Goal: Information Seeking & Learning: Learn about a topic

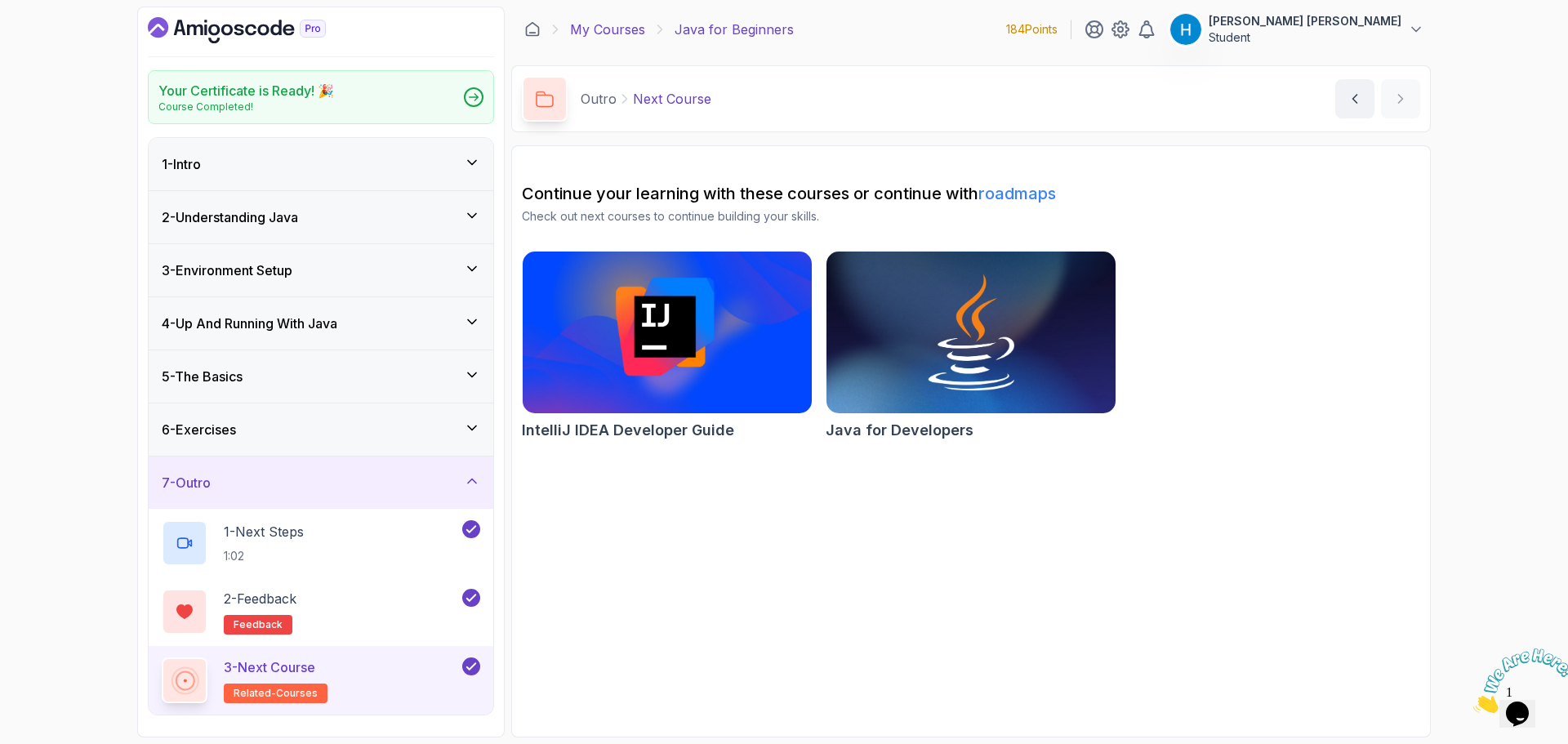
click at [610, 23] on link "My Courses" at bounding box center [607, 29] width 76 height 20
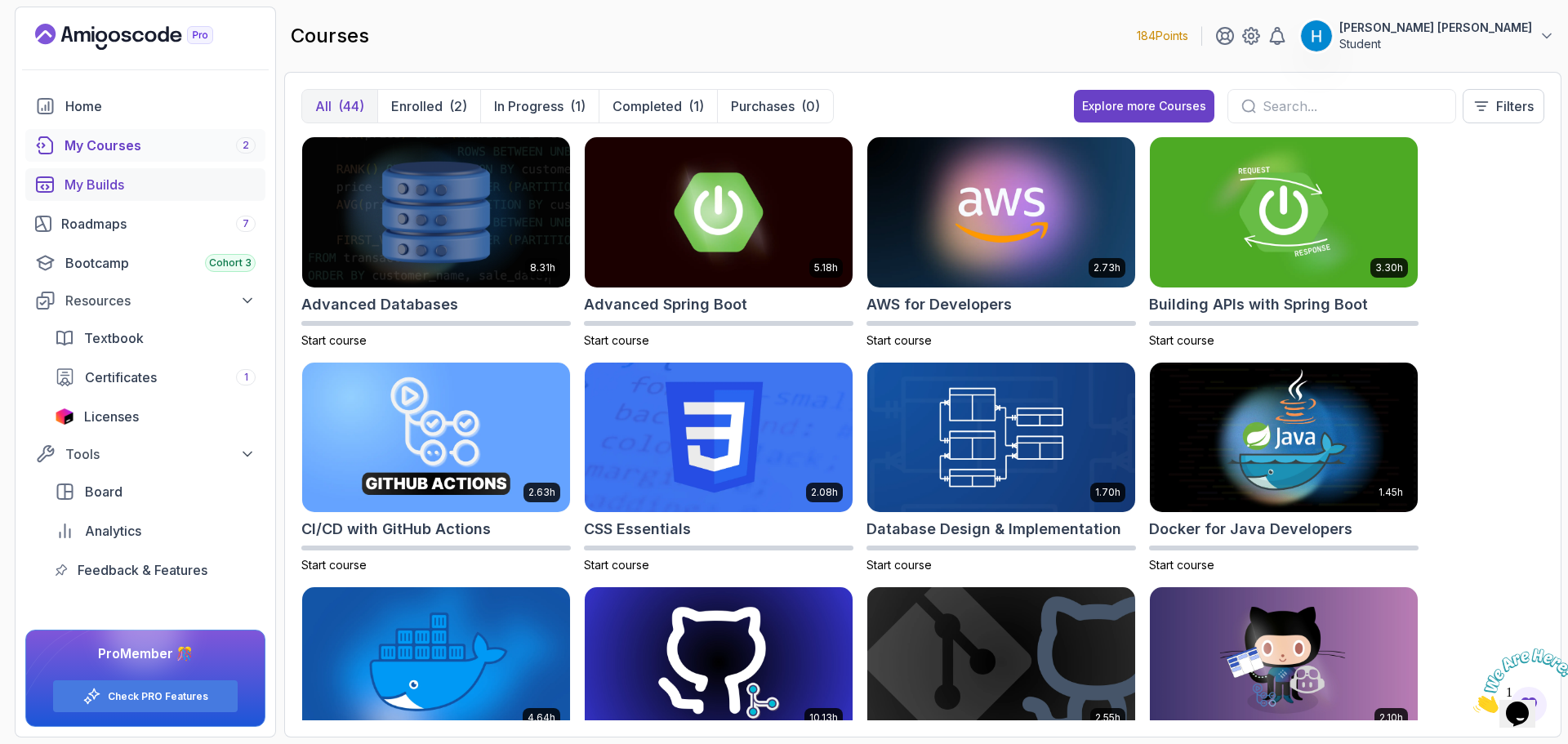
click at [101, 181] on div "My Builds" at bounding box center [159, 184] width 191 height 20
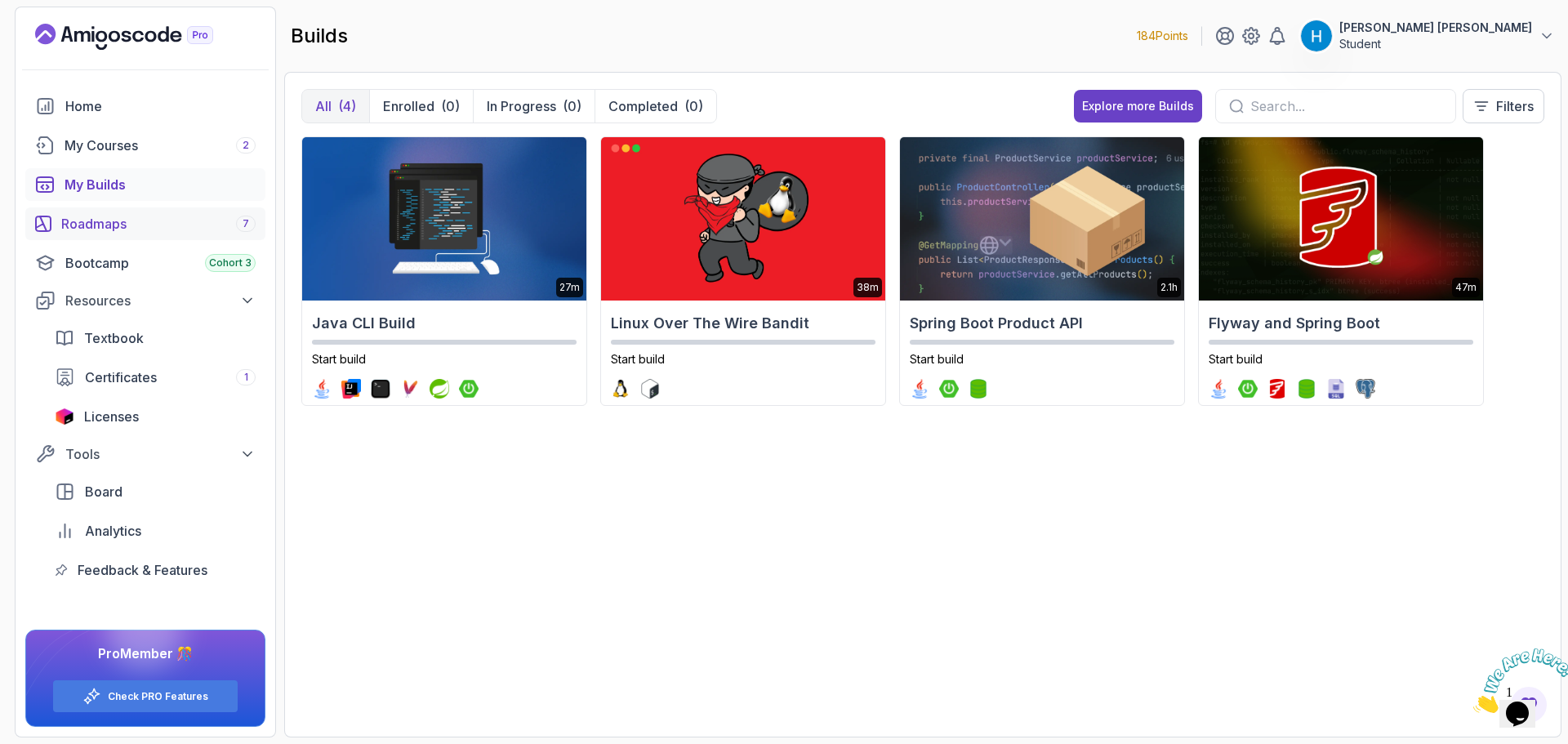
click at [161, 214] on div "Roadmaps 7" at bounding box center [158, 224] width 194 height 20
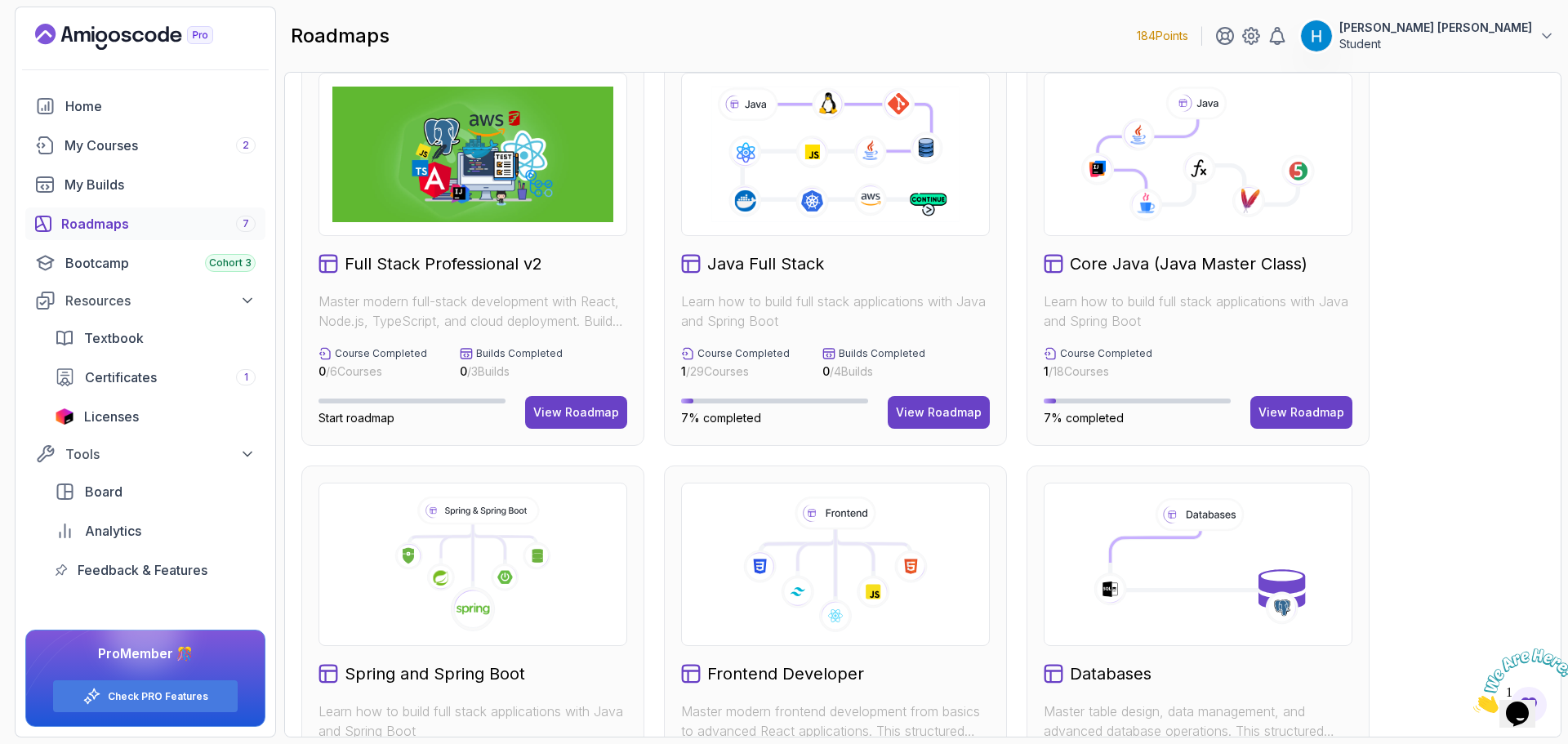
scroll to position [7, 0]
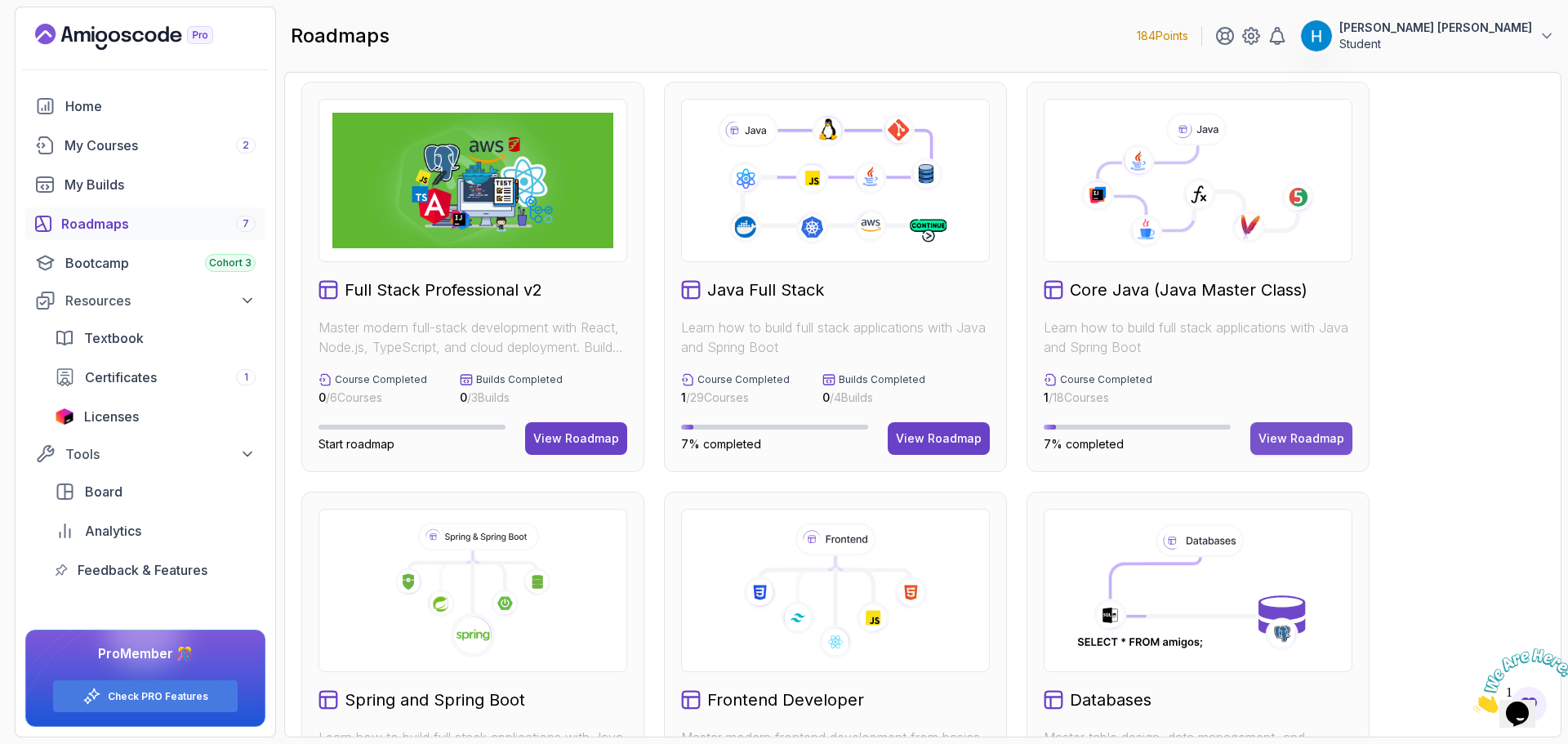
click at [1330, 441] on div "View Roadmap" at bounding box center [1301, 439] width 86 height 17
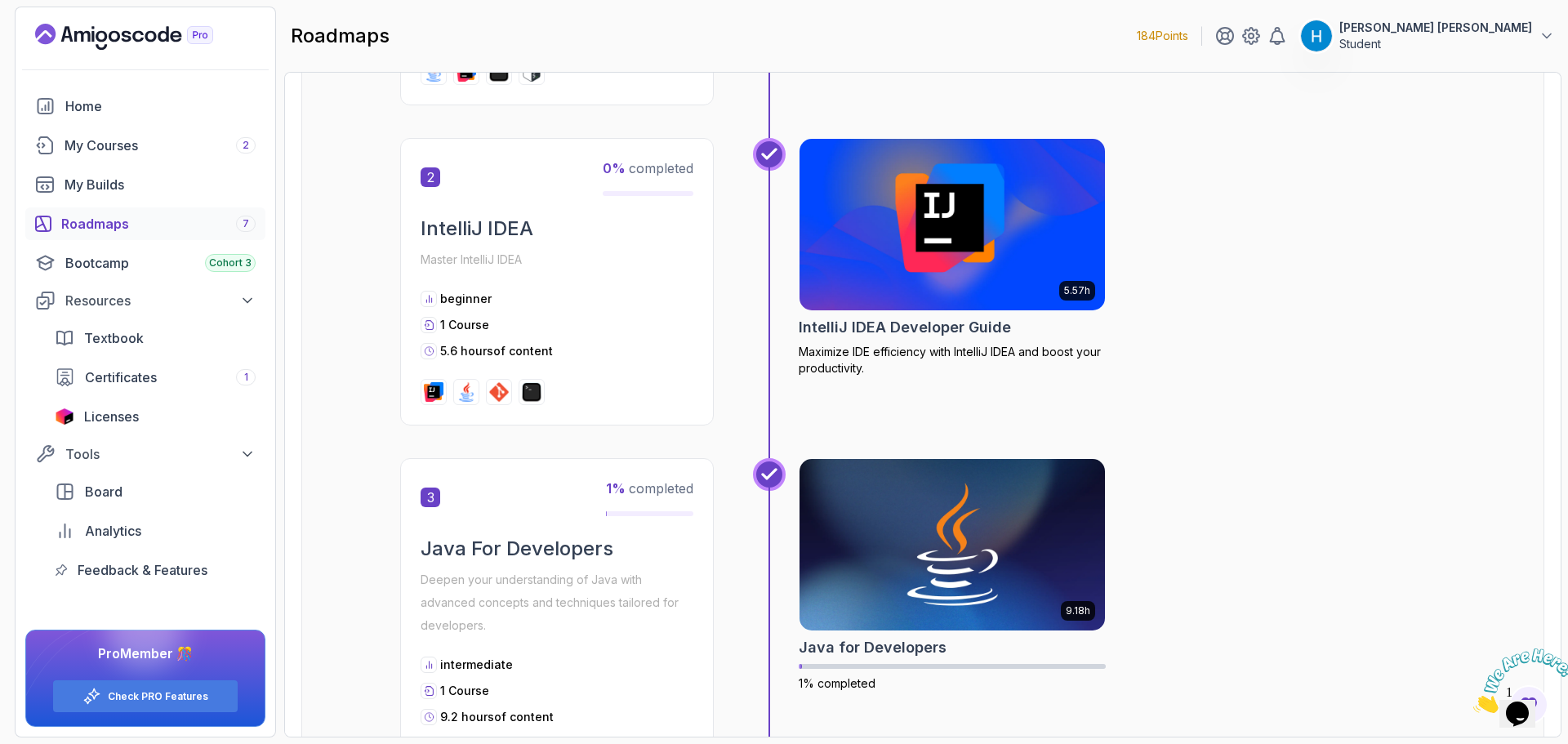
scroll to position [742, 0]
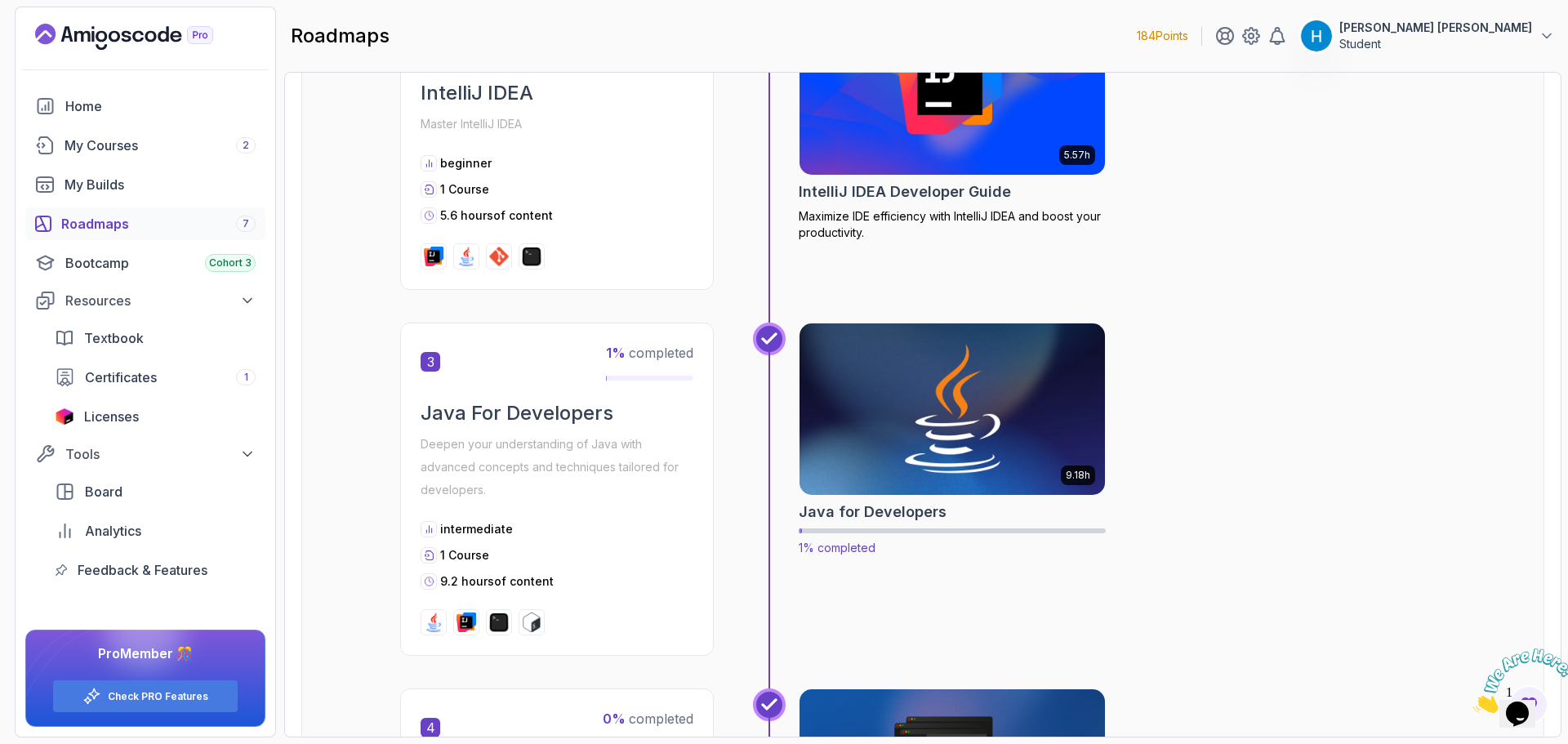
click at [940, 385] on img at bounding box center [953, 409] width 321 height 180
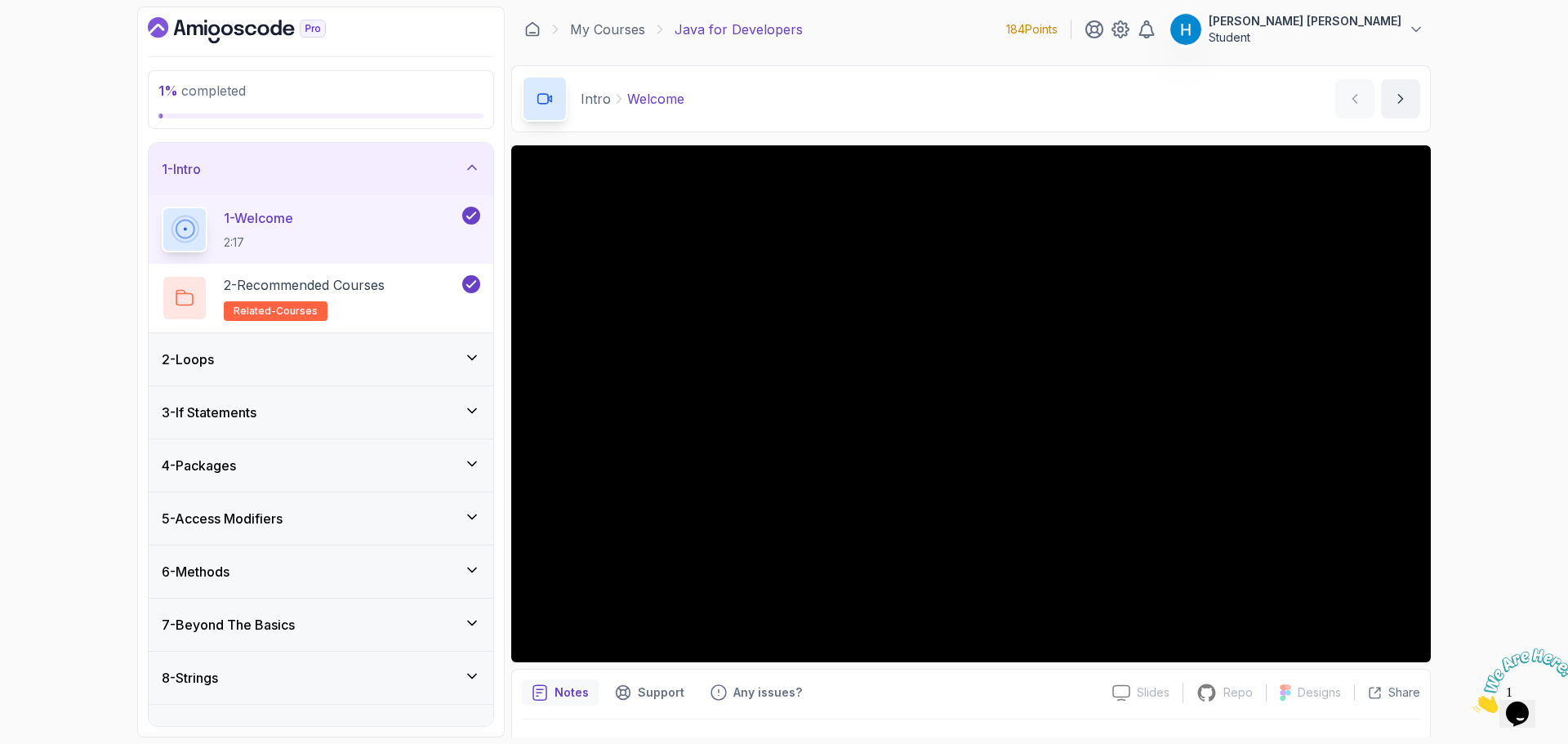
click at [375, 368] on div "2 - Loops" at bounding box center [321, 359] width 319 height 20
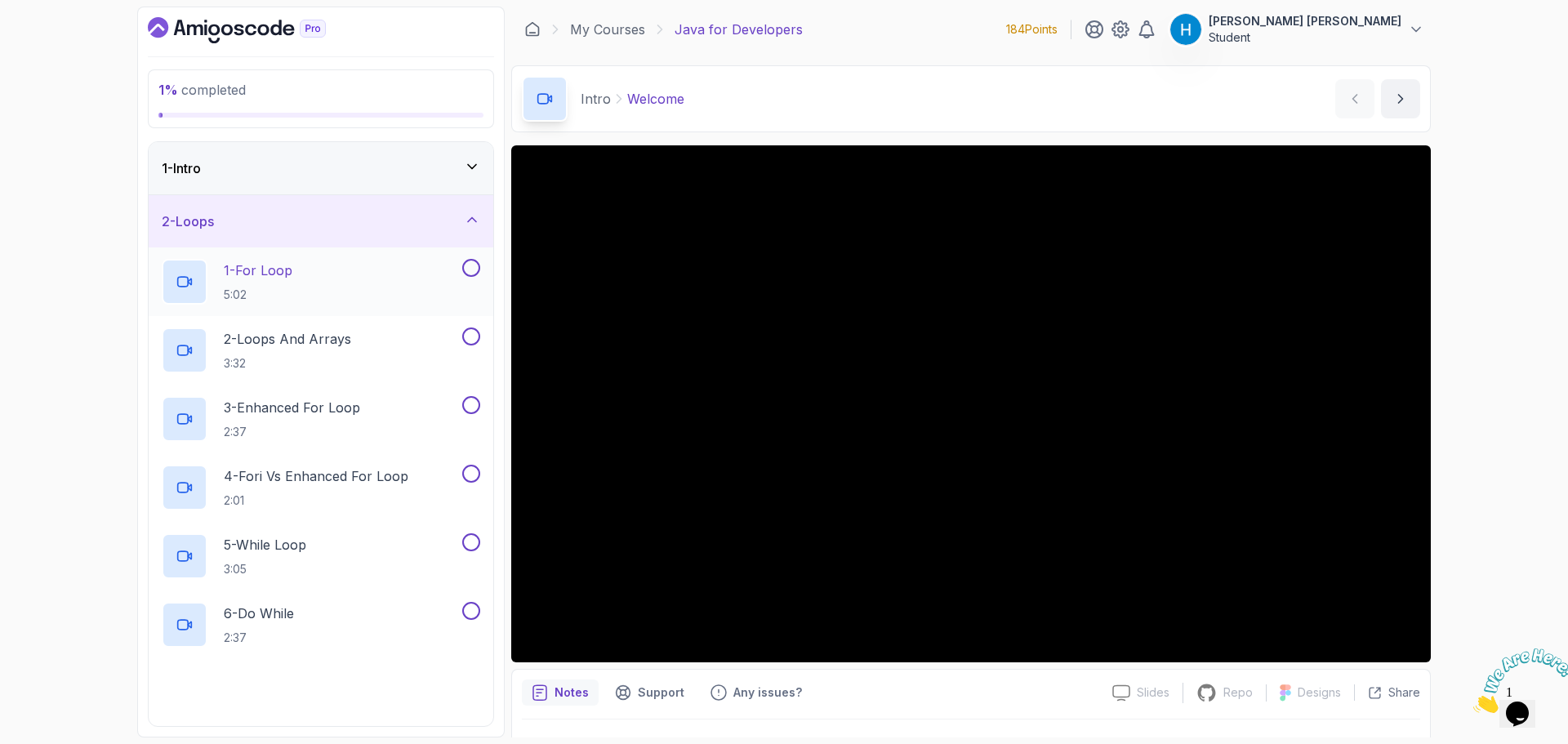
click at [406, 280] on div "1 - For Loop 5:02" at bounding box center [309, 282] width 297 height 46
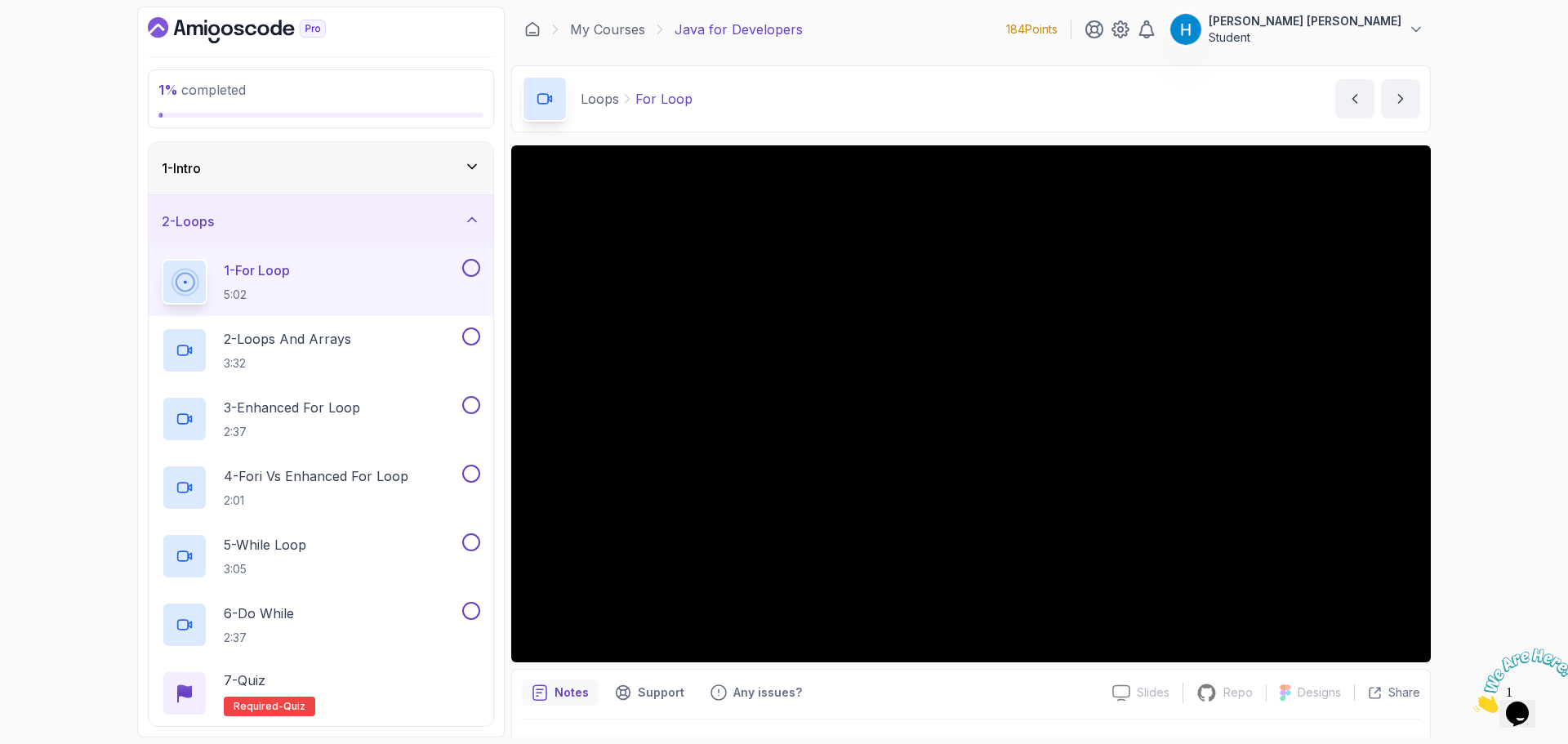
click at [72, 300] on div "1 % completed 1 - Intro 2 - Loops 1 - For Loop 5:02 2 - Loops And Arrays 3:32 3…" at bounding box center [784, 372] width 1568 height 744
click at [1098, 105] on div "Loops For Loop For Loop by [PERSON_NAME]" at bounding box center [970, 99] width 919 height 67
click at [1402, 31] on button "[PERSON_NAME] [PERSON_NAME] Student" at bounding box center [1296, 29] width 254 height 33
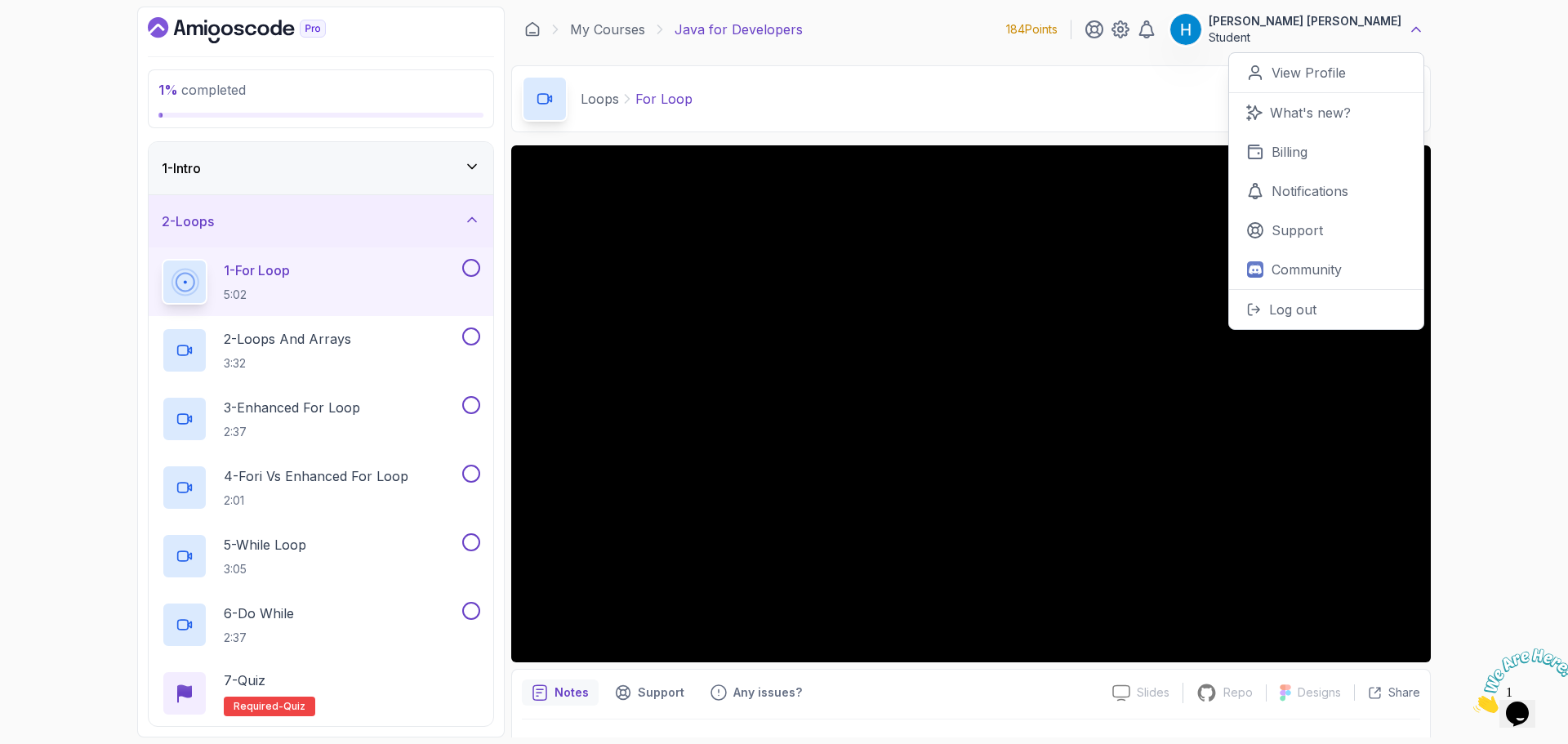
click at [1412, 30] on icon at bounding box center [1416, 30] width 17 height 17
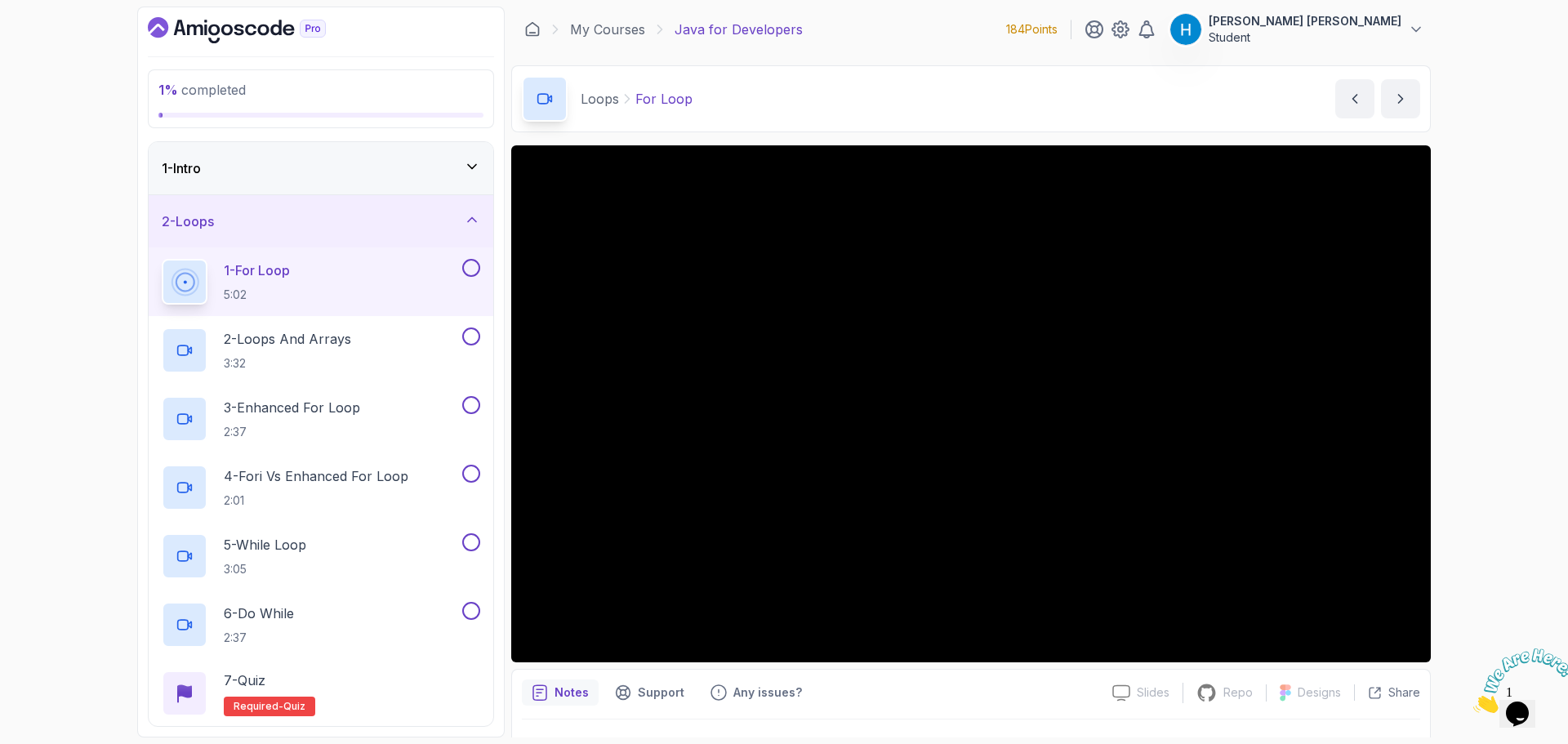
click at [83, 217] on div "1 % completed 1 - Intro 2 - Loops 1 - For Loop 5:02 2 - Loops And Arrays 3:32 3…" at bounding box center [784, 372] width 1568 height 744
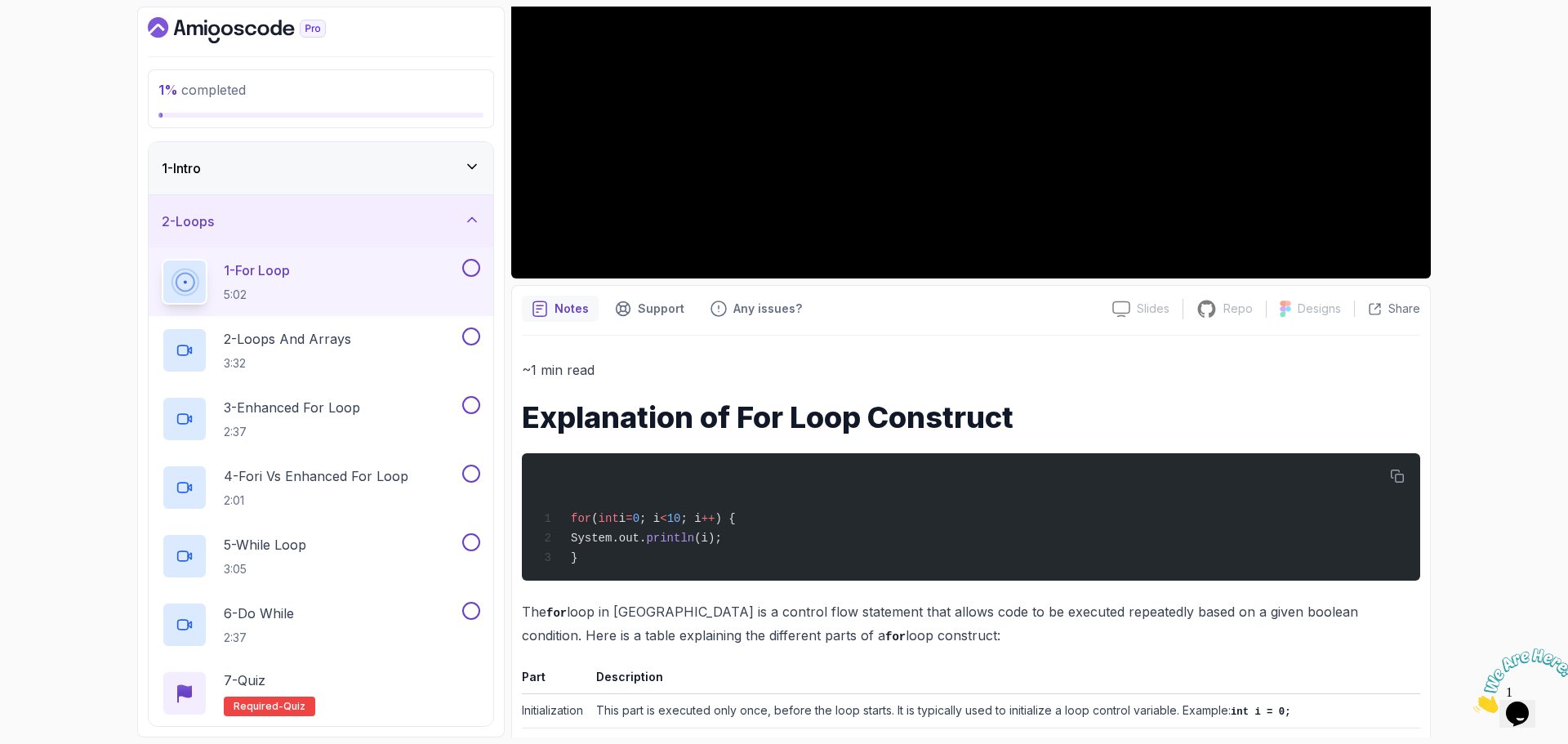
scroll to position [490, 0]
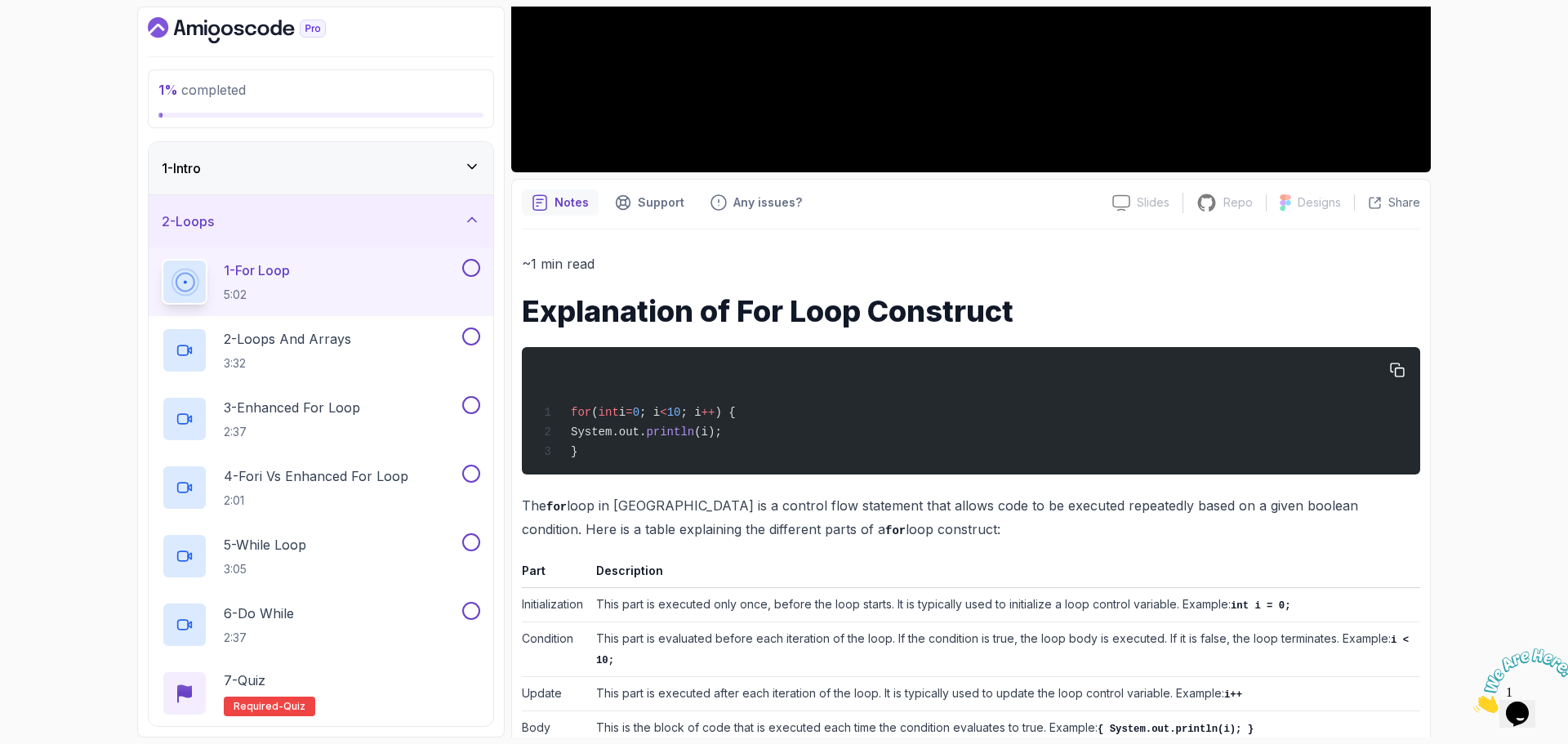
click at [681, 415] on span "10" at bounding box center [674, 412] width 14 height 13
click at [715, 419] on span "++" at bounding box center [708, 412] width 14 height 13
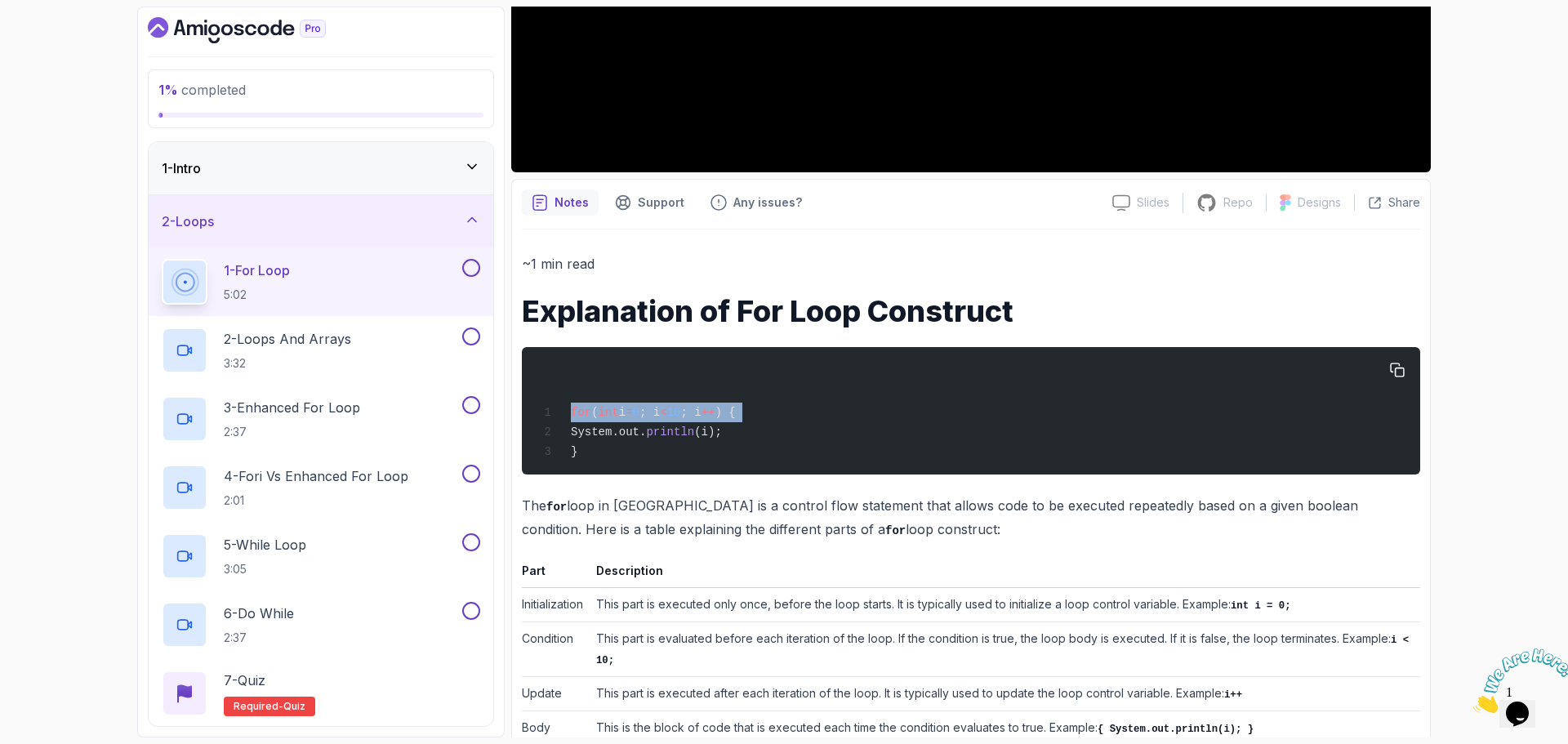
click at [715, 419] on span "++" at bounding box center [708, 412] width 14 height 13
click at [767, 424] on div "for ( int i = 0 ; i < 10 ; i ++ ) { System.out. println (i); }" at bounding box center [971, 411] width 873 height 108
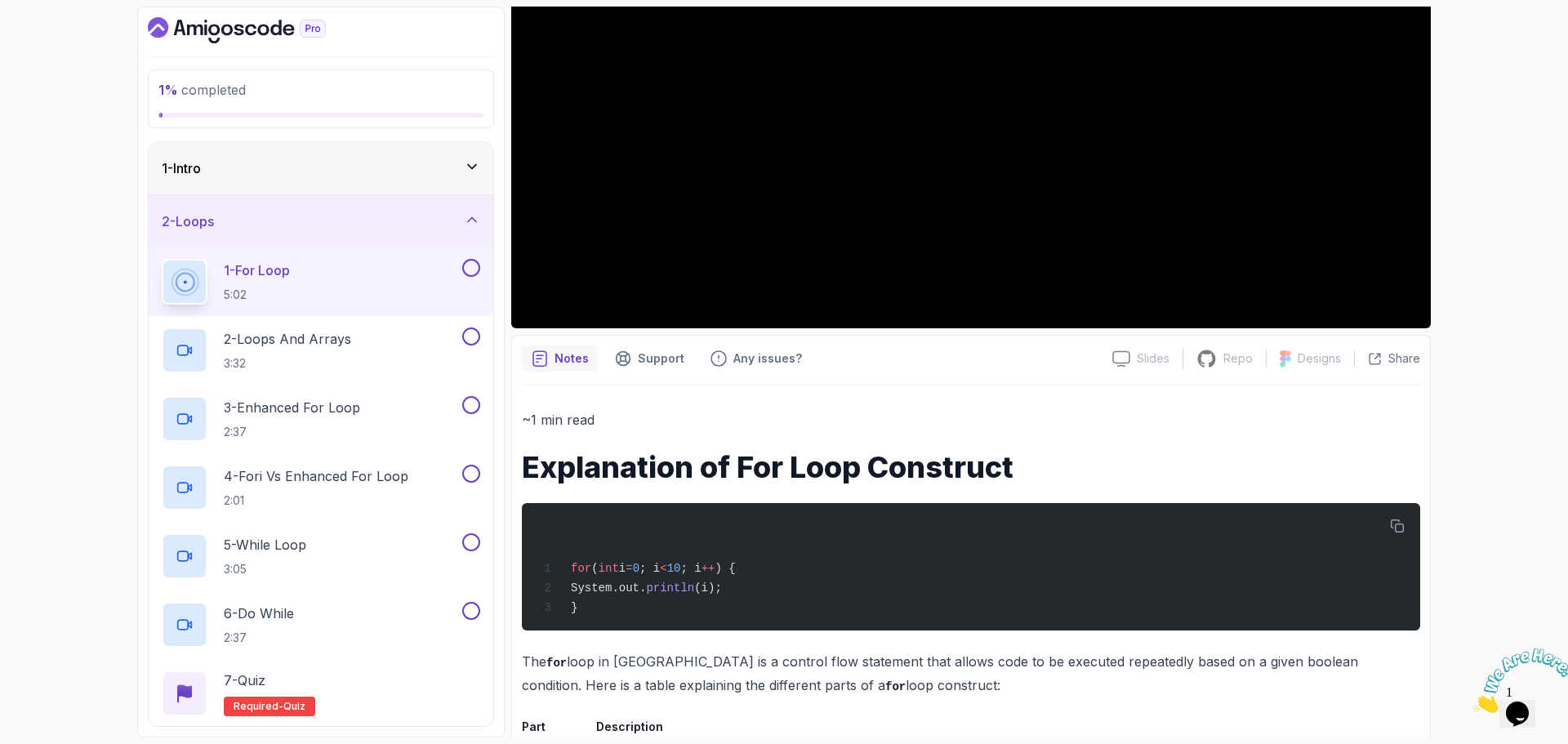
scroll to position [326, 0]
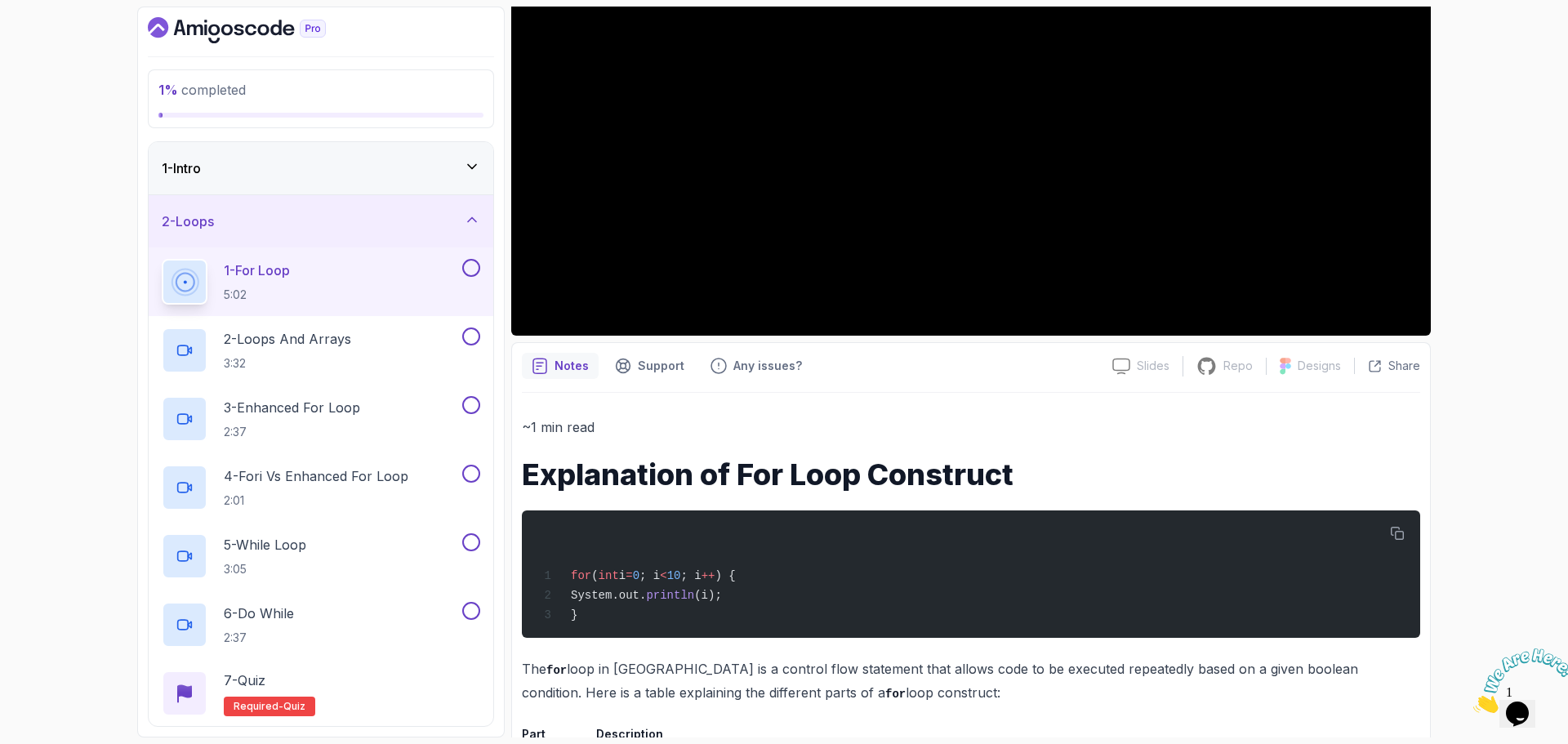
click at [804, 478] on h1 "Explanation of For Loop Construct" at bounding box center [971, 474] width 899 height 33
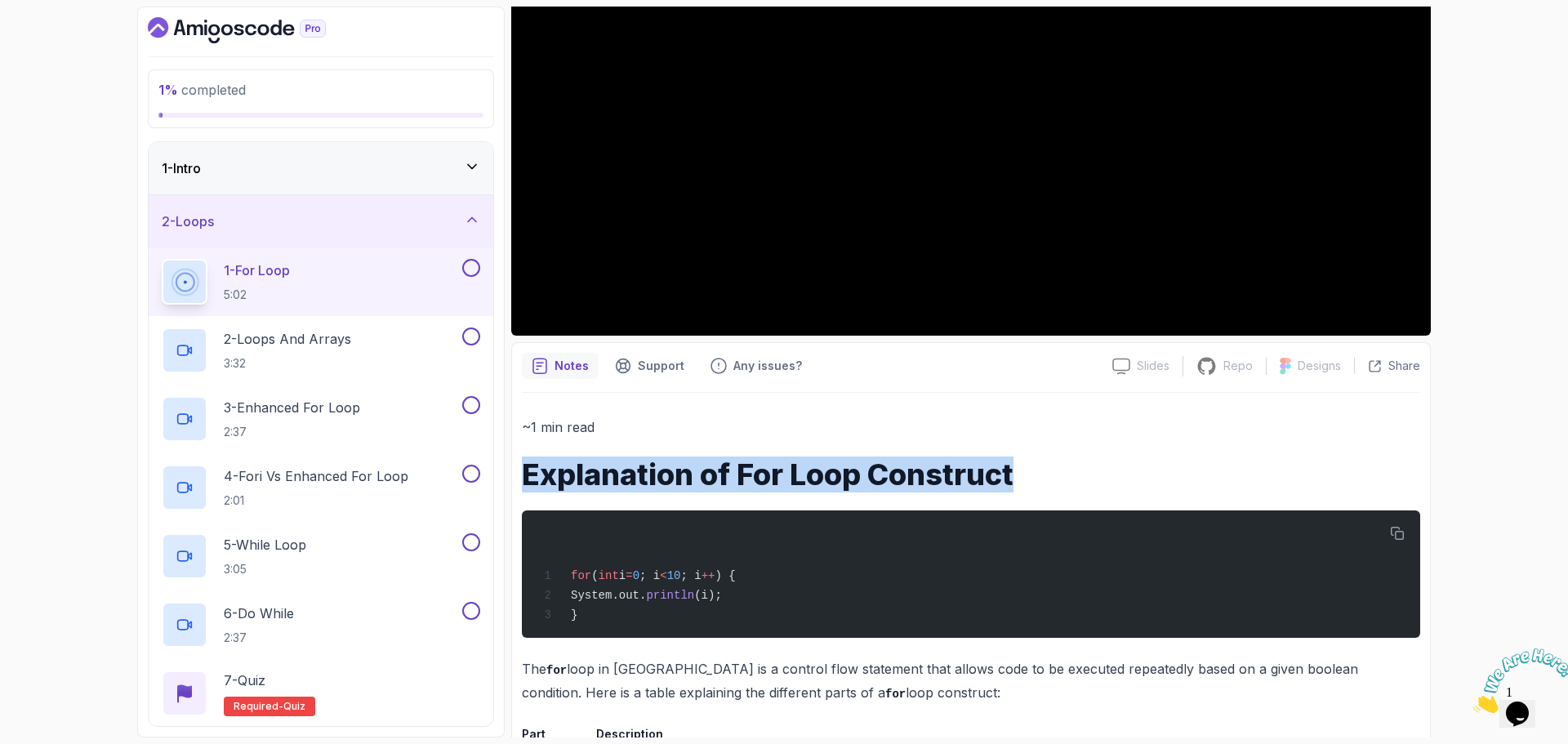
click at [804, 478] on h1 "Explanation of For Loop Construct" at bounding box center [971, 474] width 899 height 33
click at [848, 484] on h1 "Explanation of For Loop Construct" at bounding box center [971, 474] width 899 height 33
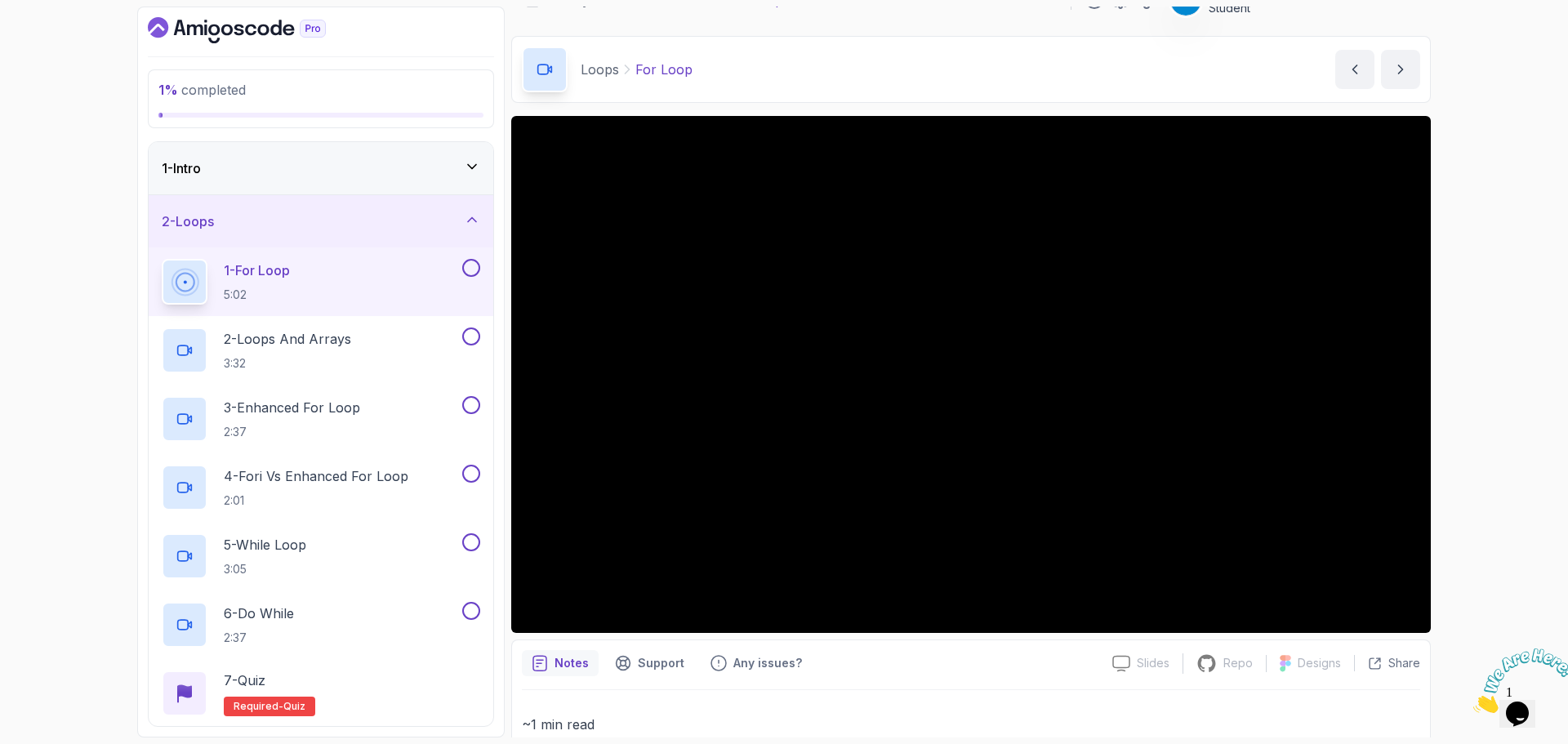
scroll to position [0, 0]
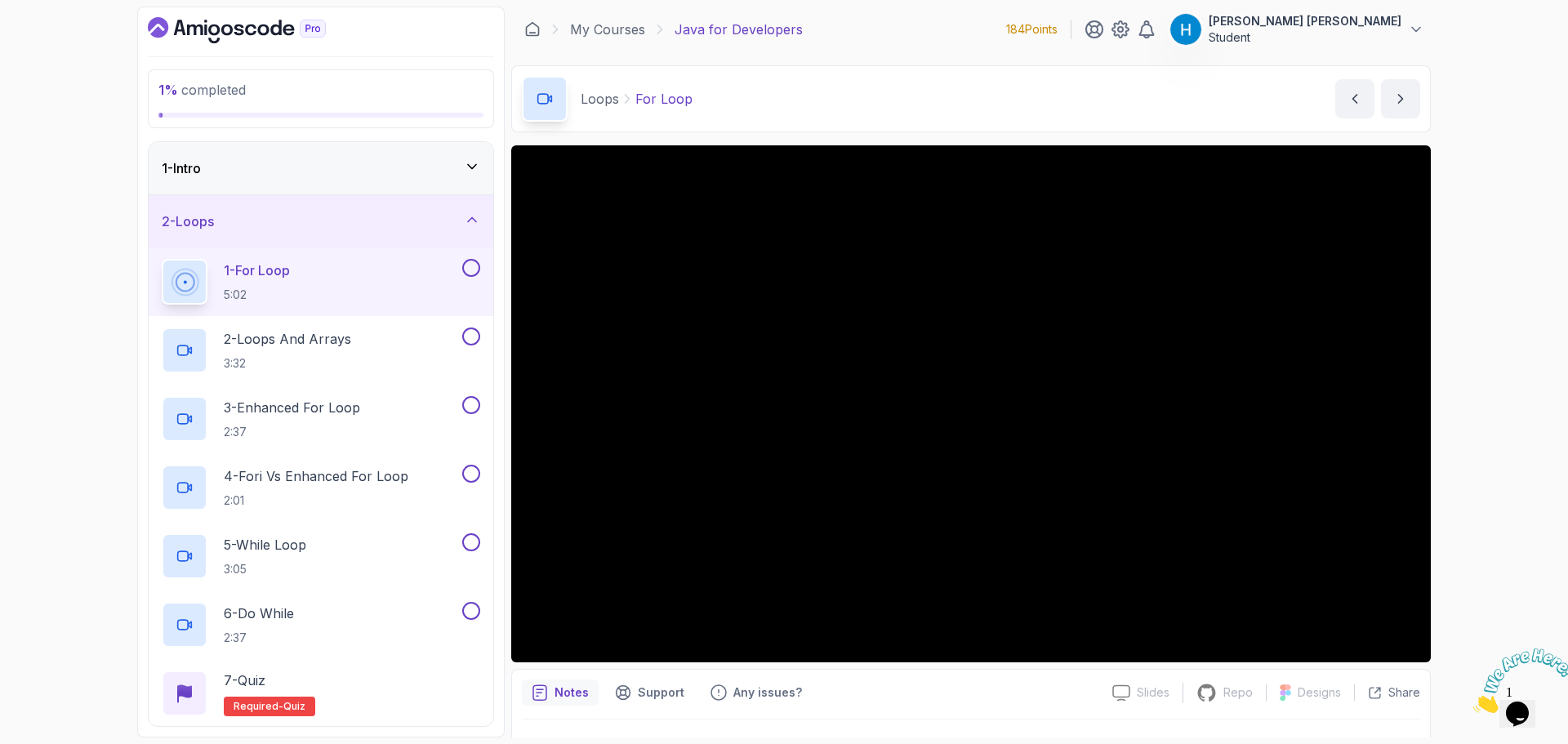
click at [465, 266] on button at bounding box center [471, 268] width 18 height 18
click at [391, 340] on div "2 - Loops And Arrays 3:32" at bounding box center [309, 350] width 297 height 46
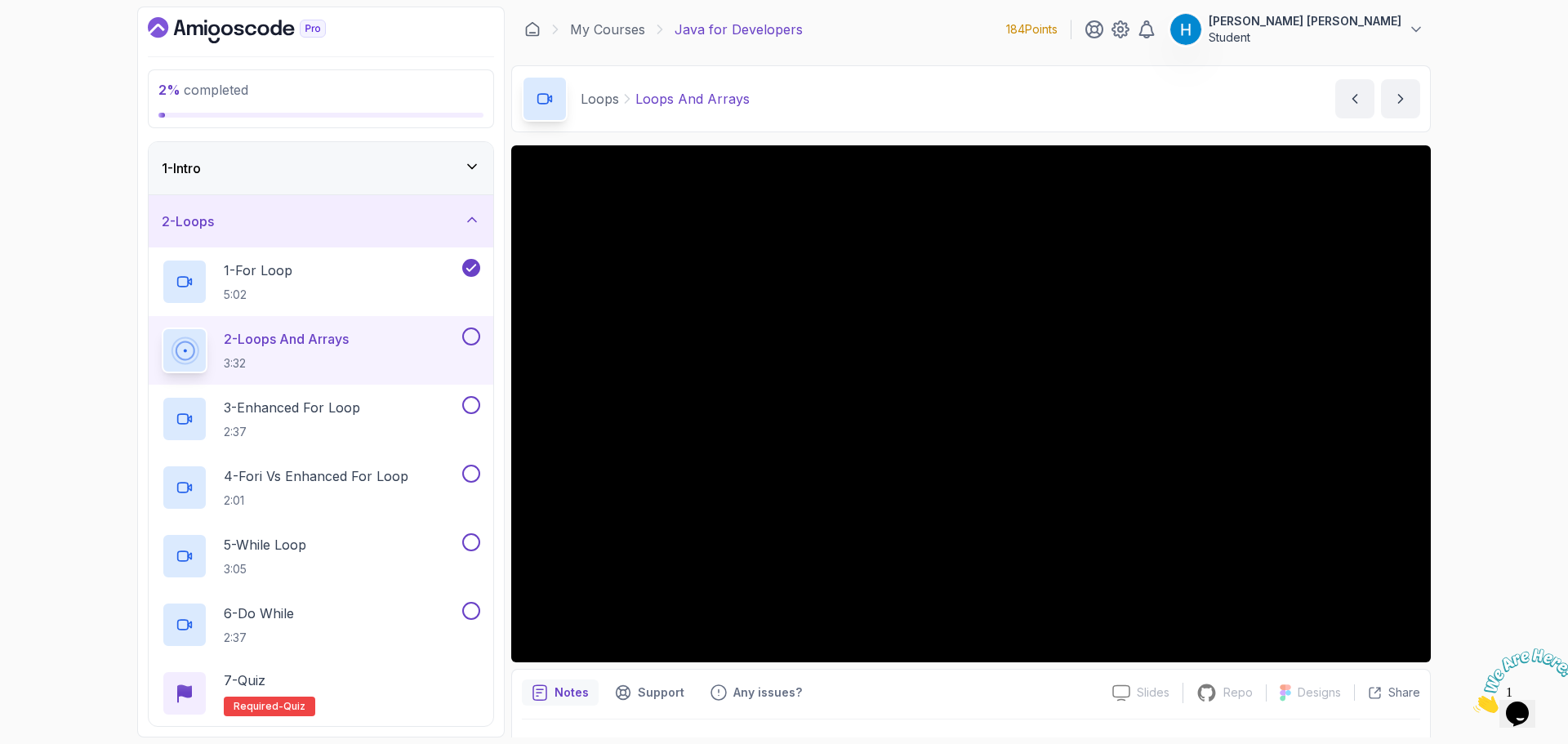
click at [475, 334] on button at bounding box center [471, 336] width 18 height 18
click at [412, 424] on div "3 - Enhanced For Loop 2:37" at bounding box center [309, 419] width 297 height 46
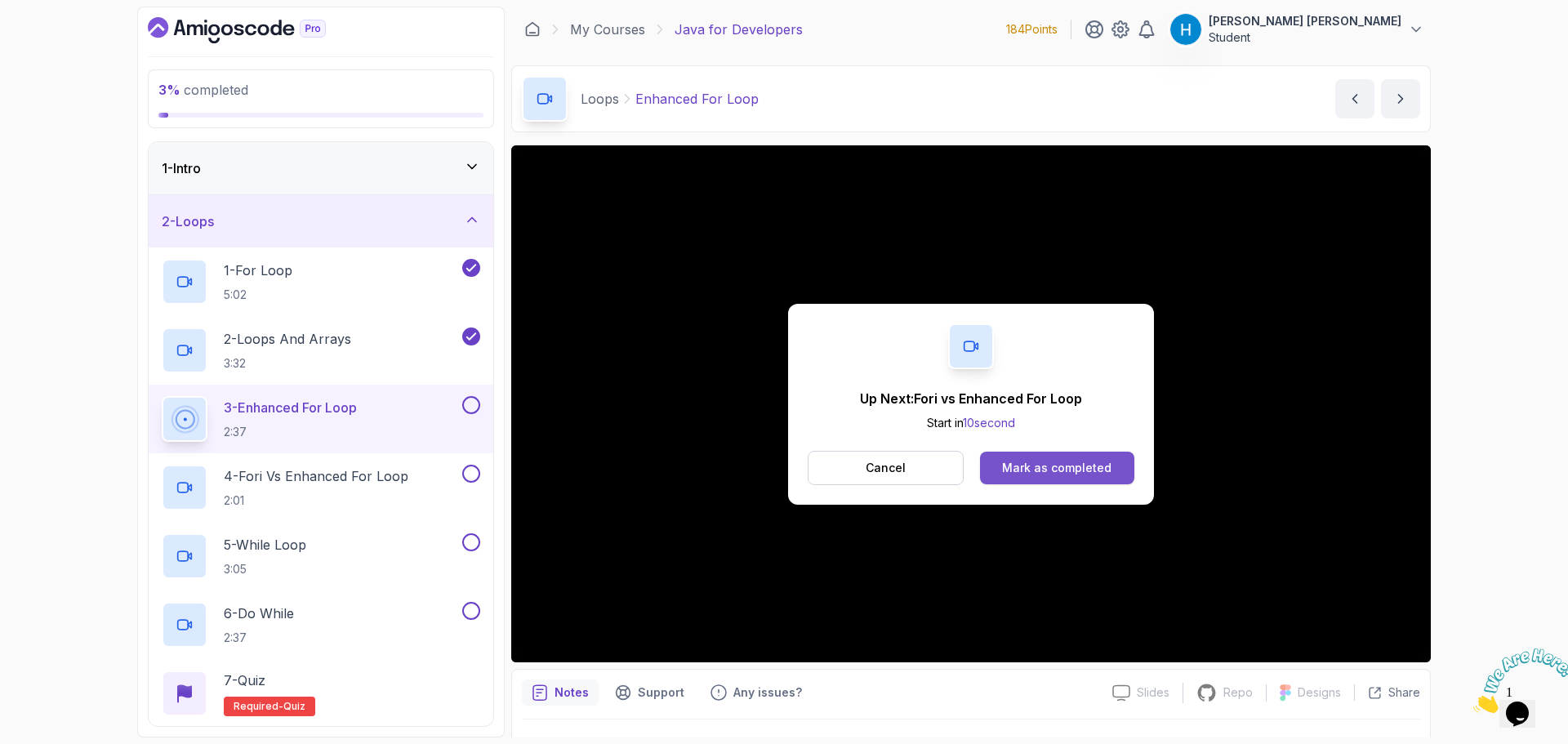
click at [1052, 467] on div "Mark as completed" at bounding box center [1056, 468] width 109 height 17
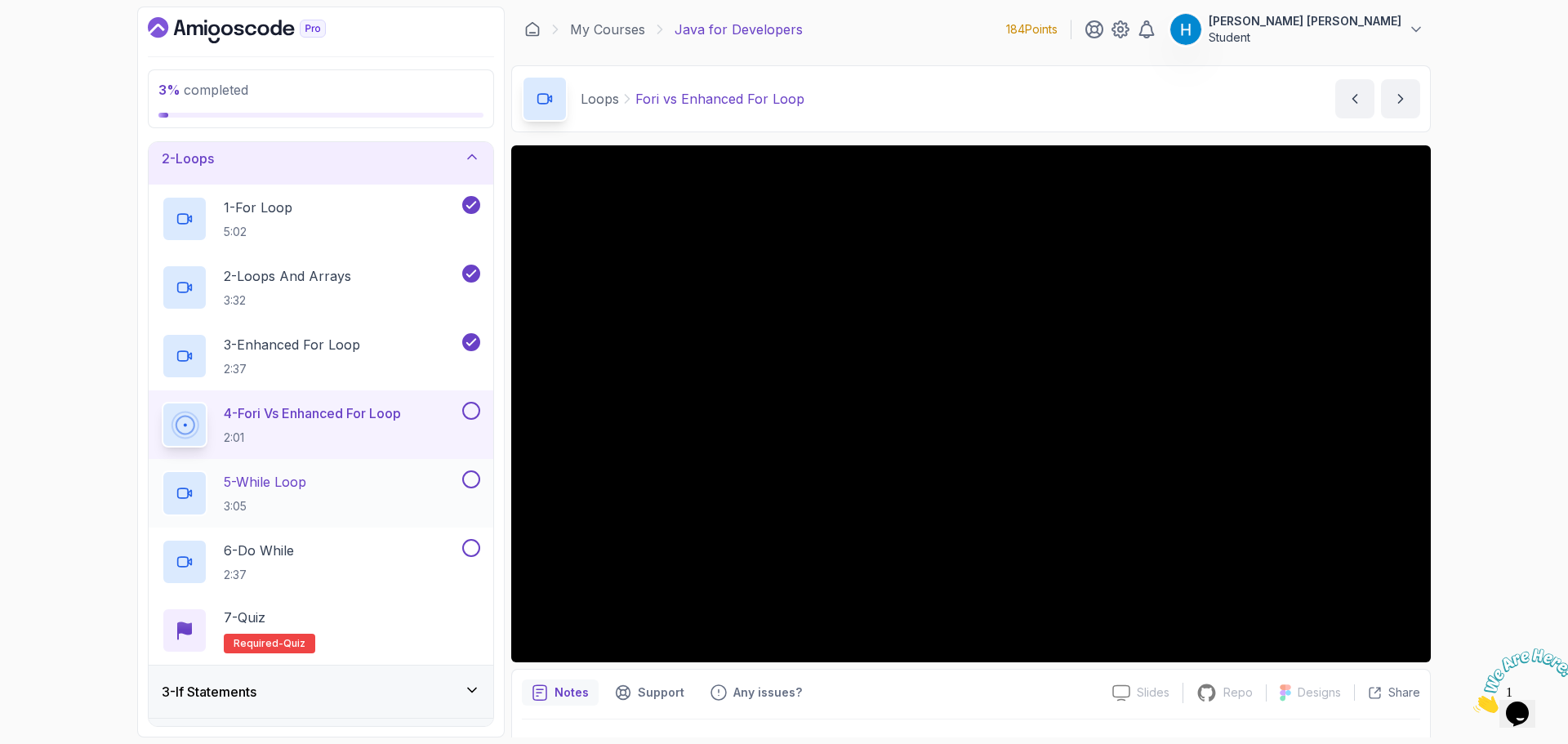
scroll to position [82, 0]
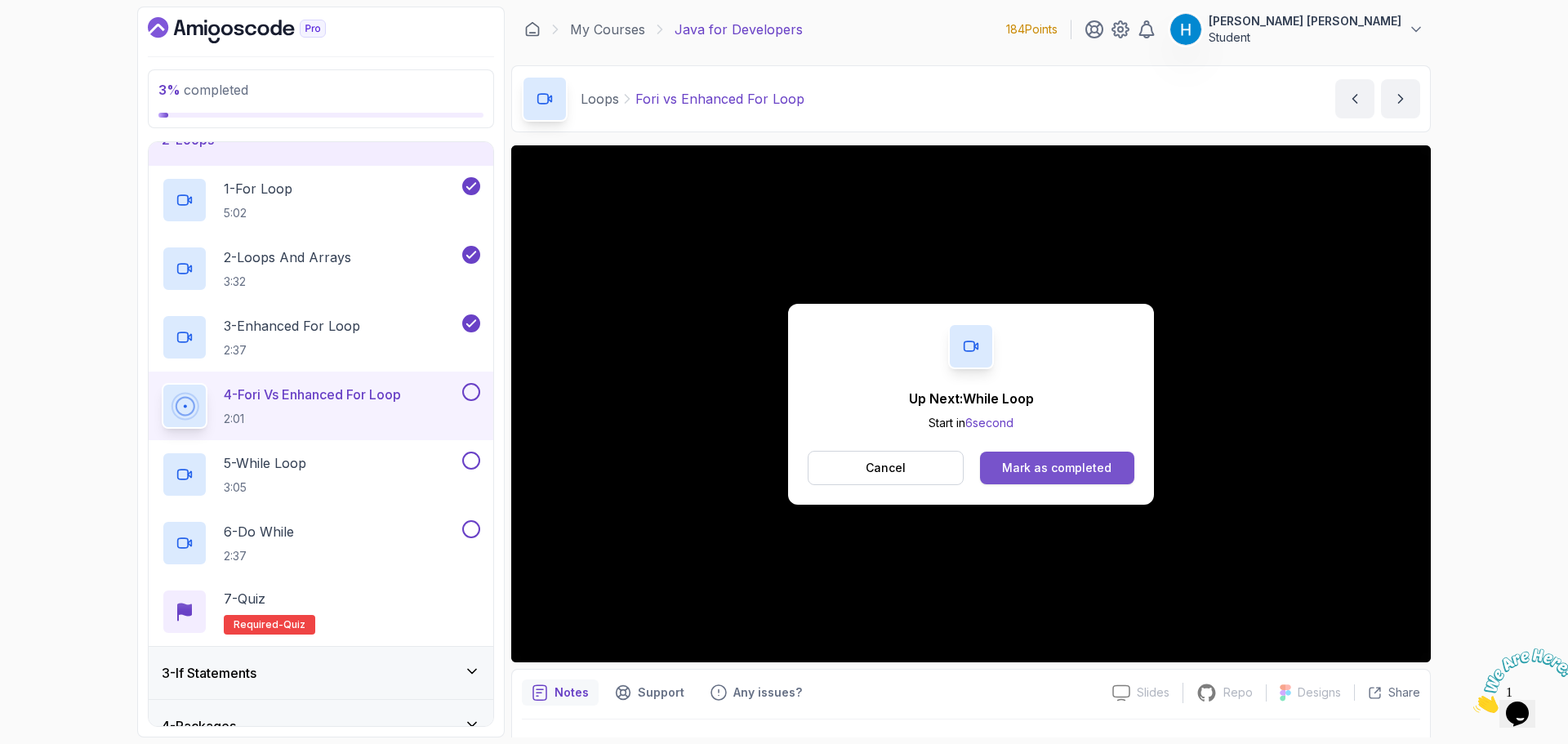
click at [1100, 464] on div "Mark as completed" at bounding box center [1056, 468] width 109 height 17
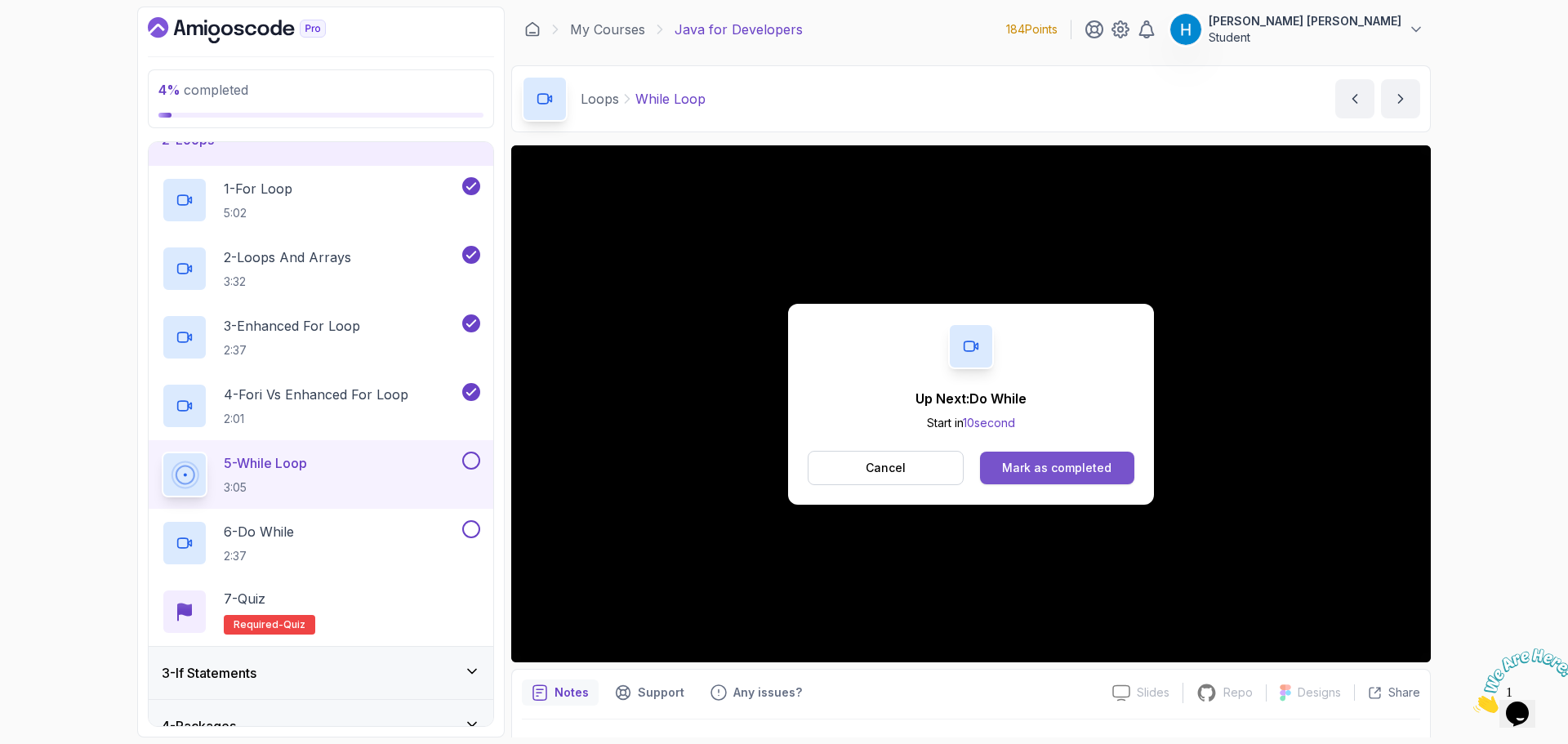
click at [1083, 469] on div "Mark as completed" at bounding box center [1056, 468] width 109 height 17
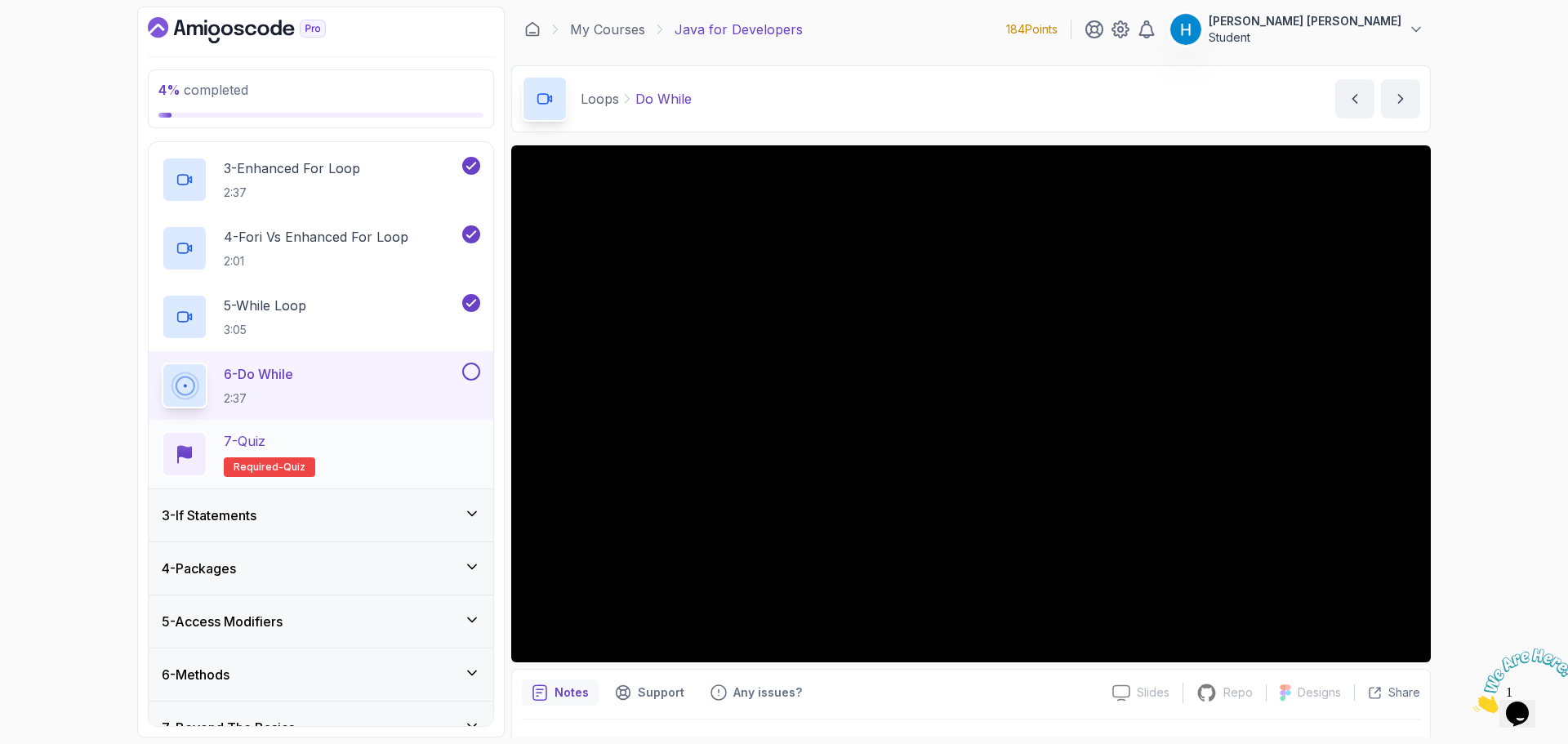
scroll to position [245, 0]
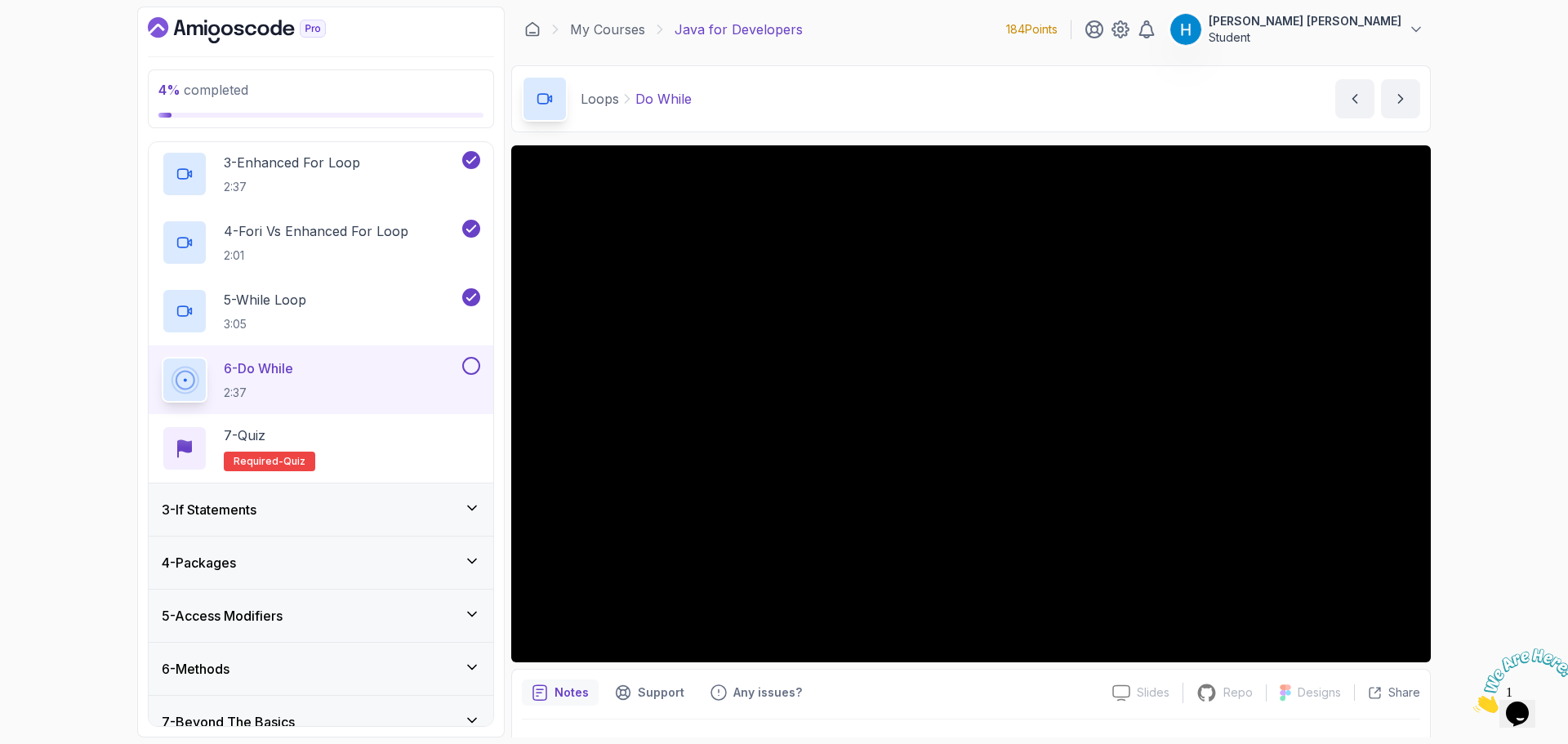
click at [471, 365] on button at bounding box center [471, 365] width 18 height 18
click at [395, 476] on div "7 - Quiz Required- quiz" at bounding box center [321, 448] width 345 height 69
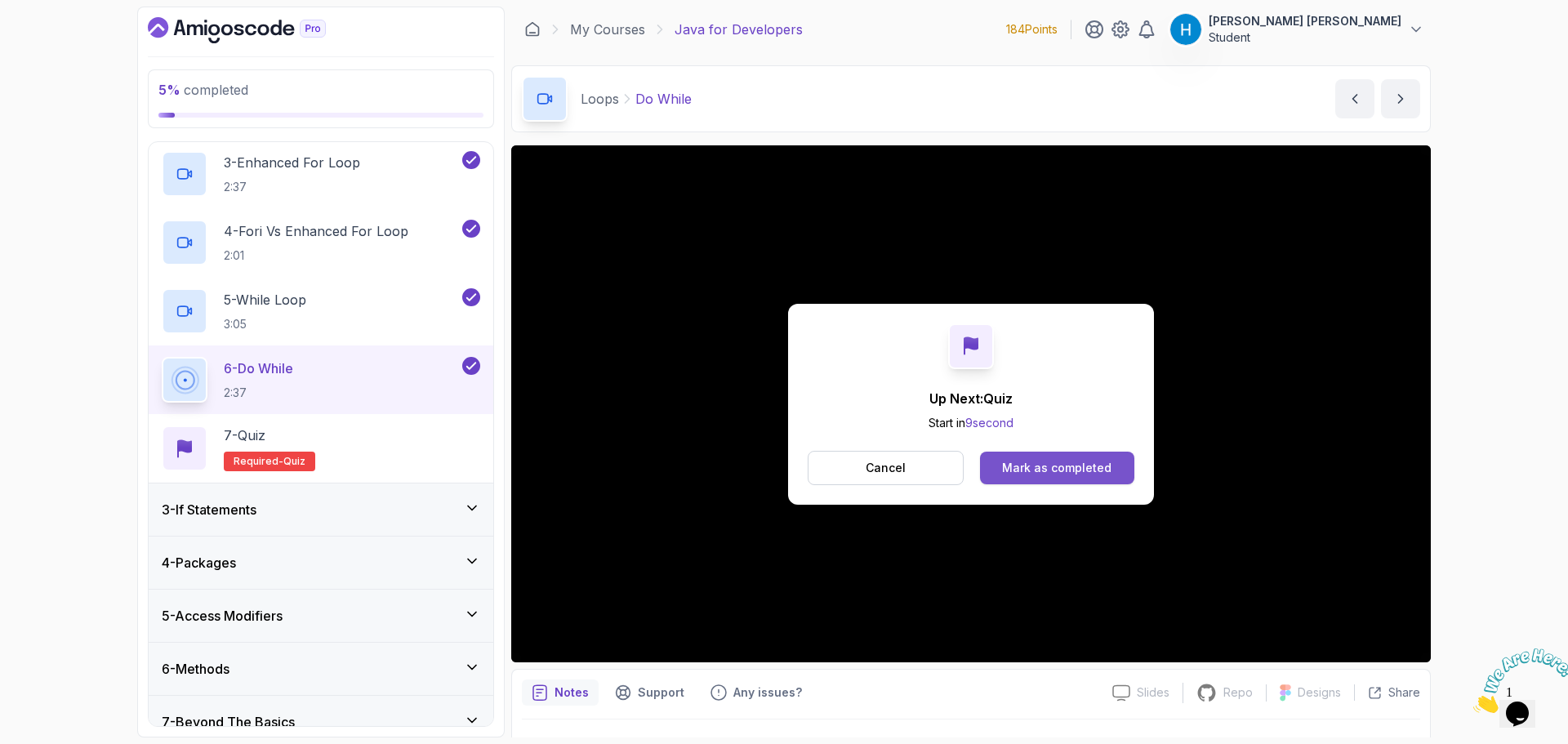
click at [1084, 460] on div "Mark as completed" at bounding box center [1056, 468] width 109 height 17
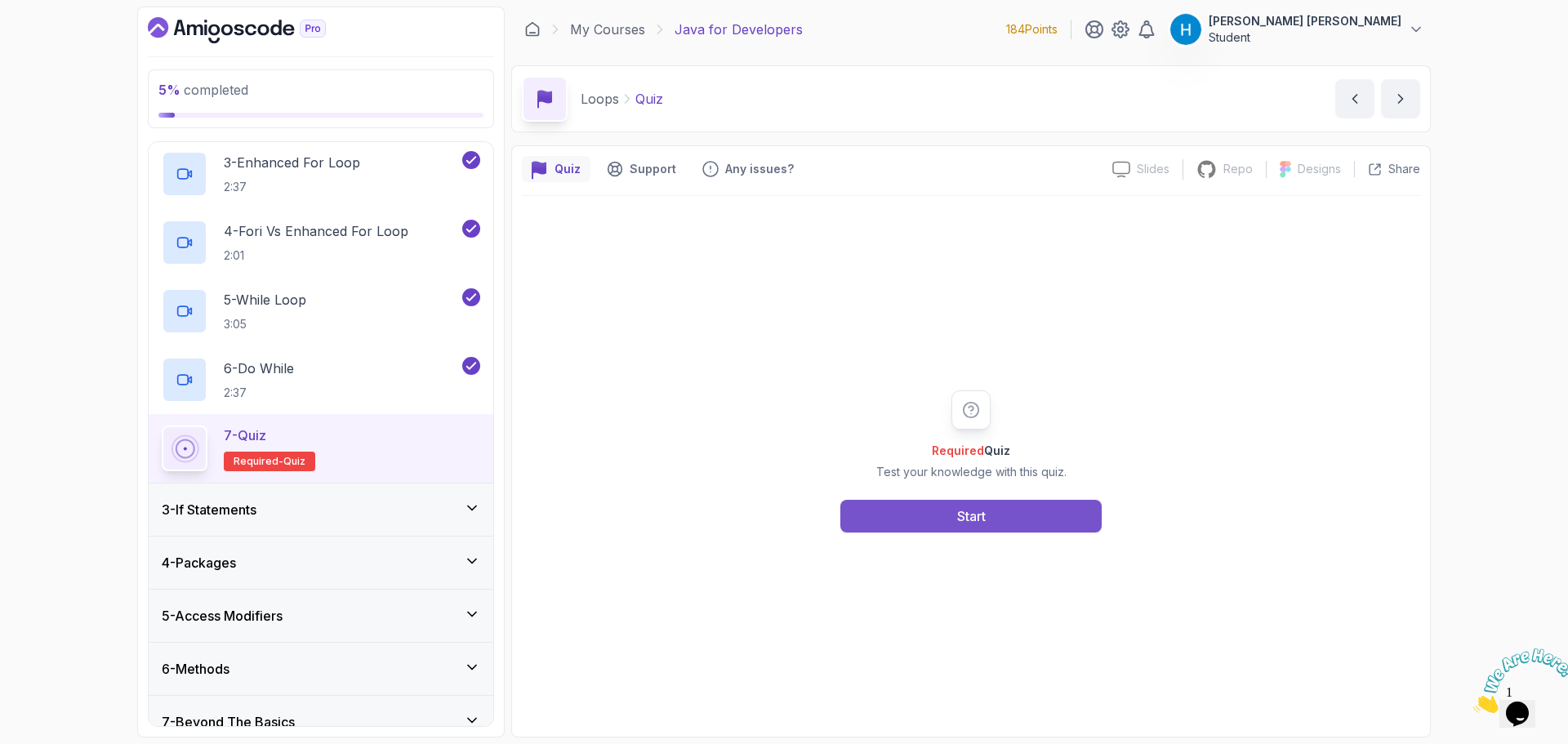
click at [979, 507] on div "Start" at bounding box center [971, 516] width 29 height 20
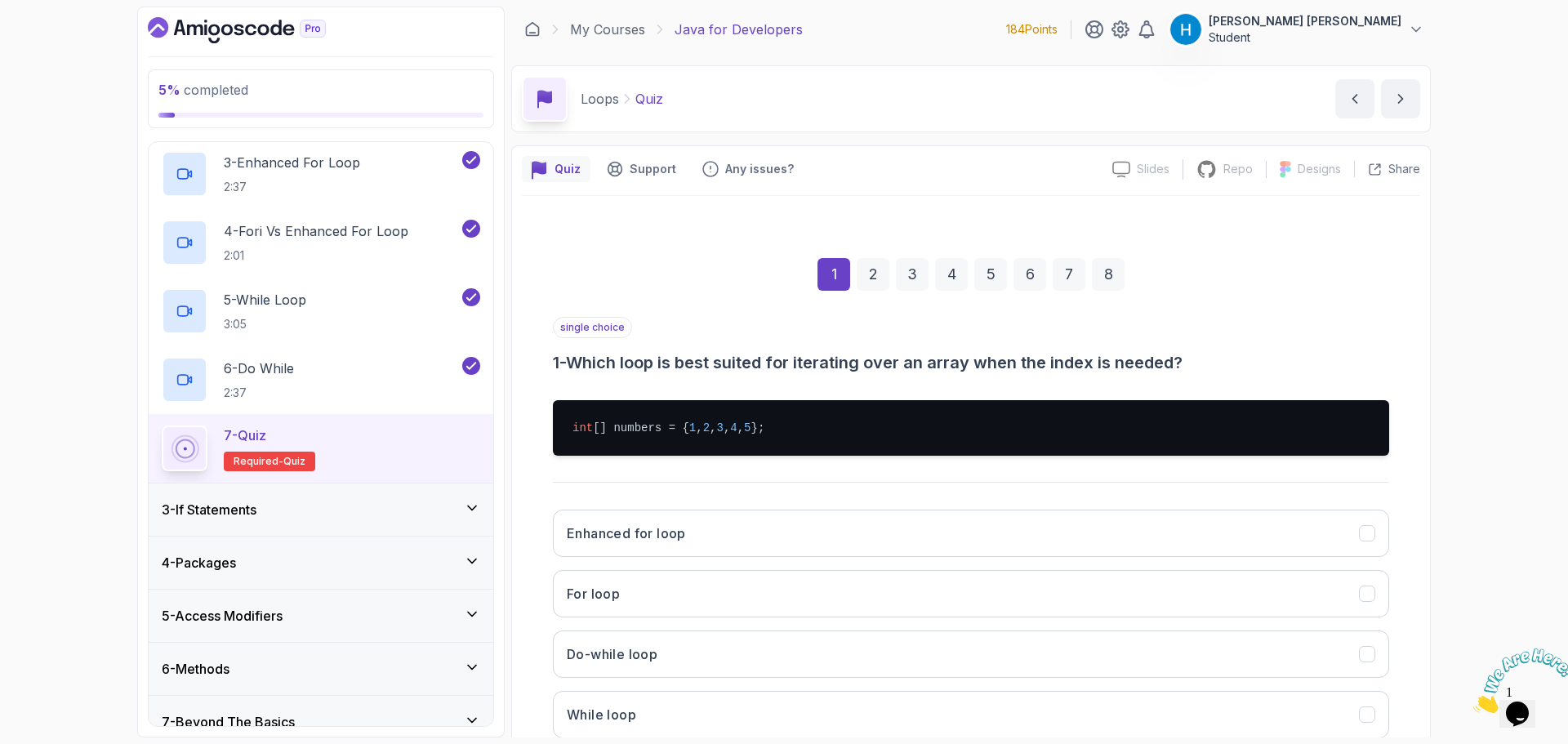
click at [594, 358] on h3 "1 - Which loop is best suited for iterating over an array when the index is nee…" at bounding box center [970, 363] width 836 height 23
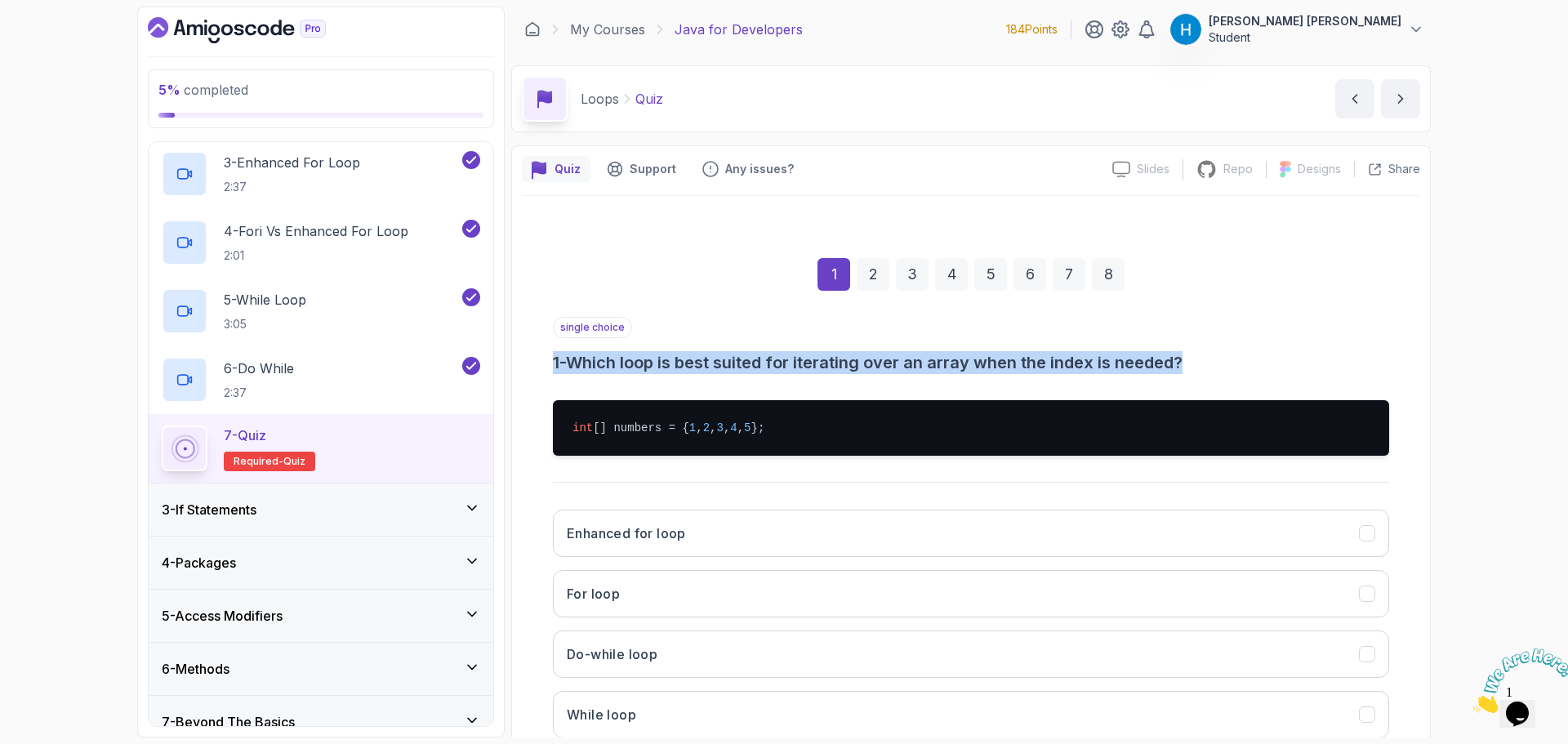
drag, startPoint x: 594, startPoint y: 358, endPoint x: 827, endPoint y: 383, distance: 234.3
click at [807, 381] on div "single choice 1 - Which loop is best suited for iterating over an array when th…" at bounding box center [970, 534] width 836 height 434
click at [873, 364] on h3 "1 - Which loop is best suited for iterating over an array when the index is nee…" at bounding box center [970, 363] width 836 height 23
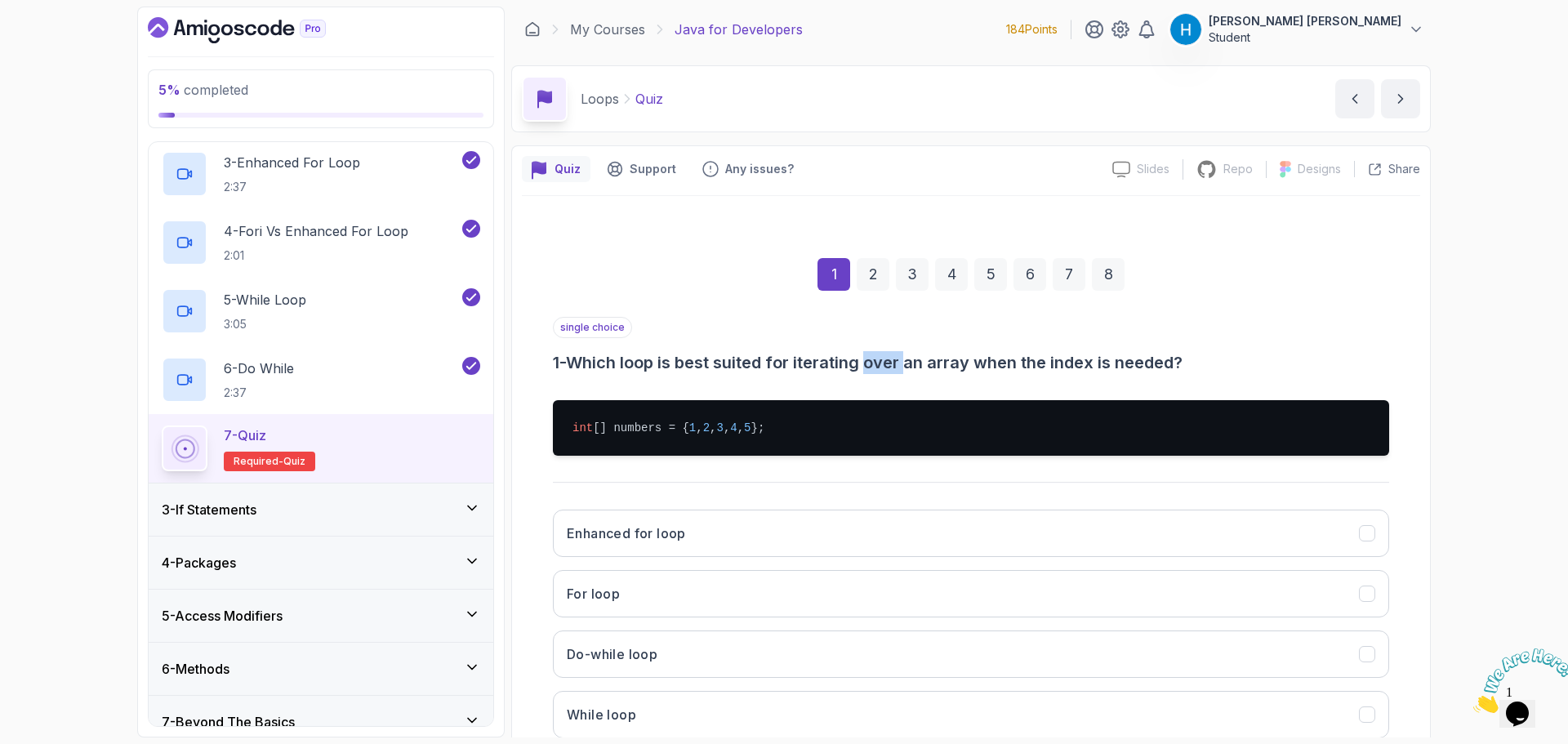
click at [873, 364] on h3 "1 - Which loop is best suited for iterating over an array when the index is nee…" at bounding box center [970, 363] width 836 height 23
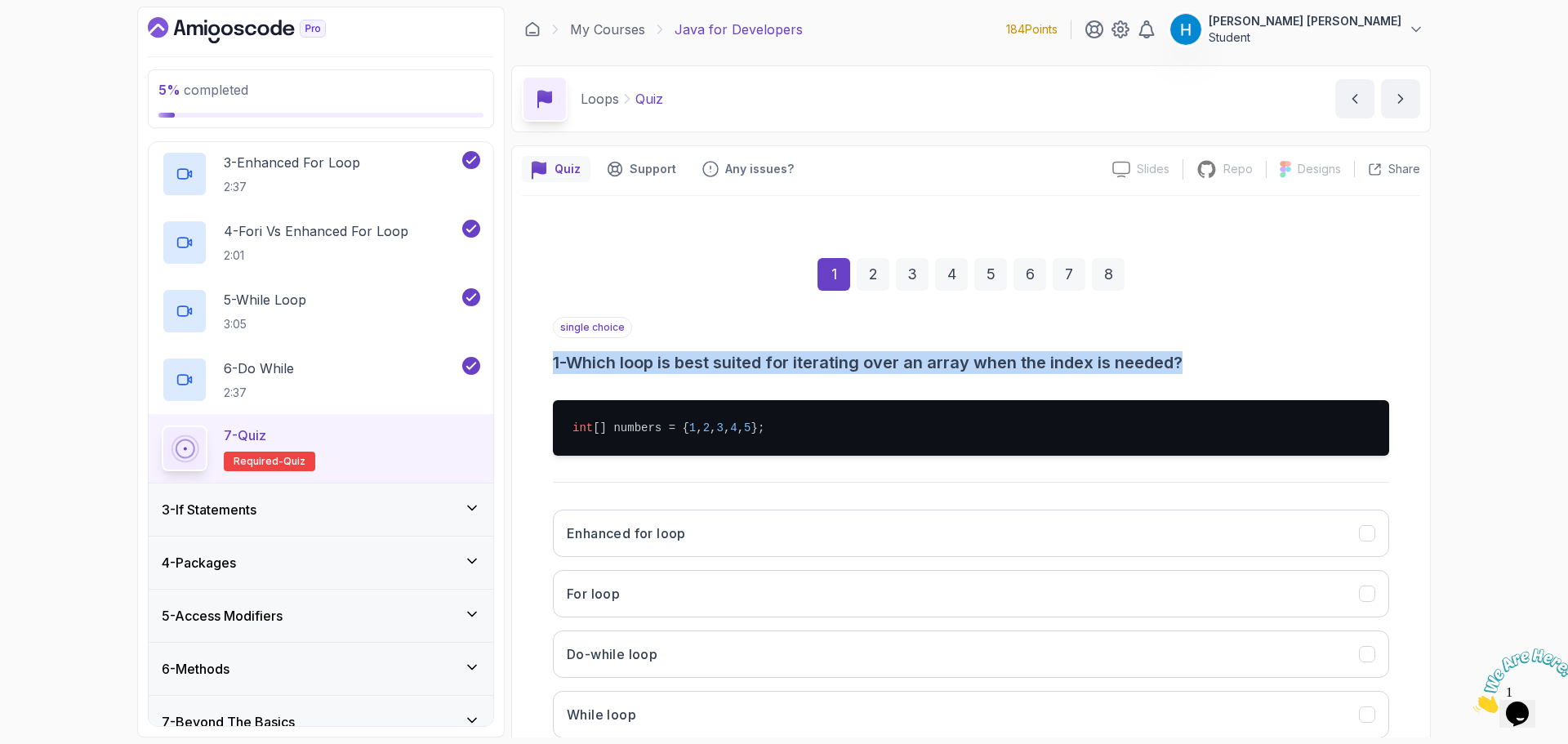
click at [873, 364] on h3 "1 - Which loop is best suited for iterating over an array when the index is nee…" at bounding box center [970, 363] width 836 height 23
click at [897, 359] on h3 "1 - Which loop is best suited for iterating over an array when the index is nee…" at bounding box center [970, 363] width 836 height 23
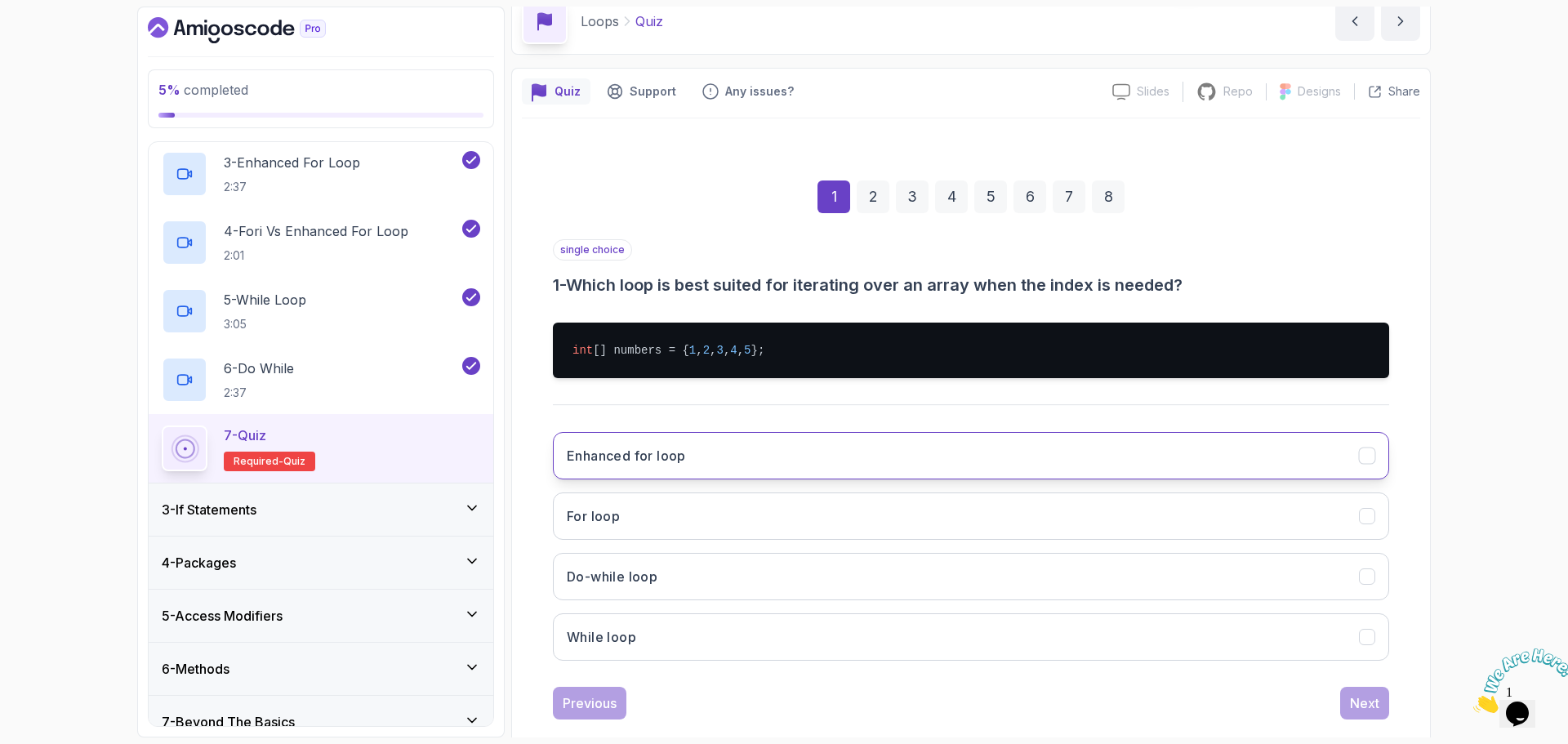
scroll to position [82, 0]
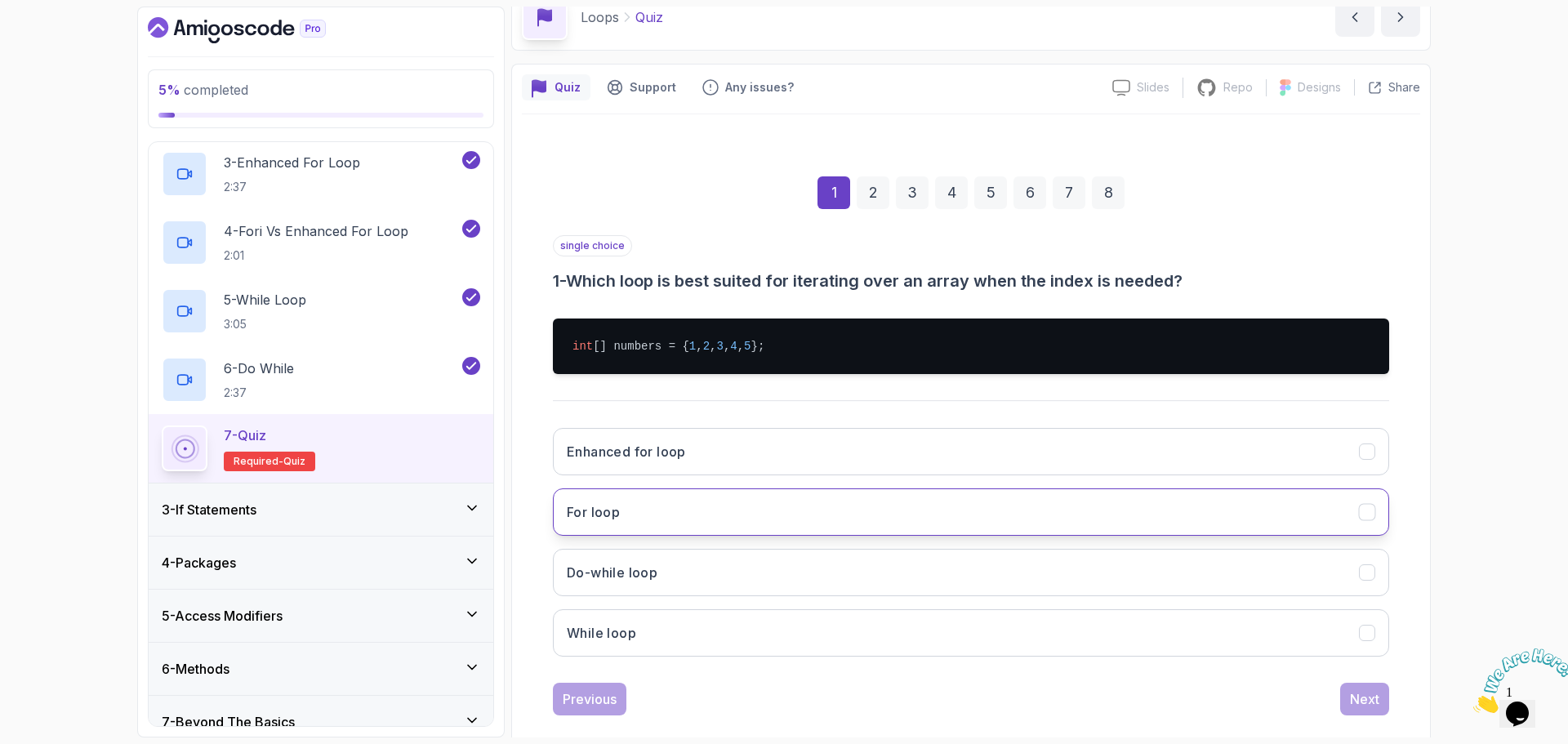
click at [755, 500] on button "For loop" at bounding box center [970, 512] width 836 height 48
click at [1370, 697] on div "Next" at bounding box center [1365, 698] width 30 height 20
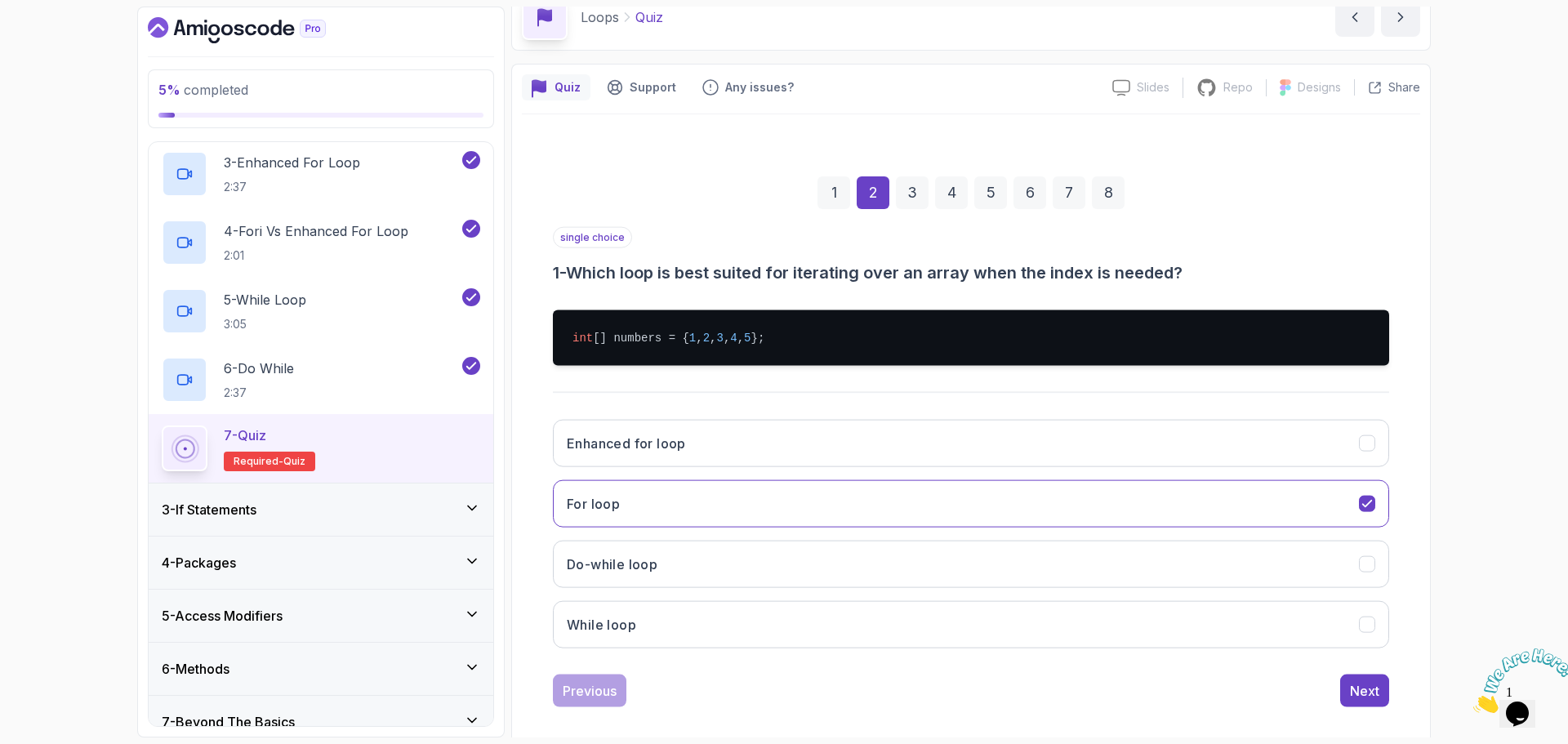
scroll to position [11, 0]
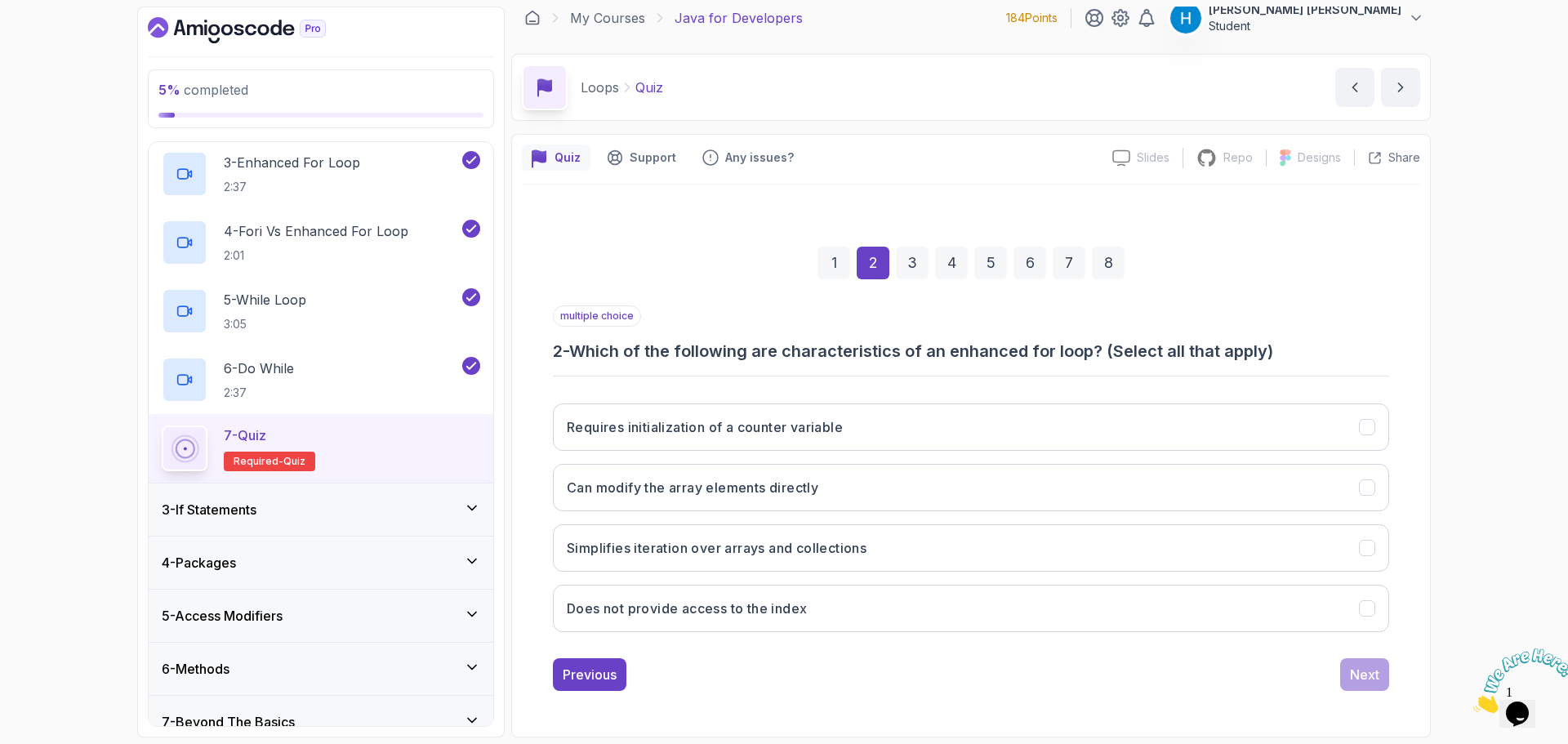
click at [583, 354] on h3 "2 - Which of the following are characteristics of an enhanced for loop? (Select…" at bounding box center [970, 351] width 836 height 23
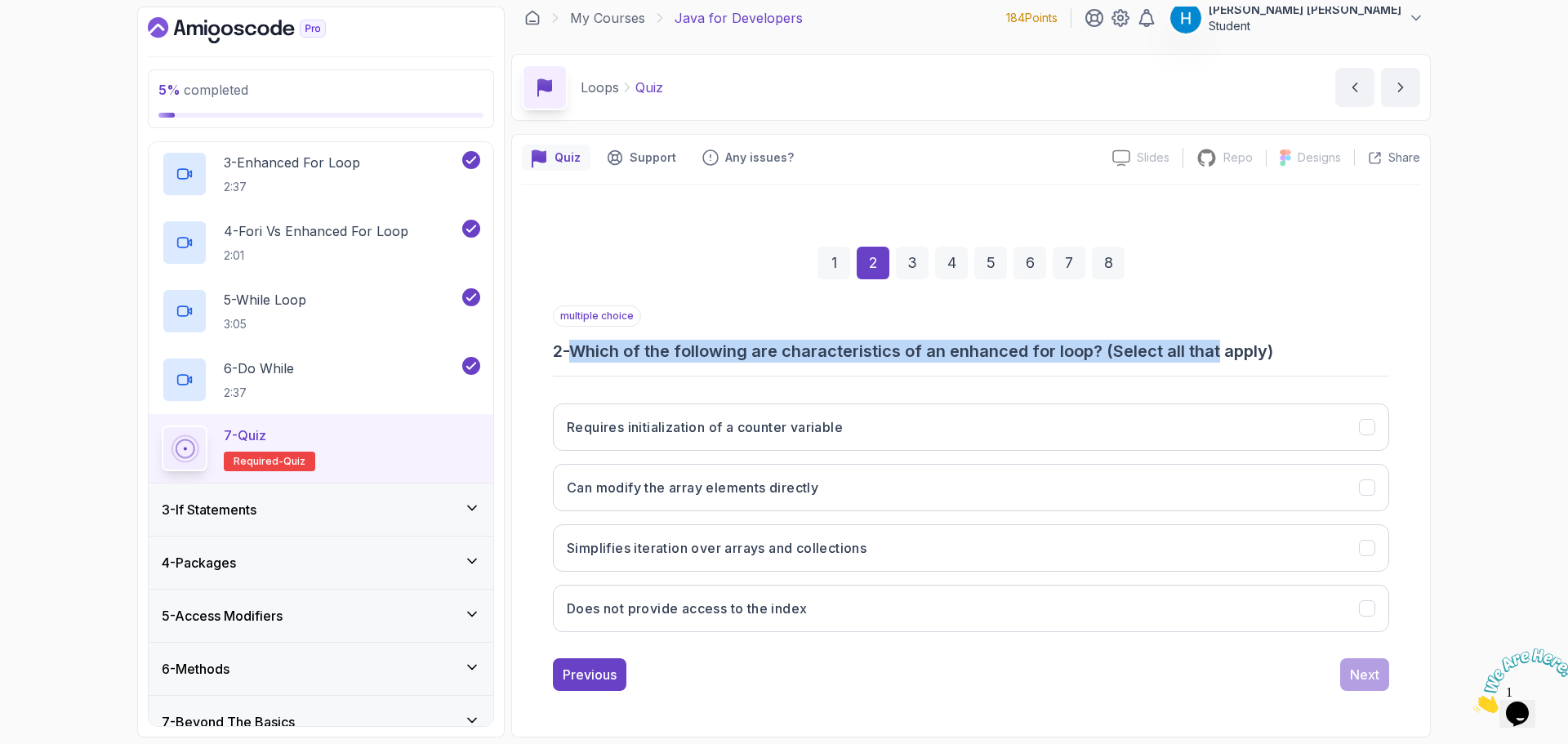
drag, startPoint x: 583, startPoint y: 354, endPoint x: 1209, endPoint y: 352, distance: 626.0
click at [1209, 352] on h3 "2 - Which of the following are characteristics of an enhanced for loop? (Select…" at bounding box center [970, 351] width 836 height 23
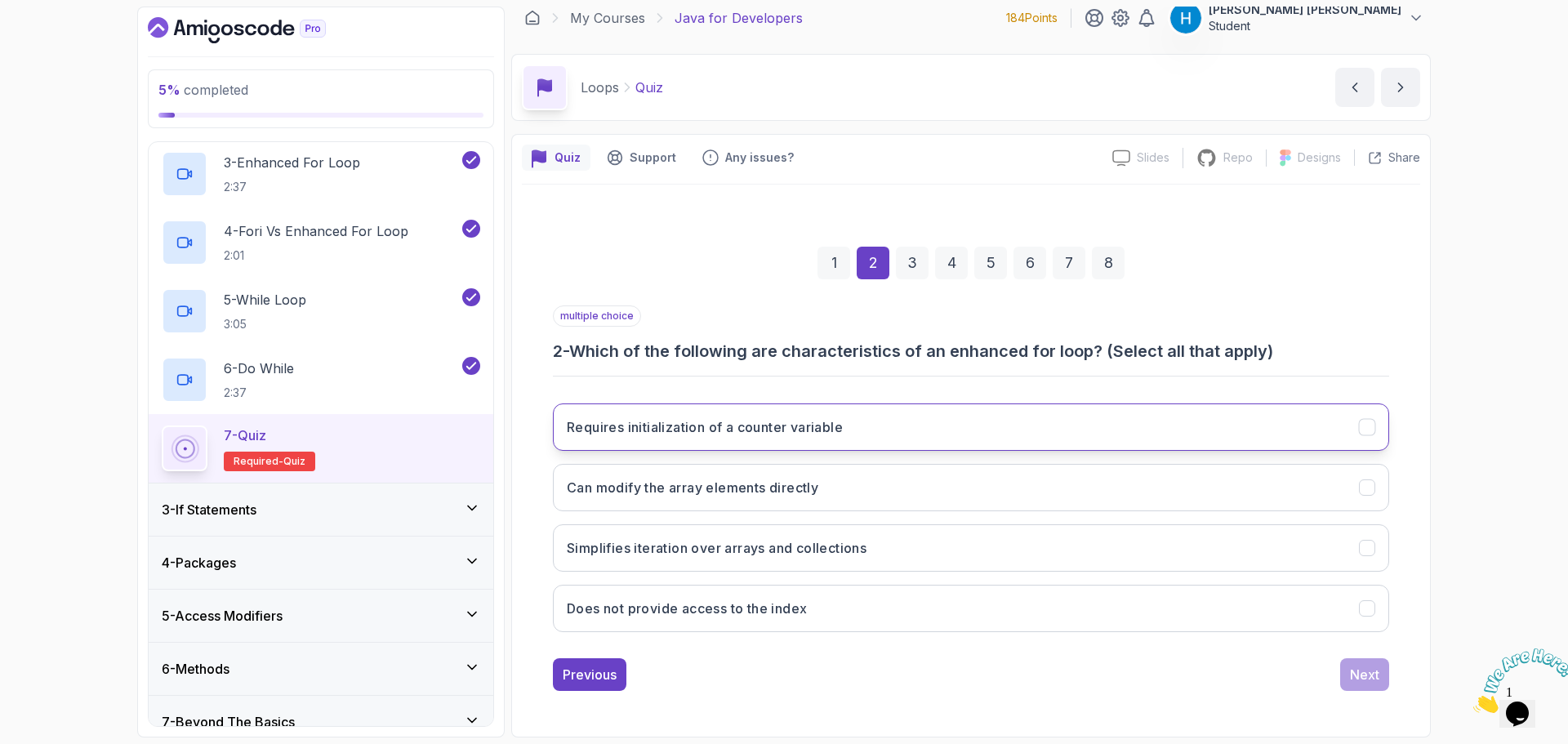
click at [767, 431] on h3 "Requires initialization of a counter variable" at bounding box center [705, 427] width 276 height 20
click at [780, 500] on button "Can modify the array elements directly" at bounding box center [970, 488] width 836 height 48
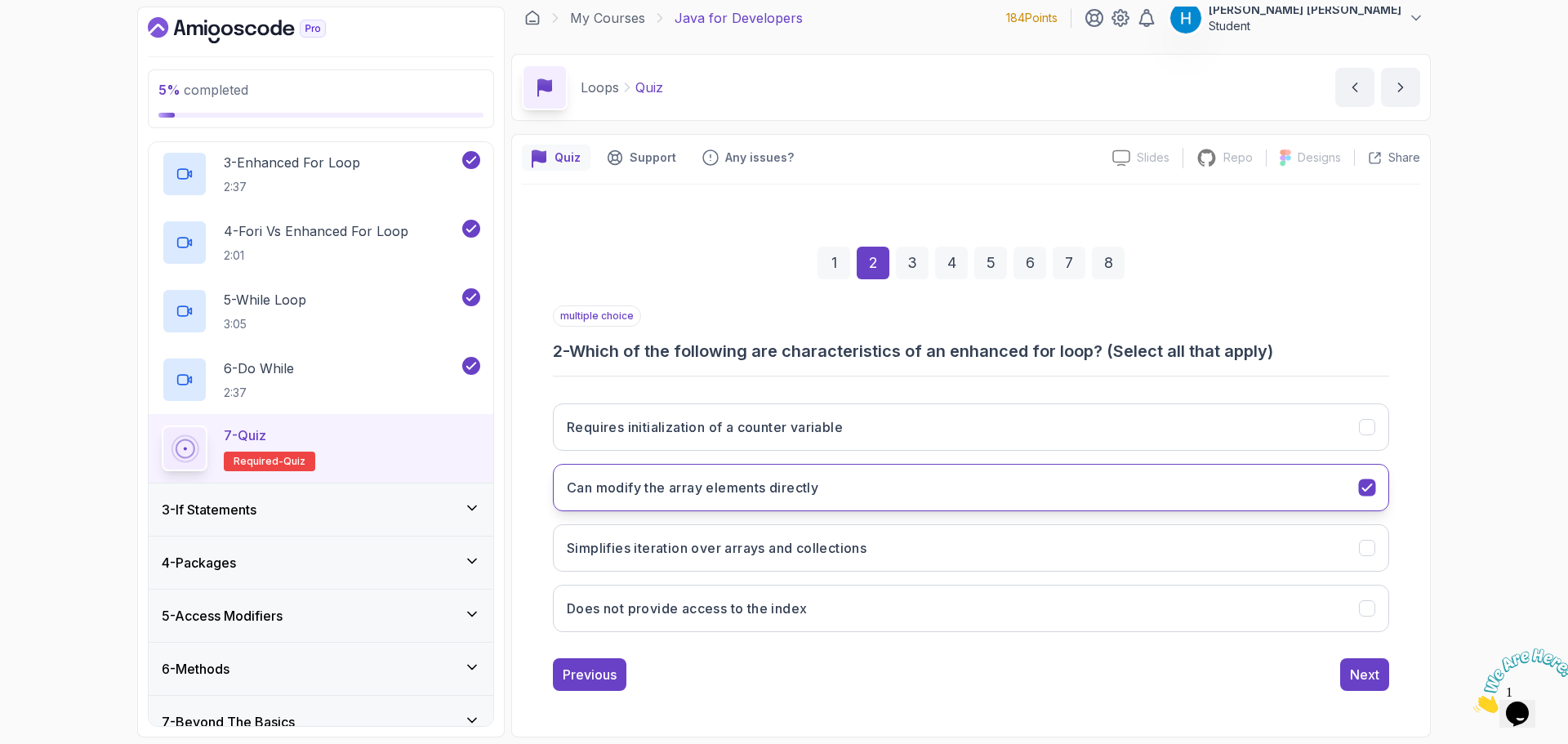
click at [780, 500] on button "Can modify the array elements directly" at bounding box center [970, 488] width 836 height 48
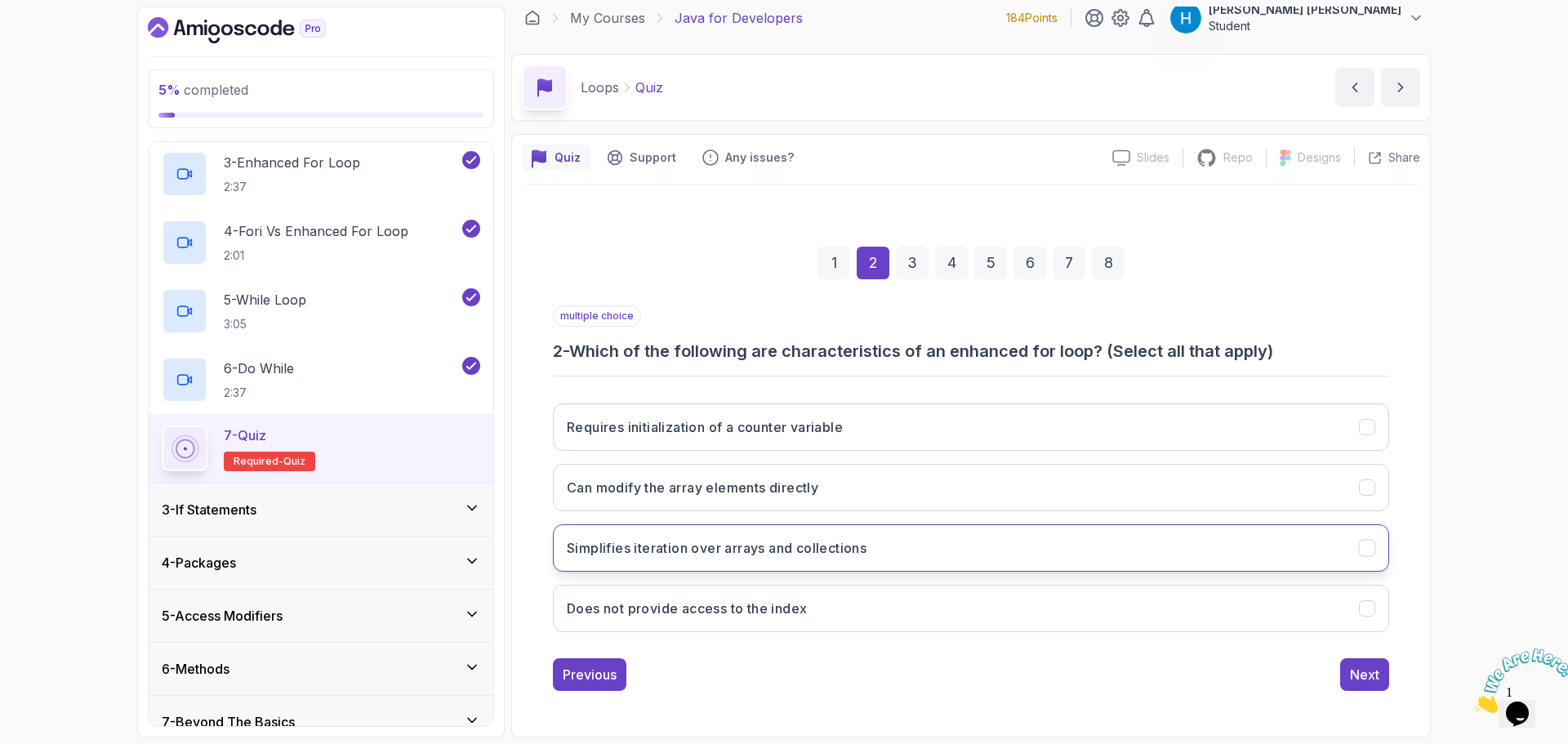
click at [791, 558] on button "Simplifies iteration over arrays and collections" at bounding box center [970, 547] width 836 height 48
click at [816, 623] on button "Does not provide access to the index" at bounding box center [970, 608] width 836 height 48
click at [1357, 677] on div "Next" at bounding box center [1365, 674] width 30 height 20
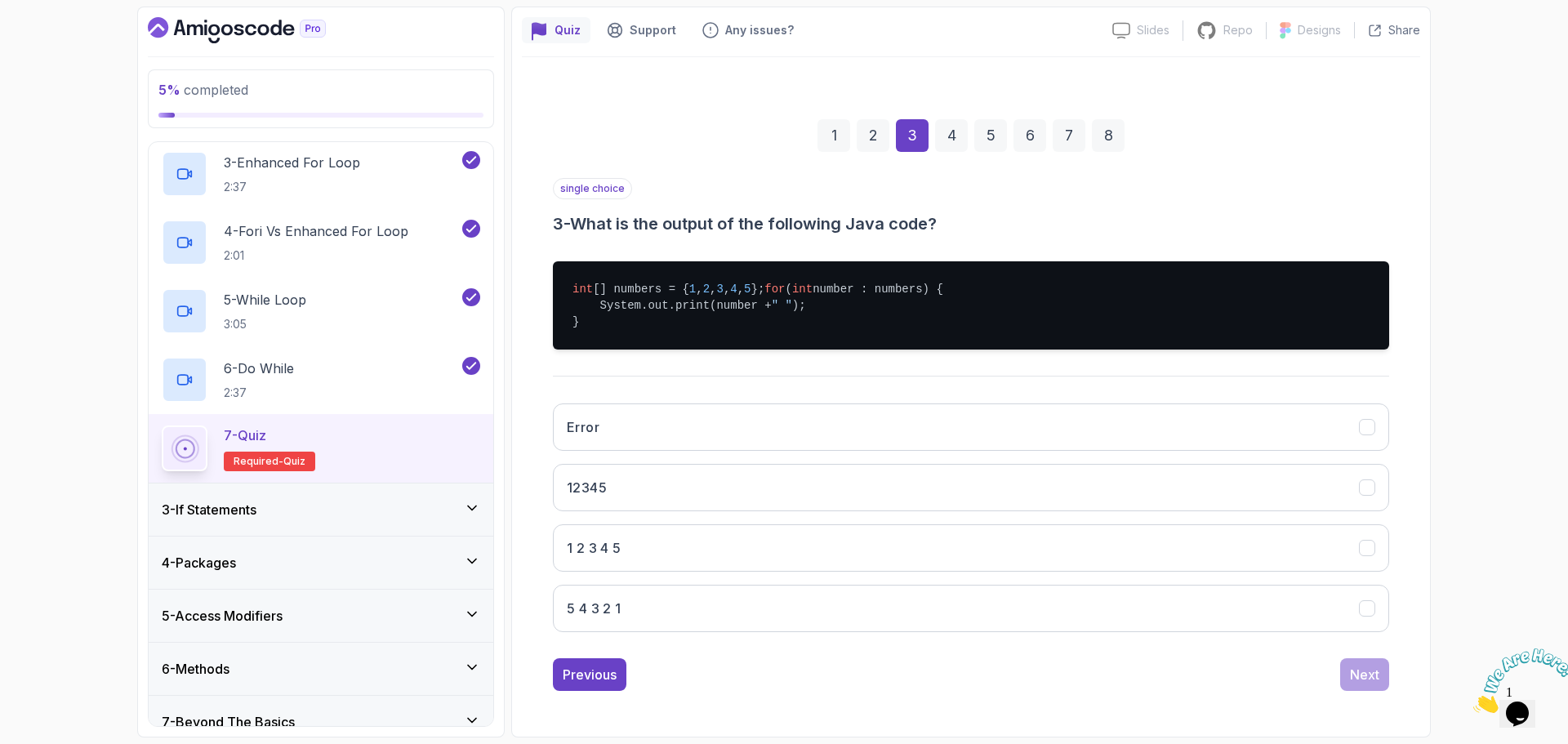
scroll to position [155, 0]
click at [678, 549] on button "1 2 3 4 5" at bounding box center [970, 547] width 836 height 48
click at [1358, 667] on div "Next" at bounding box center [1365, 674] width 30 height 20
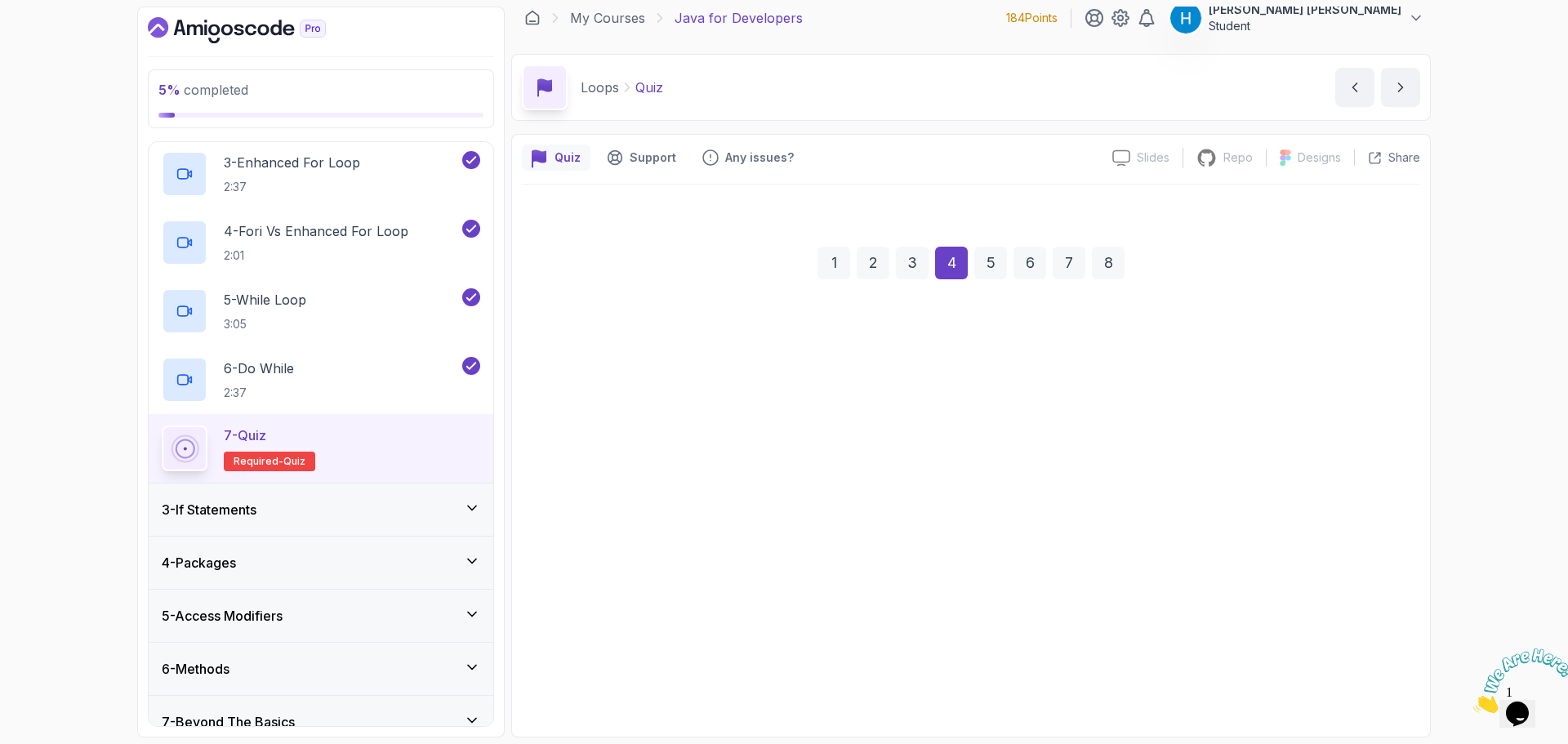
scroll to position [11, 0]
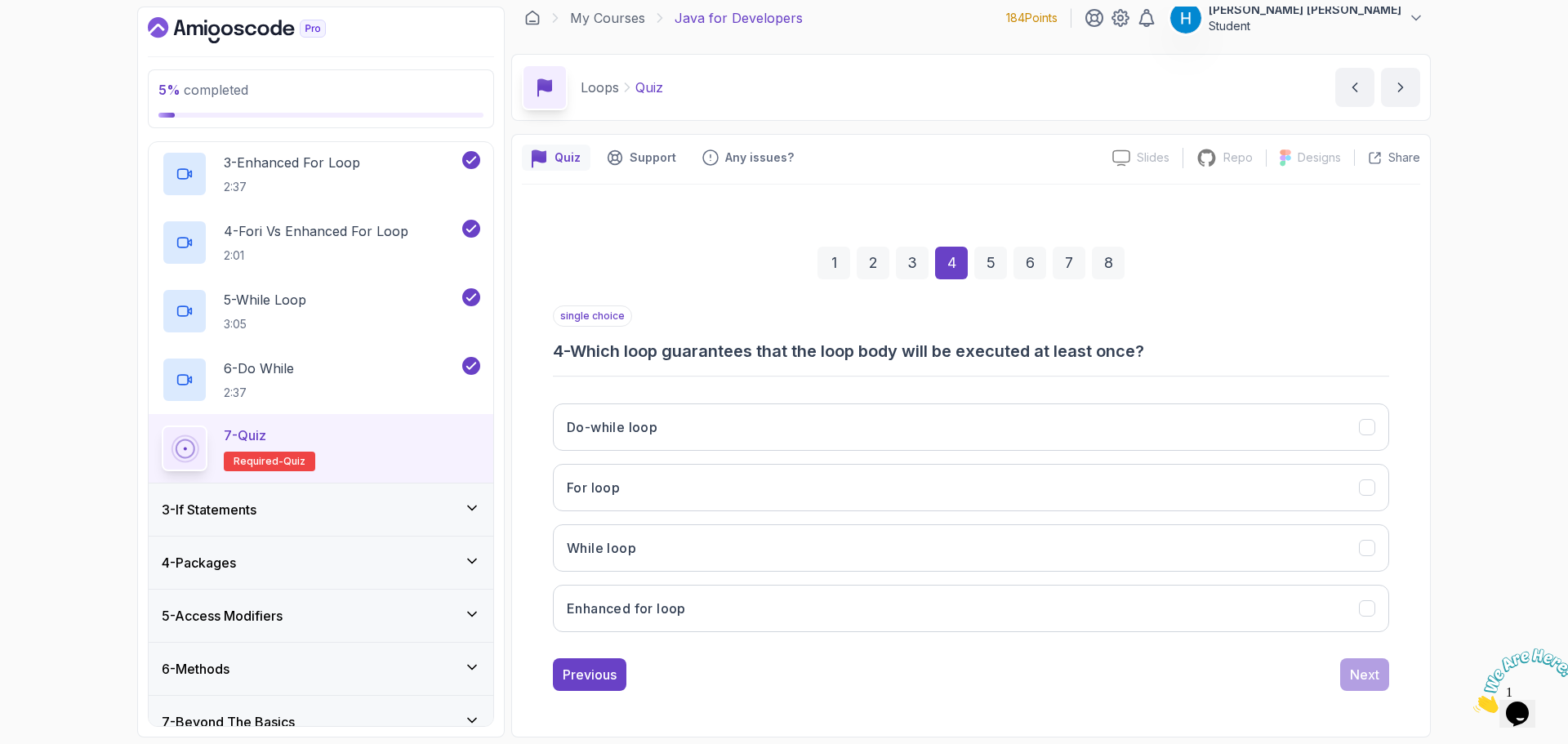
click at [609, 350] on h3 "4 - Which loop guarantees that the loop body will be executed at least once?" at bounding box center [970, 351] width 836 height 23
drag, startPoint x: 609, startPoint y: 350, endPoint x: 1099, endPoint y: 364, distance: 490.2
click at [1099, 364] on div "single choice 4 - Which loop guarantees that the loop body will be executed at …" at bounding box center [970, 475] width 836 height 339
click at [703, 741] on div at bounding box center [784, 744] width 1568 height 0
click at [625, 430] on h3 "Do-while loop" at bounding box center [612, 427] width 90 height 20
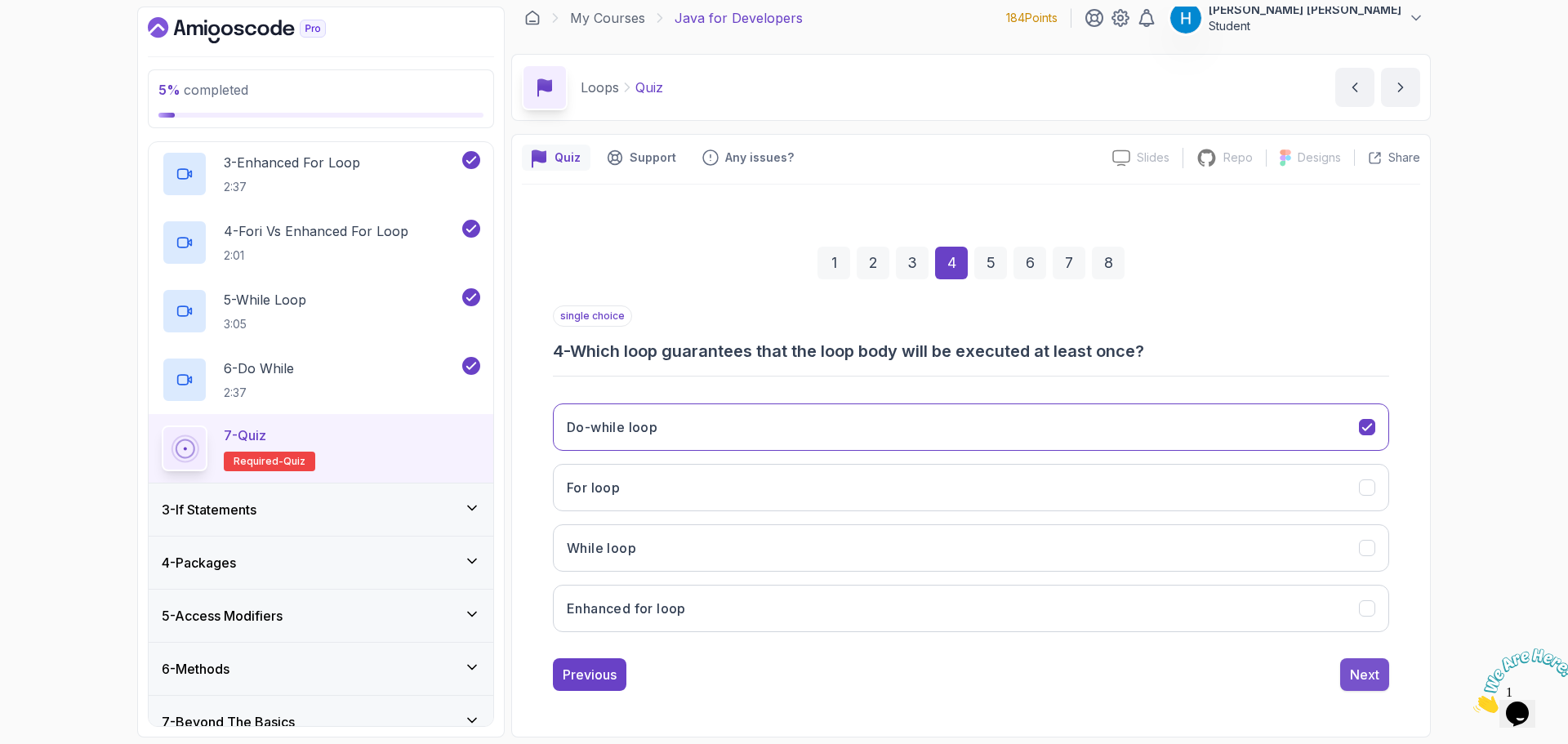
click at [1355, 682] on div "Next" at bounding box center [1365, 674] width 30 height 20
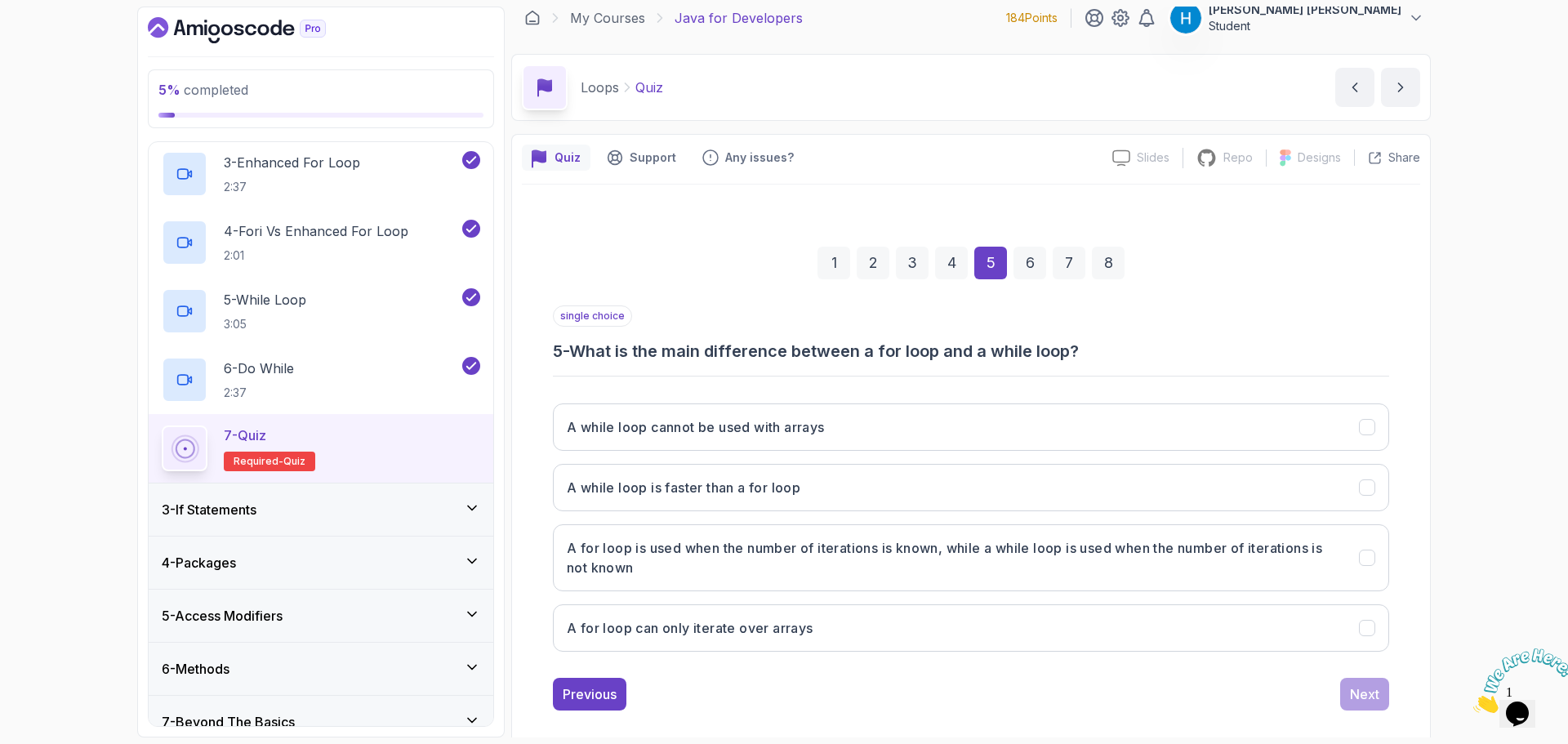
click at [591, 354] on h3 "5 - What is the main difference between a for loop and a while loop?" at bounding box center [970, 351] width 836 height 23
drag, startPoint x: 591, startPoint y: 354, endPoint x: 1088, endPoint y: 351, distance: 497.0
click at [1088, 351] on h3 "5 - What is the main difference between a for loop and a while loop?" at bounding box center [970, 351] width 836 height 23
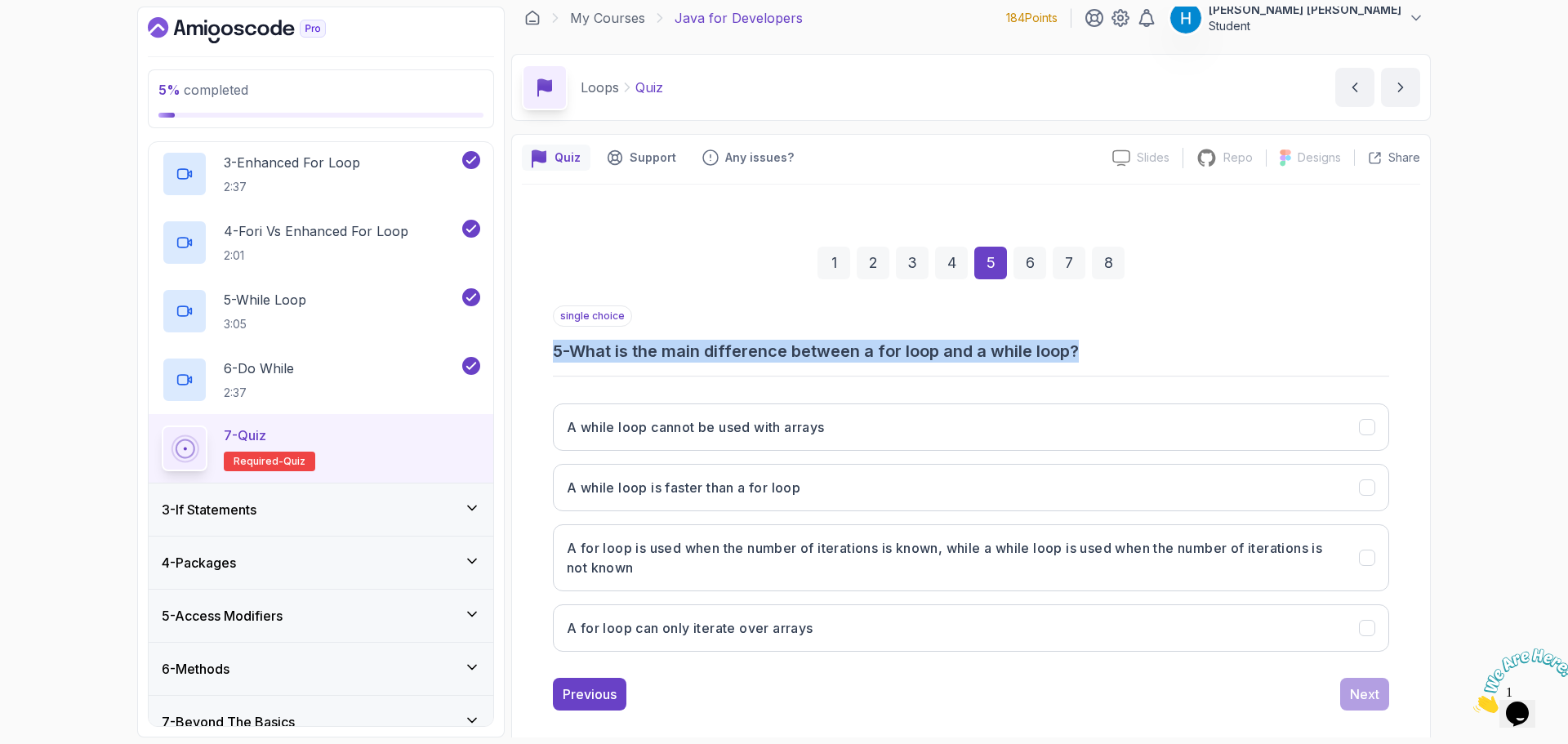
drag, startPoint x: 1088, startPoint y: 351, endPoint x: 536, endPoint y: 359, distance: 552.1
click at [536, 359] on div "1 2 3 4 5 6 7 8 single choice 5 - What is the main difference between a for loo…" at bounding box center [971, 466] width 899 height 517
click at [642, 361] on h3 "5 - What is the main difference between a for loop and a while loop?" at bounding box center [970, 351] width 836 height 23
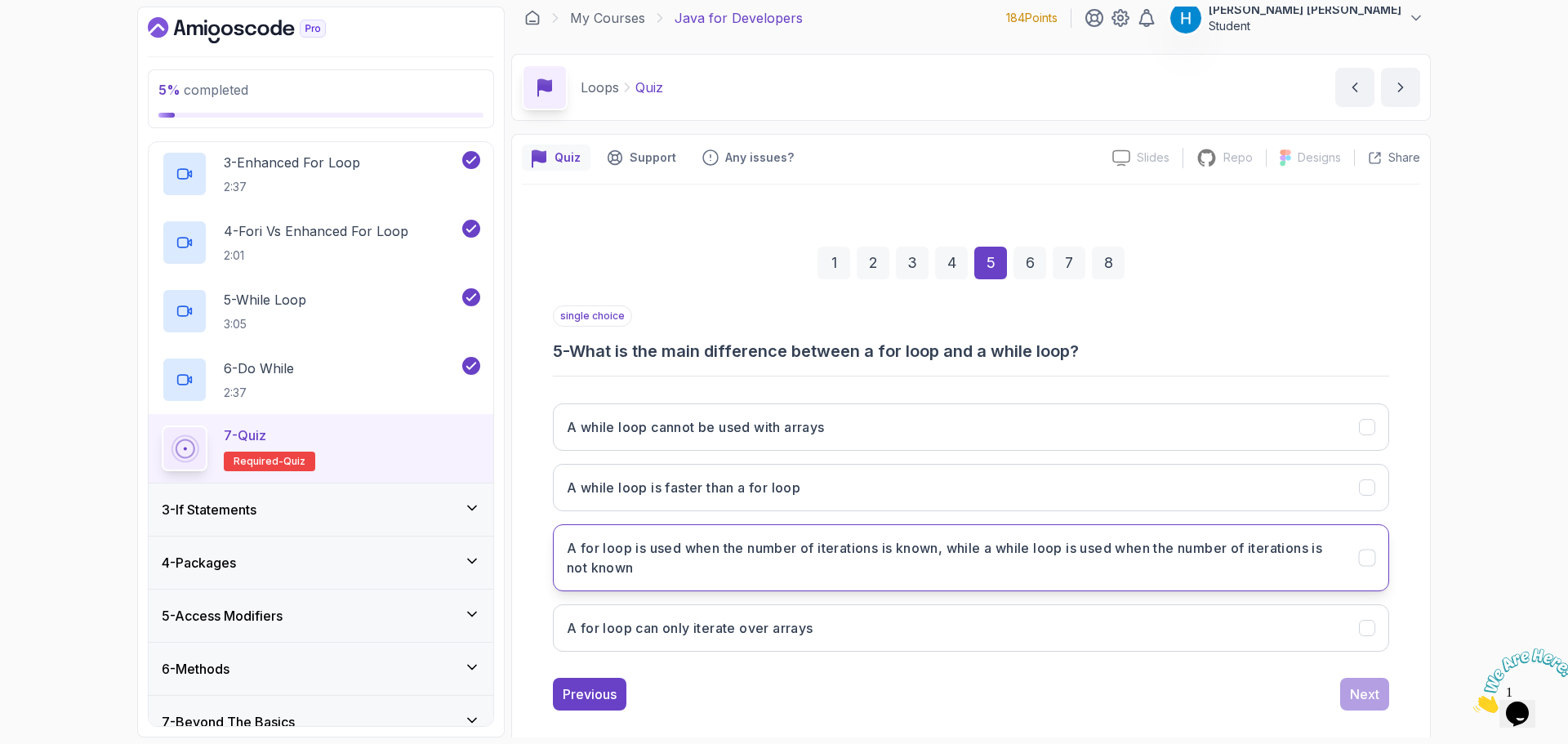
click at [1263, 558] on h3 "A for loop is used when the number of iterations is known, while a while loop i…" at bounding box center [953, 558] width 773 height 39
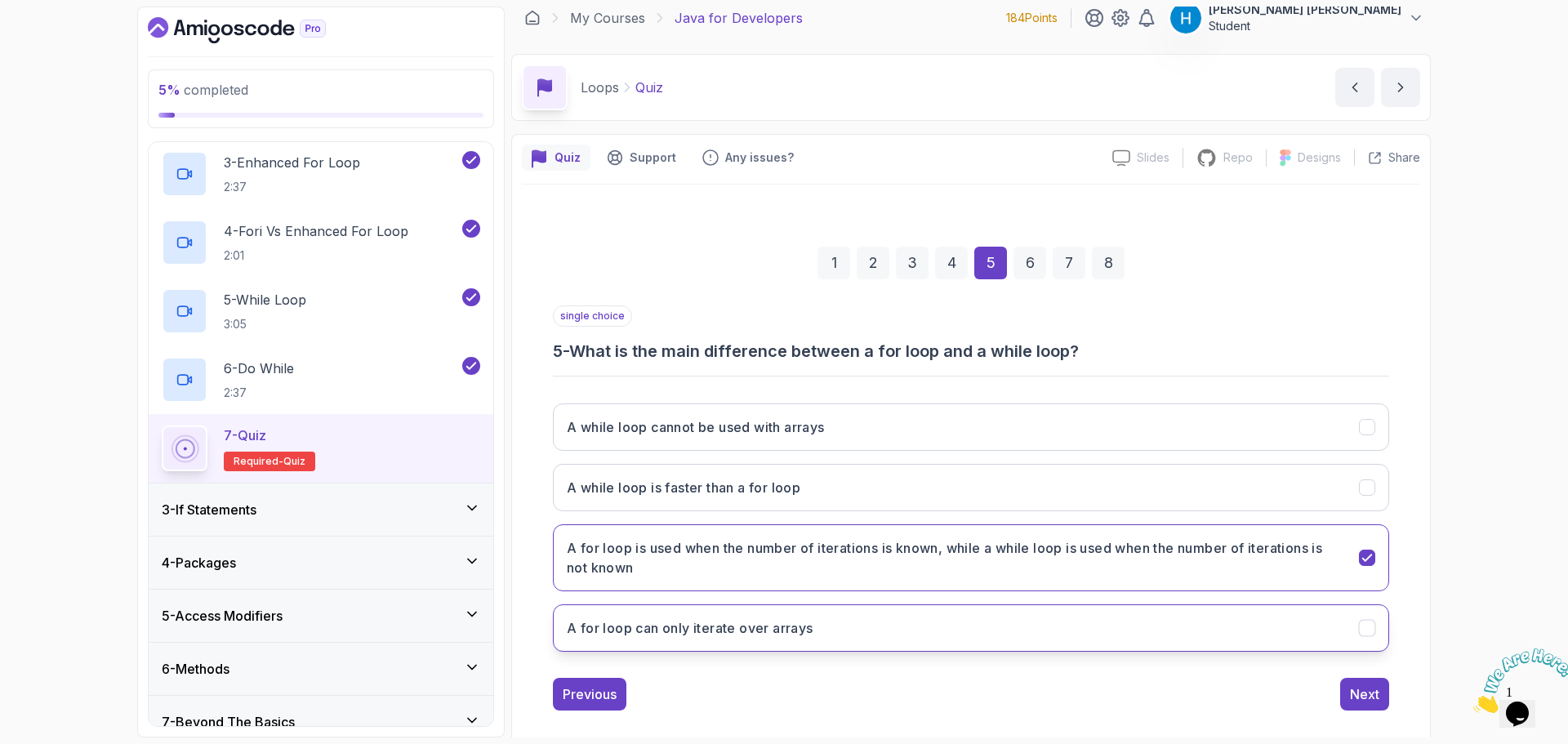
click at [654, 638] on button "A for loop can only iterate over arrays" at bounding box center [970, 627] width 836 height 48
click at [687, 573] on h3 "A for loop is used when the number of iterations is known, while a while loop i…" at bounding box center [953, 558] width 773 height 39
click at [1373, 687] on div "Next" at bounding box center [1365, 694] width 30 height 20
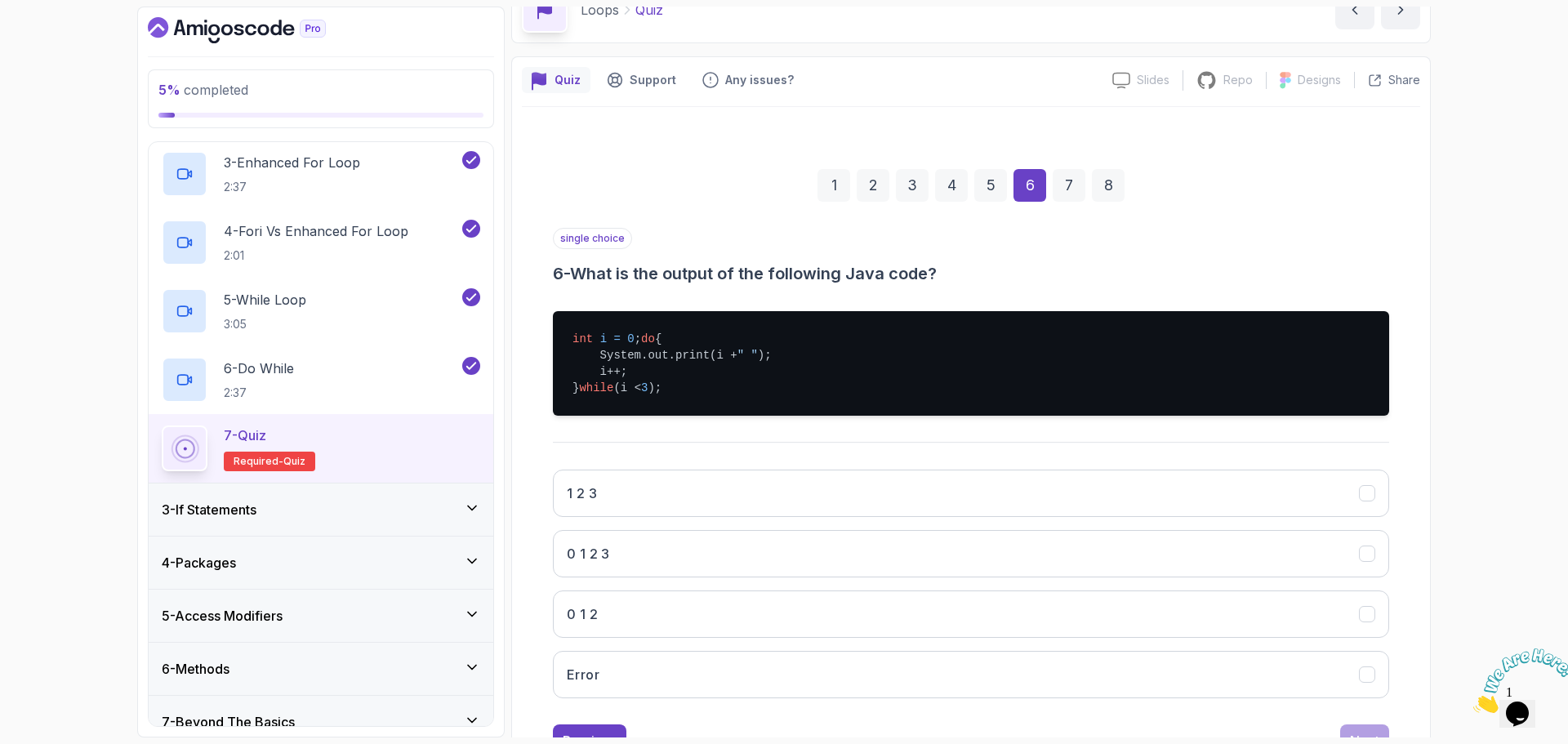
scroll to position [93, 0]
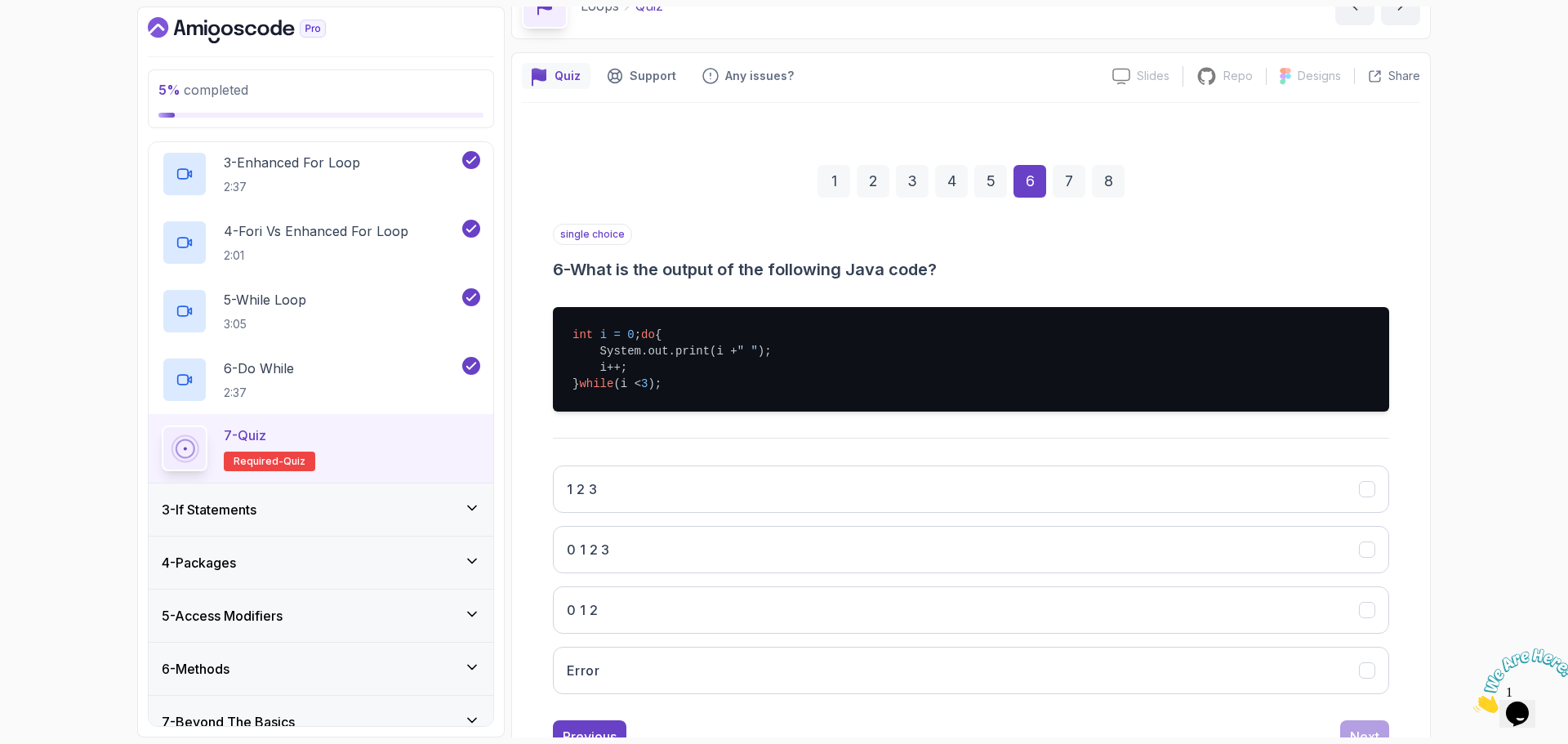
click at [641, 341] on span "do" at bounding box center [648, 335] width 14 height 13
drag, startPoint x: 576, startPoint y: 353, endPoint x: 763, endPoint y: 366, distance: 187.5
click at [763, 366] on pre "int i = 0 ; do { System.out.print(i + " " ); i++; } while (i < 3 );" at bounding box center [970, 359] width 836 height 104
click at [761, 368] on pre "int i = 0 ; do { System.out.print(i + " " ); i++; } while (i < 3 );" at bounding box center [970, 359] width 836 height 104
click at [641, 341] on span "do" at bounding box center [648, 335] width 14 height 13
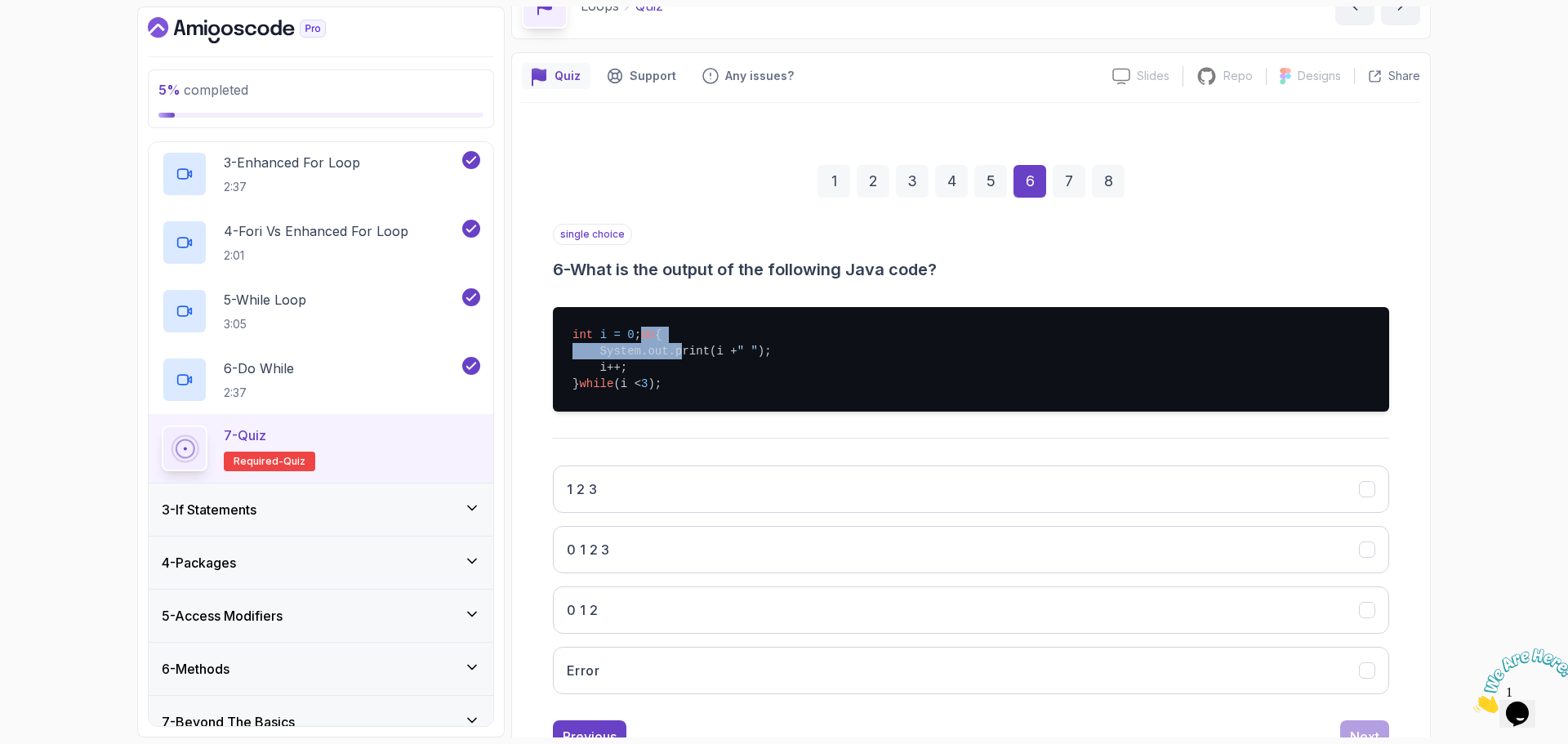
drag, startPoint x: 576, startPoint y: 352, endPoint x: 663, endPoint y: 368, distance: 88.5
click at [663, 368] on pre "int i = 0 ; do { System.out.print(i + " " ); i++; } while (i < 3 );" at bounding box center [970, 359] width 836 height 104
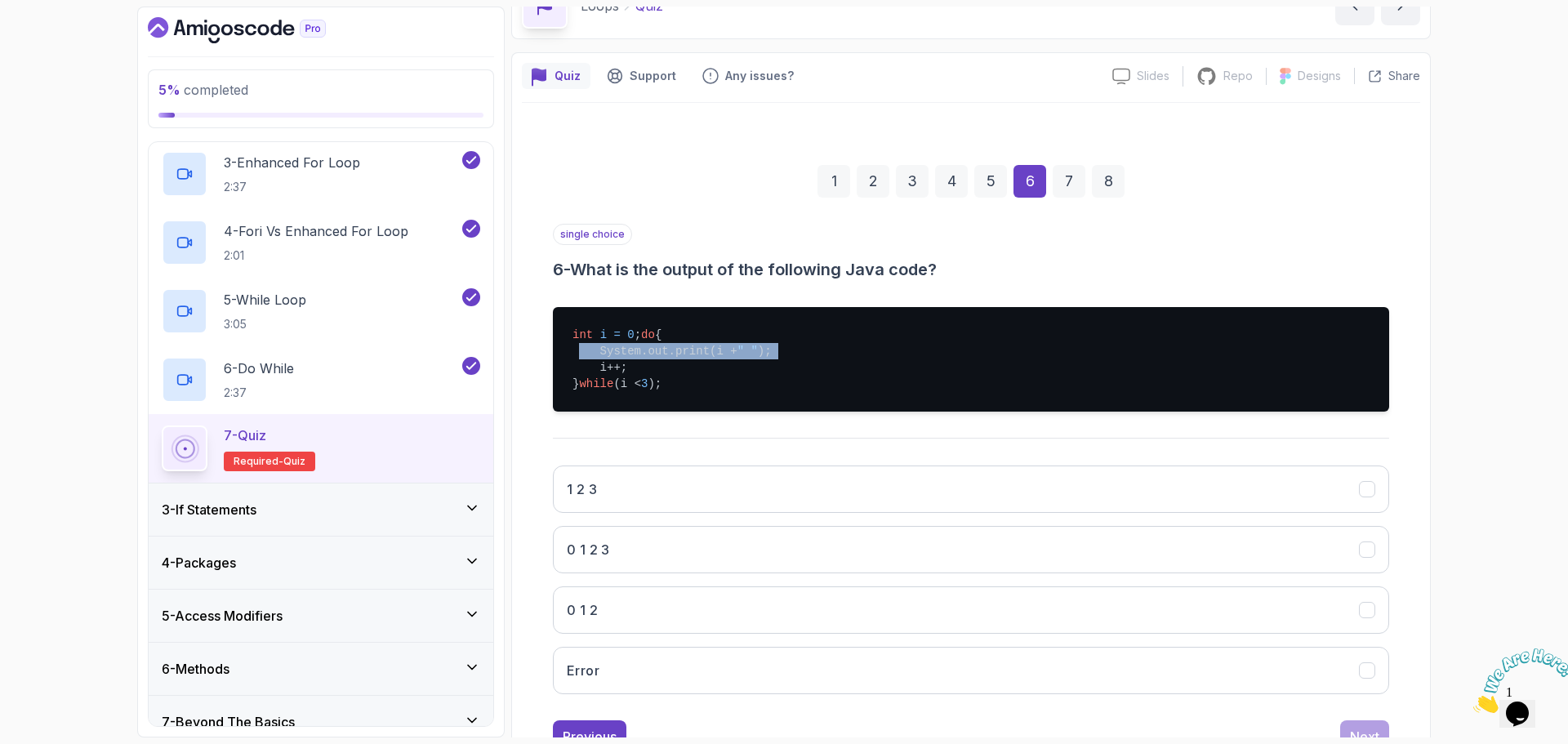
click at [663, 368] on pre "int i = 0 ; do { System.out.print(i + " " ); i++; } while (i < 3 );" at bounding box center [970, 359] width 836 height 104
click at [698, 372] on pre "int i = 0 ; do { System.out.print(i + " " ); i++; } while (i < 3 );" at bounding box center [970, 359] width 836 height 104
click at [603, 339] on span "i" at bounding box center [603, 335] width 7 height 13
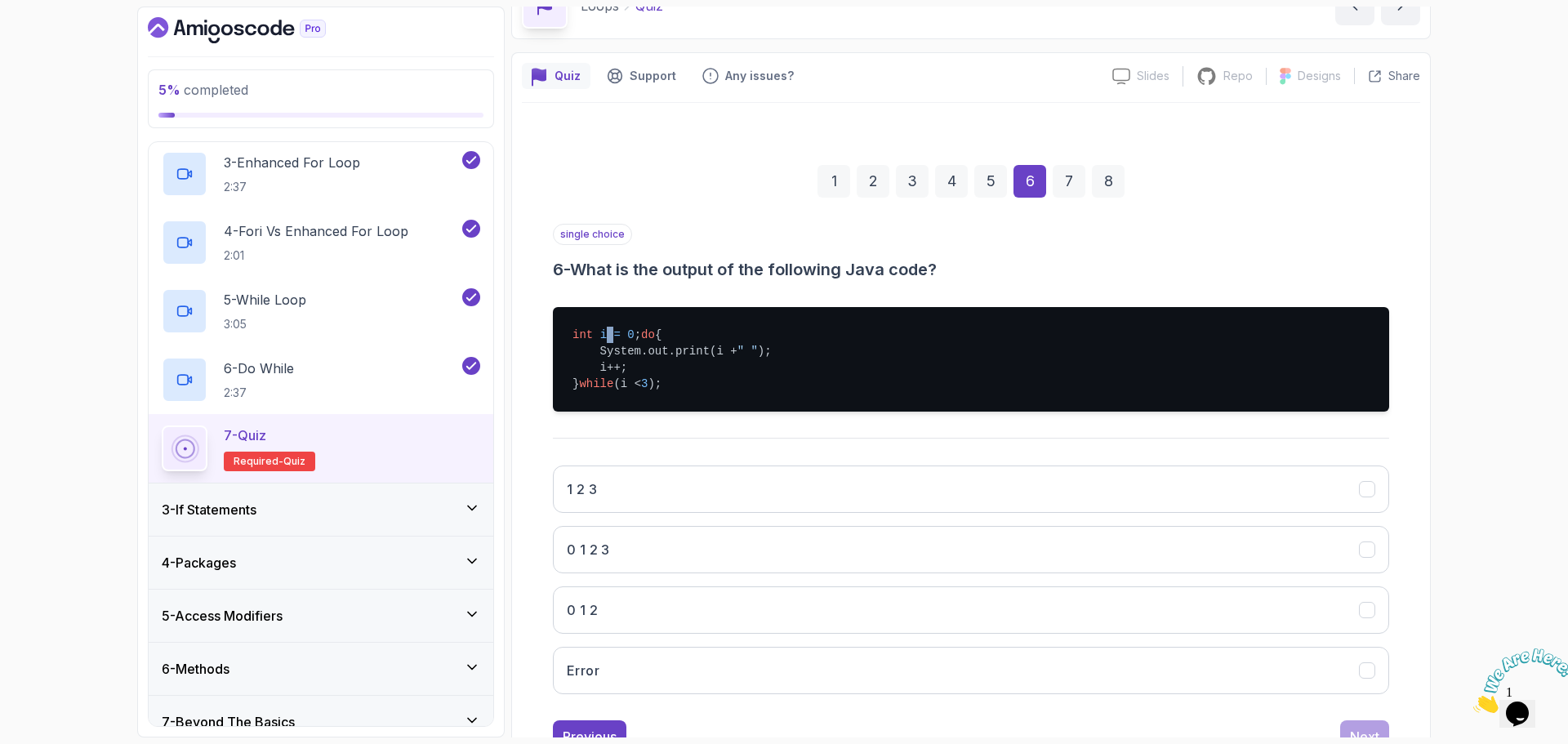
click at [603, 339] on span "i" at bounding box center [603, 335] width 7 height 13
click at [655, 365] on pre "int i = 0 ; do { System.out.print(i + " " ); i++; } while (i < 3 );" at bounding box center [970, 359] width 836 height 104
click at [585, 357] on pre "int i = 0 ; do { System.out.print(i + " " ); i++; } while (i < 3 );" at bounding box center [970, 359] width 836 height 104
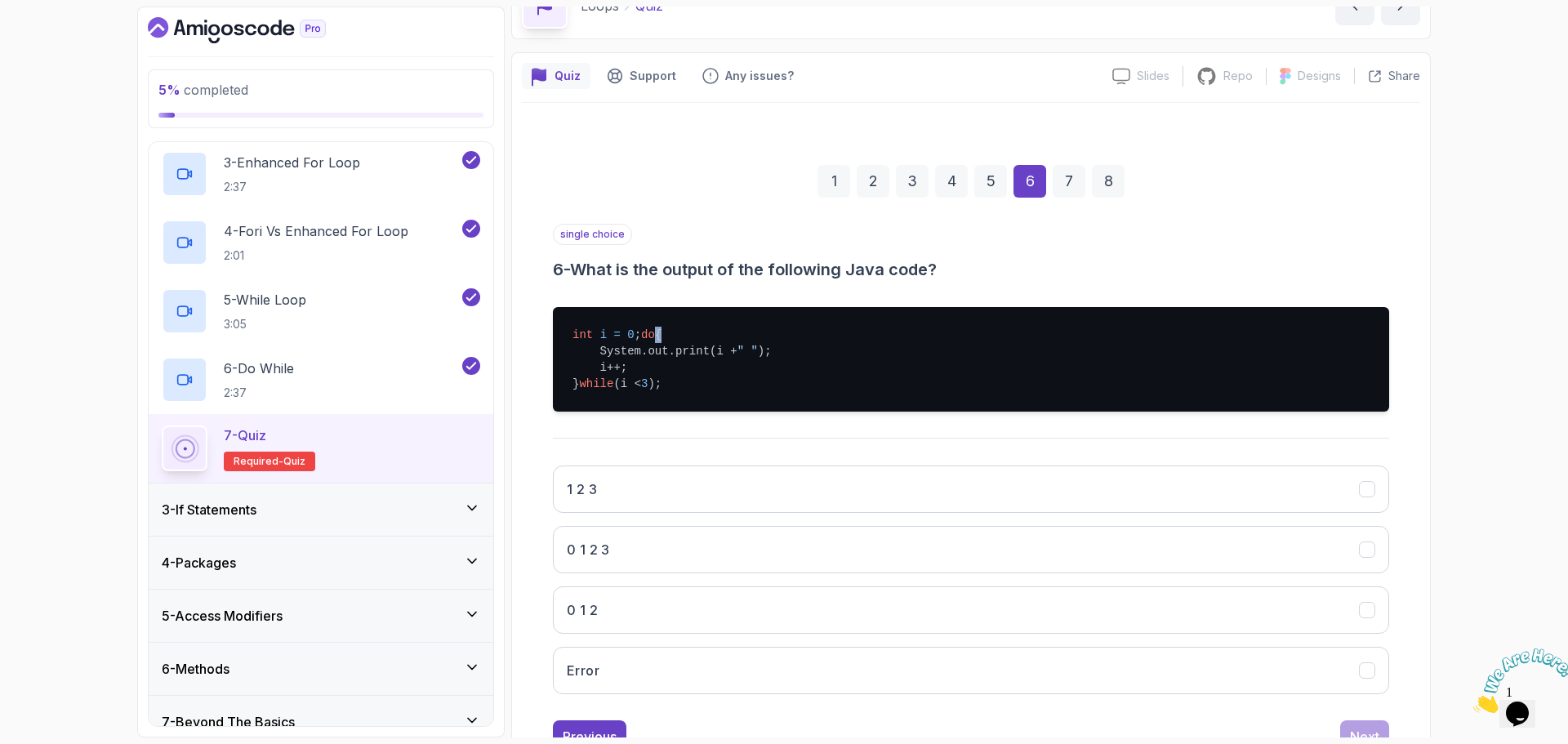
click at [585, 357] on pre "int i = 0 ; do { System.out.print(i + " " ); i++; } while (i < 3 );" at bounding box center [970, 359] width 836 height 104
click at [617, 333] on pre "int i = 0 ; do { System.out.print(i + " " ); i++; } while (i < 3 );" at bounding box center [970, 359] width 836 height 104
click at [643, 364] on pre "int i = 0 ; do { System.out.print(i + " " ); i++; } while (i < 3 );" at bounding box center [970, 359] width 836 height 104
click at [594, 337] on pre "int i = 0 ; do { System.out.print(i + " " ); i++; } while (i < 3 );" at bounding box center [970, 359] width 836 height 104
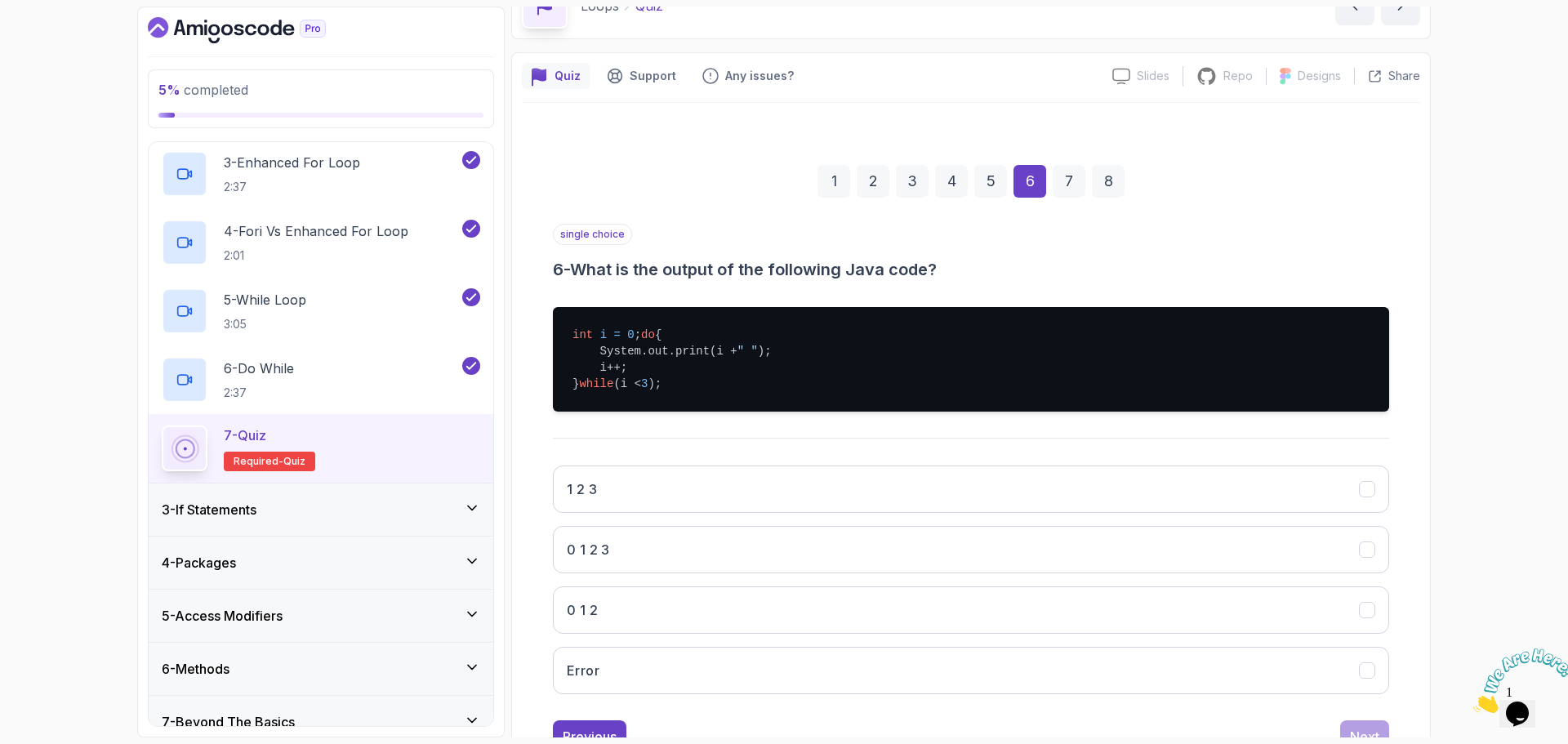
click at [600, 377] on pre "int i = 0 ; do { System.out.print(i + " " ); i++; } while (i < 3 );" at bounding box center [970, 359] width 836 height 104
click at [612, 383] on pre "int i = 0 ; do { System.out.print(i + " " ); i++; } while (i < 3 );" at bounding box center [970, 359] width 836 height 104
click at [632, 385] on pre "int i = 0 ; do { System.out.print(i + " " ); i++; } while (i < 3 );" at bounding box center [970, 359] width 836 height 104
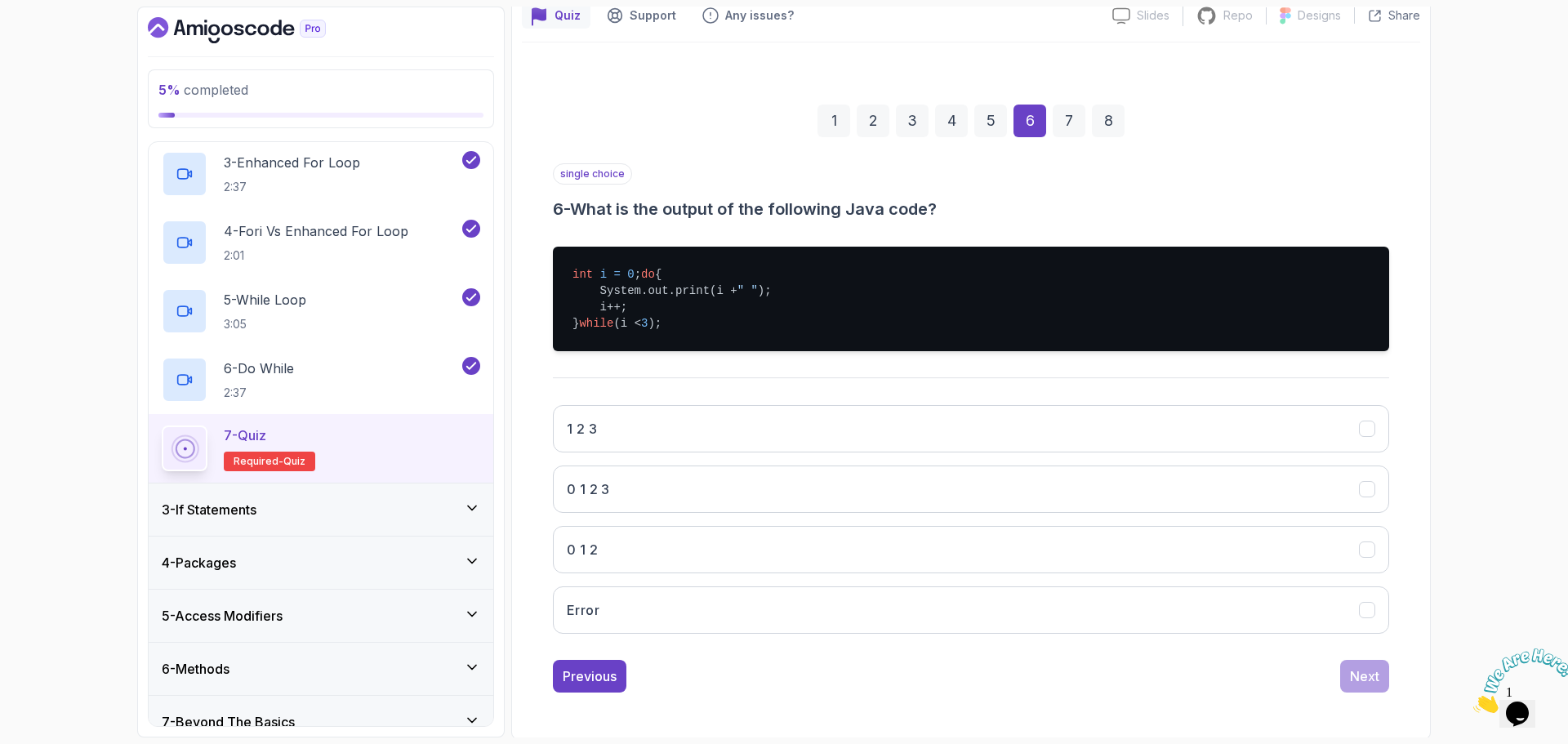
scroll to position [172, 0]
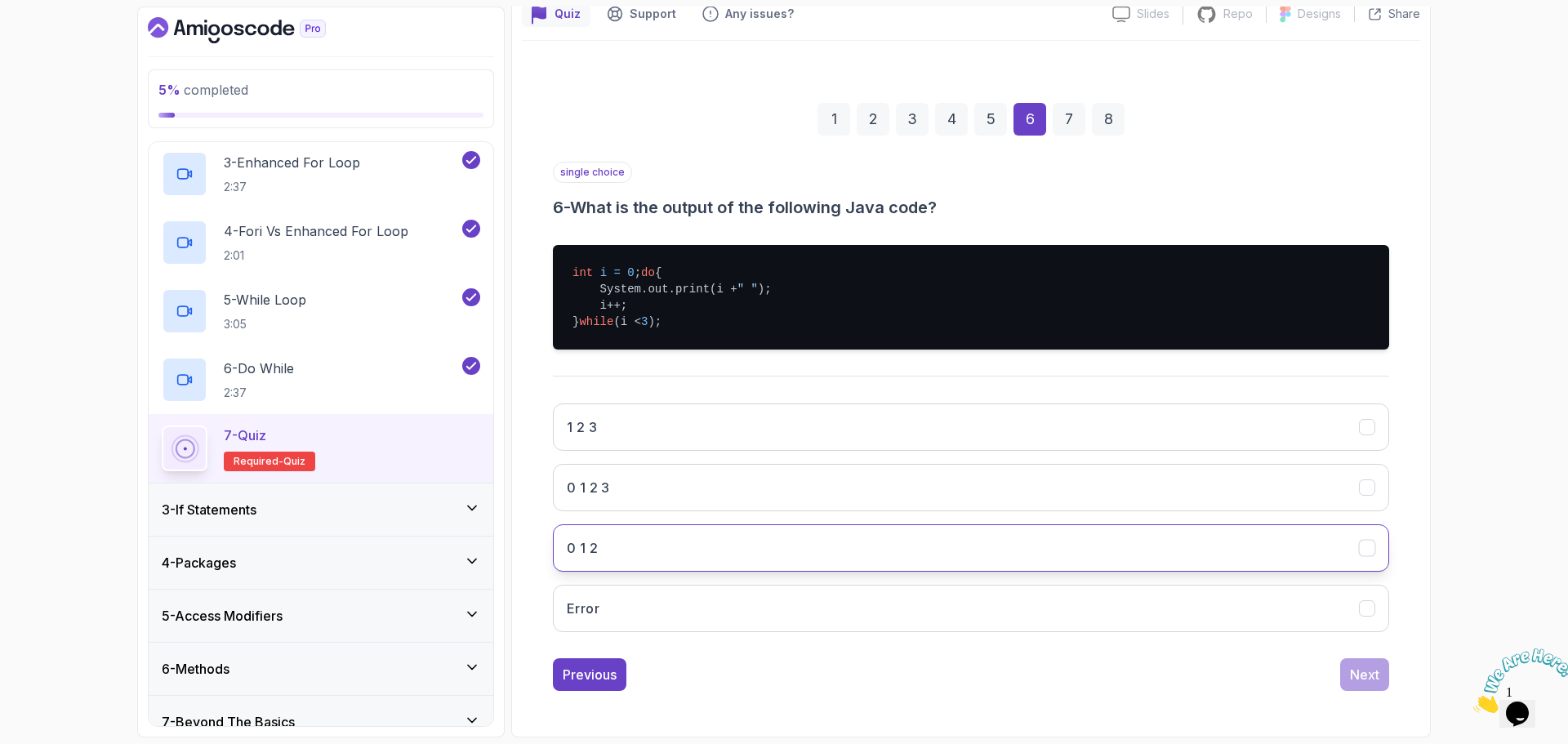
click at [631, 544] on button "0 1 2" at bounding box center [970, 547] width 836 height 48
click at [1374, 676] on div "Next" at bounding box center [1365, 674] width 30 height 20
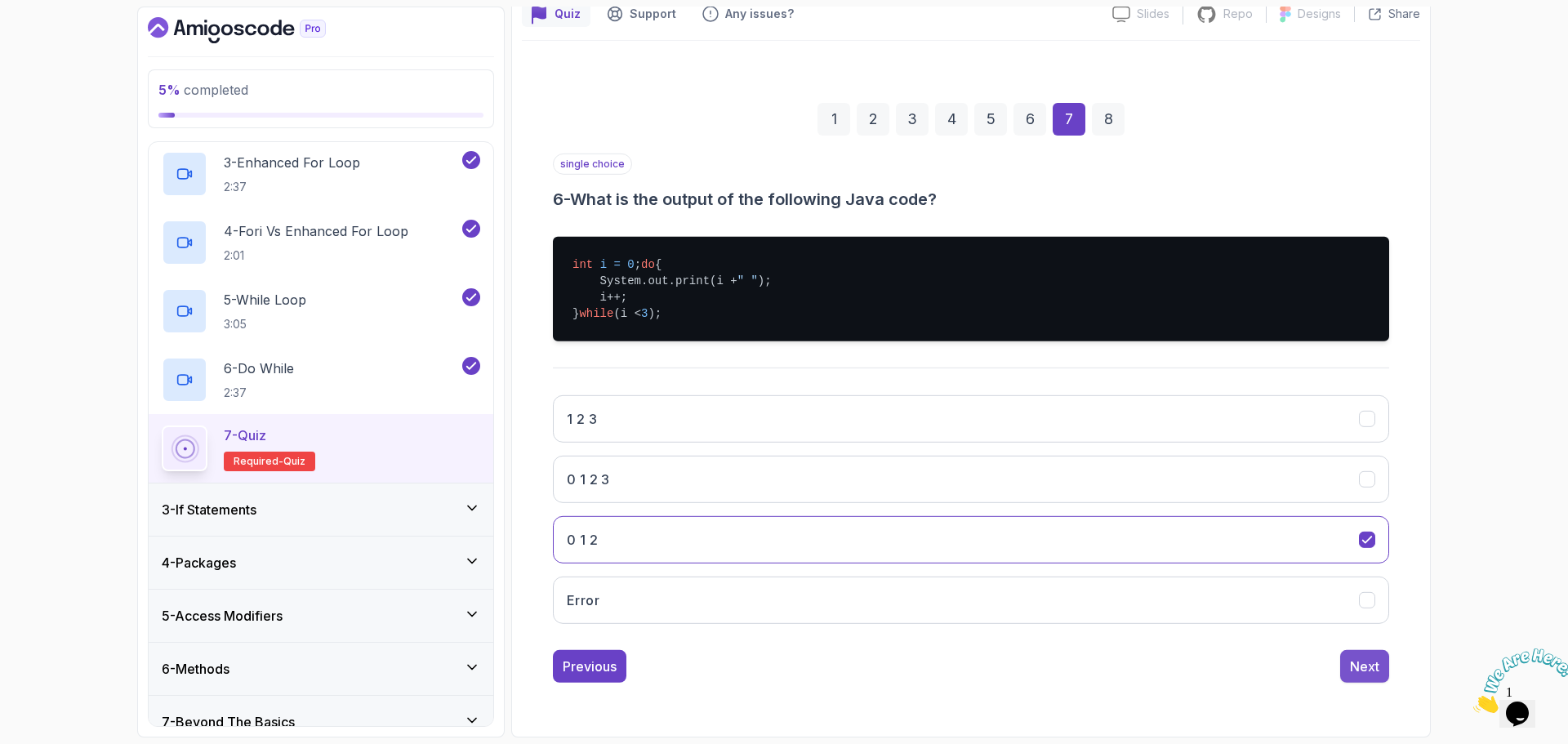
scroll to position [11, 0]
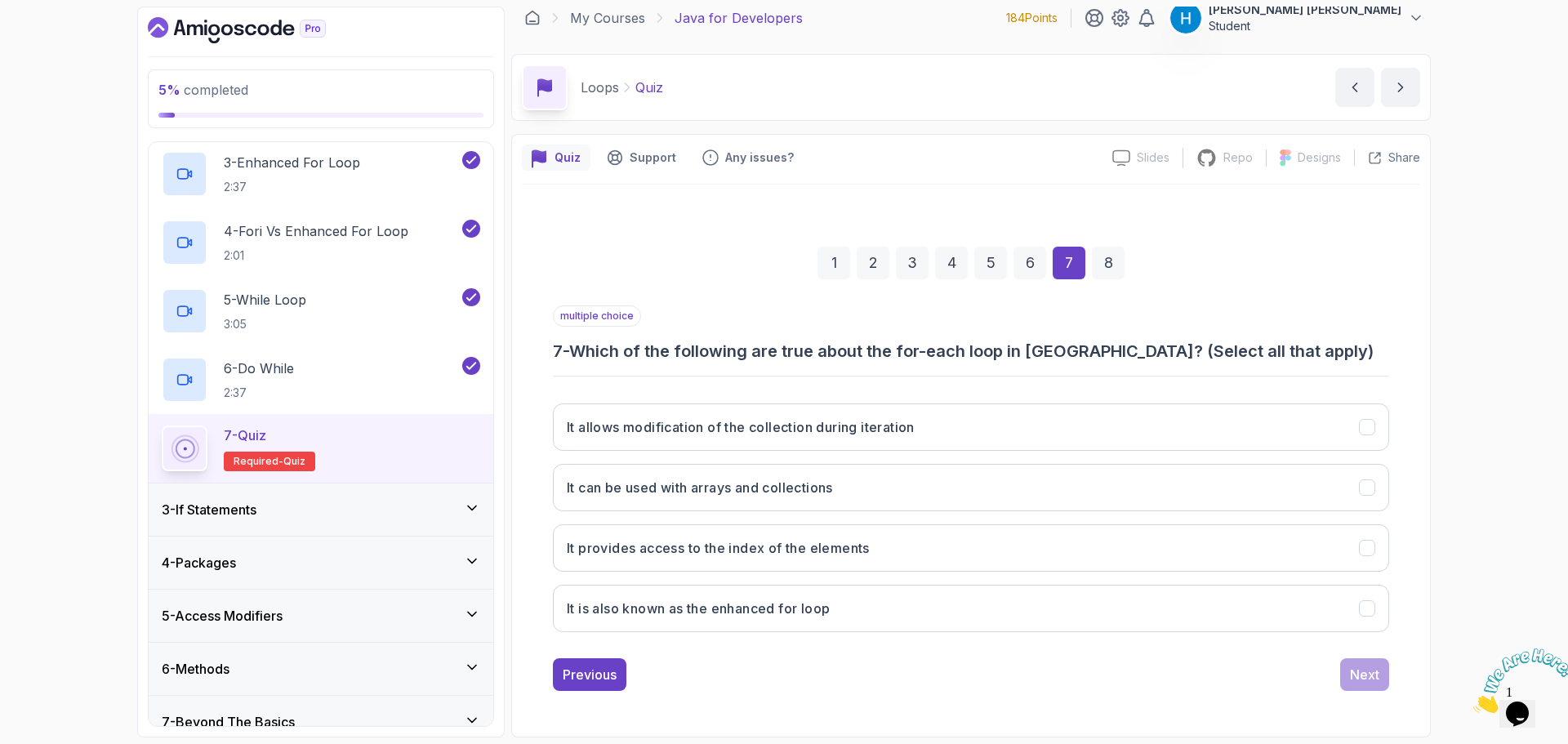
click at [583, 347] on h3 "7 - Which of the following are true about the for-each loop in [GEOGRAPHIC_DATA…" at bounding box center [970, 351] width 836 height 23
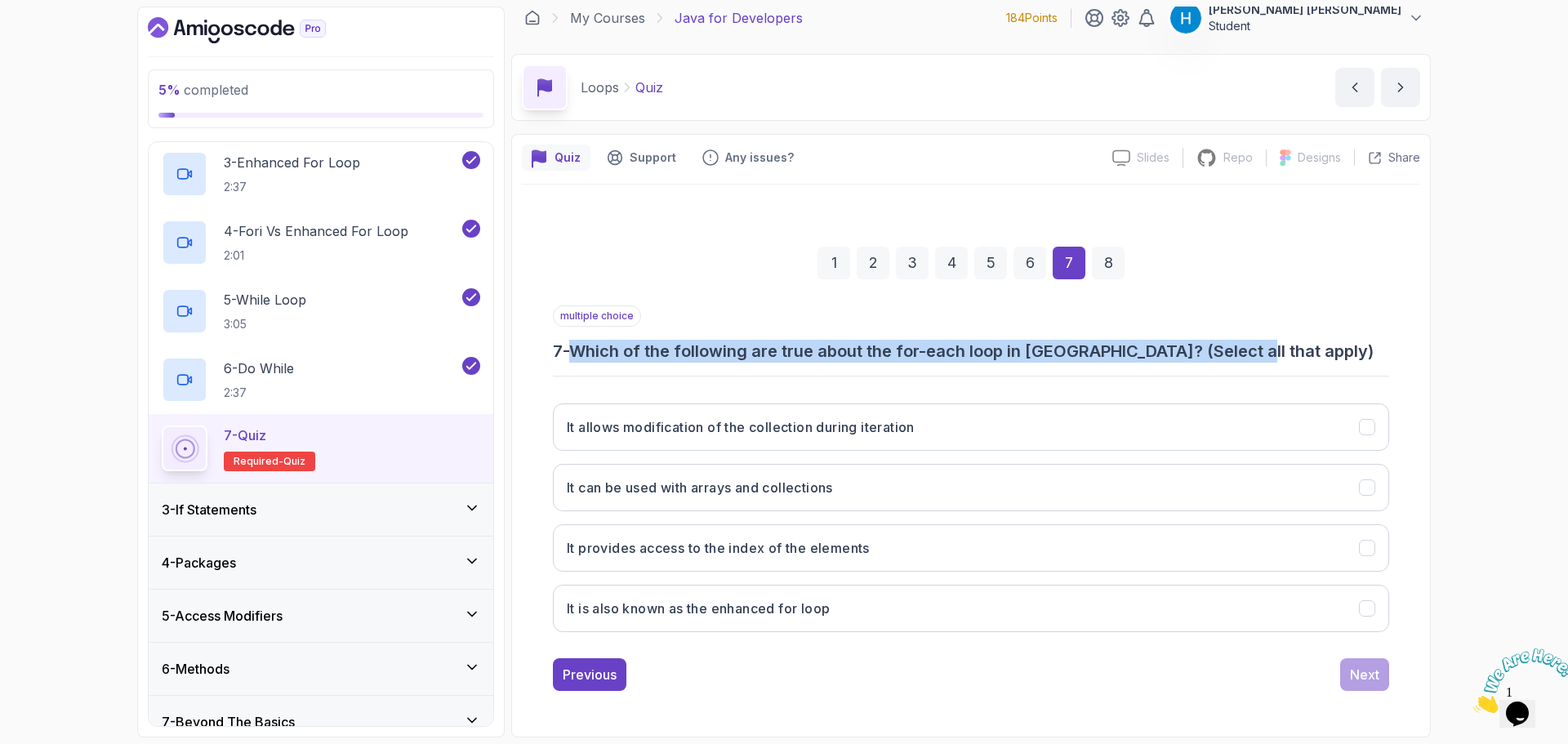
drag, startPoint x: 583, startPoint y: 347, endPoint x: 1229, endPoint y: 352, distance: 646.0
click at [1229, 352] on h3 "7 - Which of the following are true about the for-each loop in [GEOGRAPHIC_DATA…" at bounding box center [970, 351] width 836 height 23
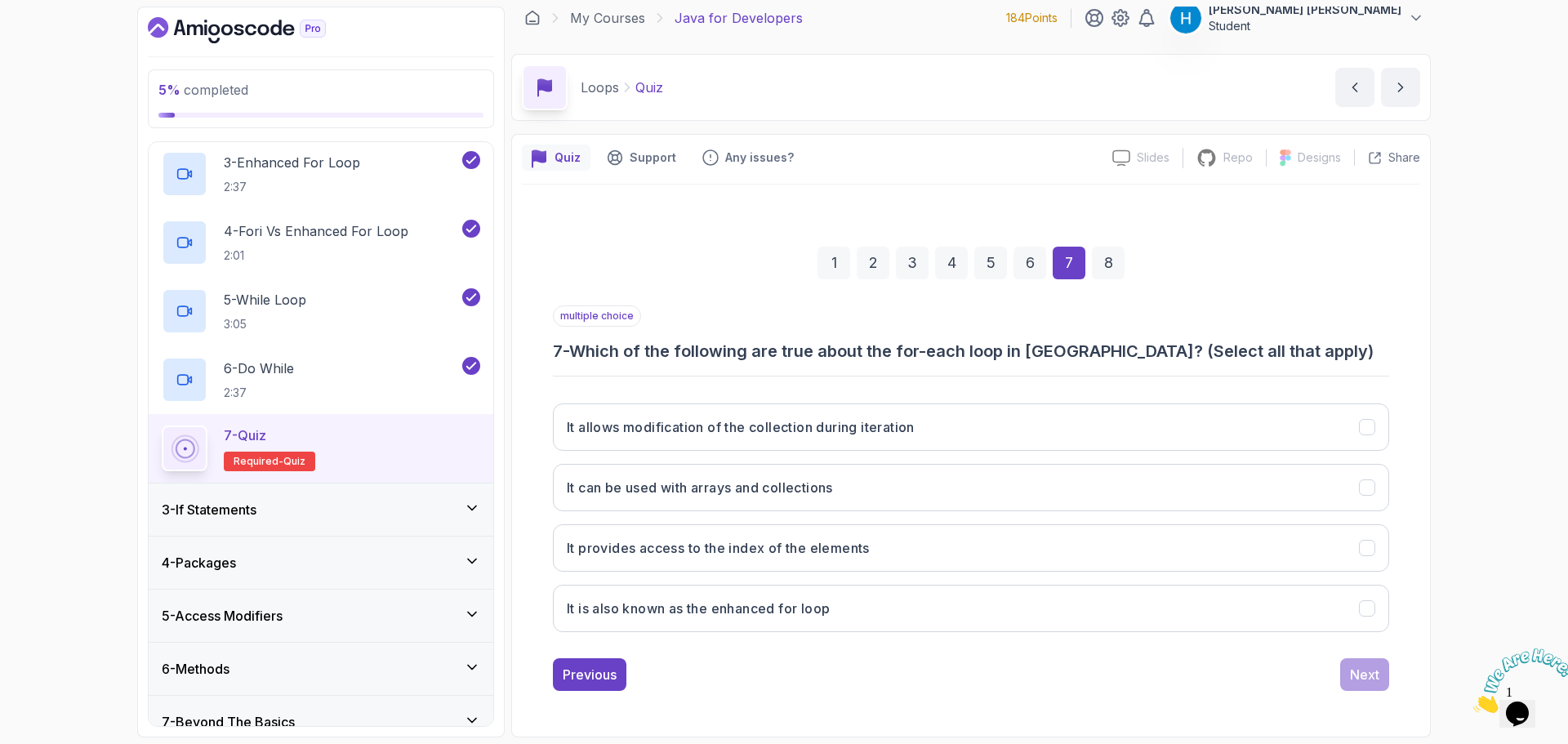
click at [902, 352] on h3 "7 - Which of the following are true about the for-each loop in [GEOGRAPHIC_DATA…" at bounding box center [970, 351] width 836 height 23
drag, startPoint x: 902, startPoint y: 352, endPoint x: 998, endPoint y: 351, distance: 96.0
click at [998, 351] on h3 "7 - Which of the following are true about the for-each loop in [GEOGRAPHIC_DATA…" at bounding box center [970, 351] width 836 height 23
click at [656, 438] on button "It allows modification of the collection during iteration" at bounding box center [970, 427] width 836 height 48
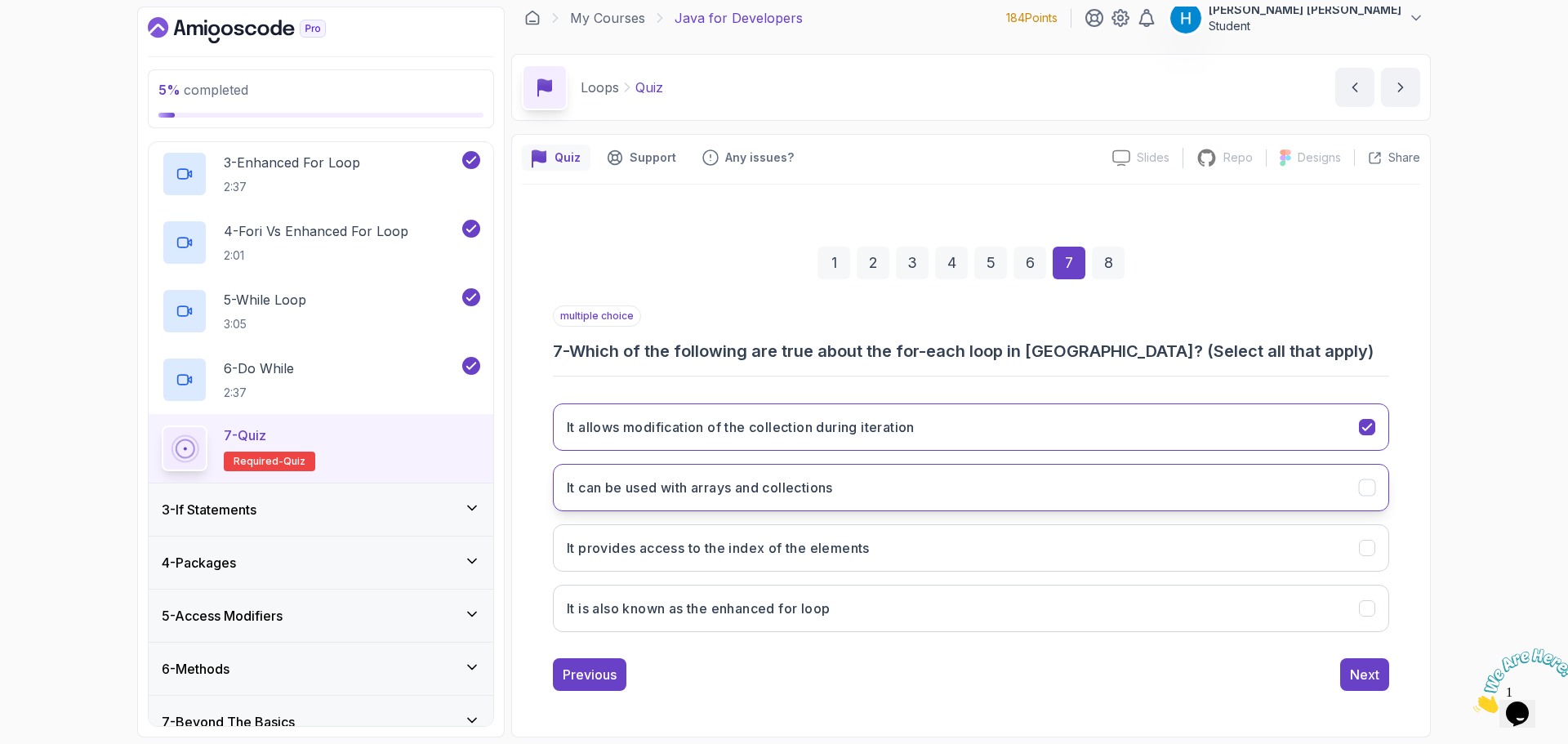
click at [663, 500] on button "It can be used with arrays and collections" at bounding box center [970, 488] width 836 height 48
click at [736, 556] on h3 "It provides access to the index of the elements" at bounding box center [718, 547] width 303 height 20
click at [1360, 682] on div "Next" at bounding box center [1365, 674] width 30 height 20
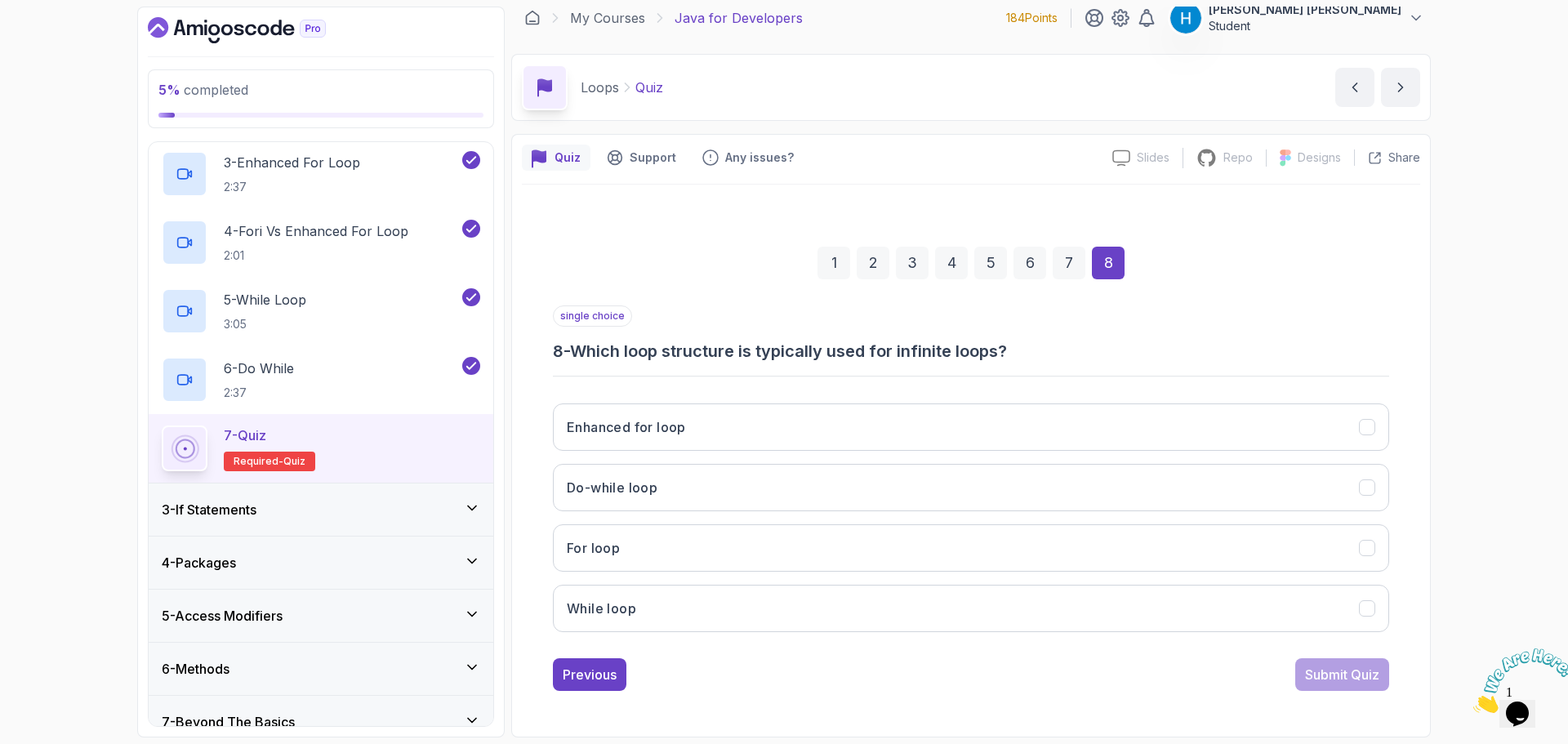
click at [584, 348] on h3 "8 - Which loop structure is typically used for infinite loops?" at bounding box center [970, 351] width 836 height 23
drag, startPoint x: 584, startPoint y: 348, endPoint x: 1016, endPoint y: 349, distance: 432.0
click at [1016, 349] on h3 "8 - Which loop structure is typically used for infinite loops?" at bounding box center [970, 351] width 836 height 23
click at [1015, 349] on h3 "8 - Which loop structure is typically used for infinite loops?" at bounding box center [970, 351] width 836 height 23
click at [696, 497] on button "Do-while loop" at bounding box center [970, 488] width 836 height 48
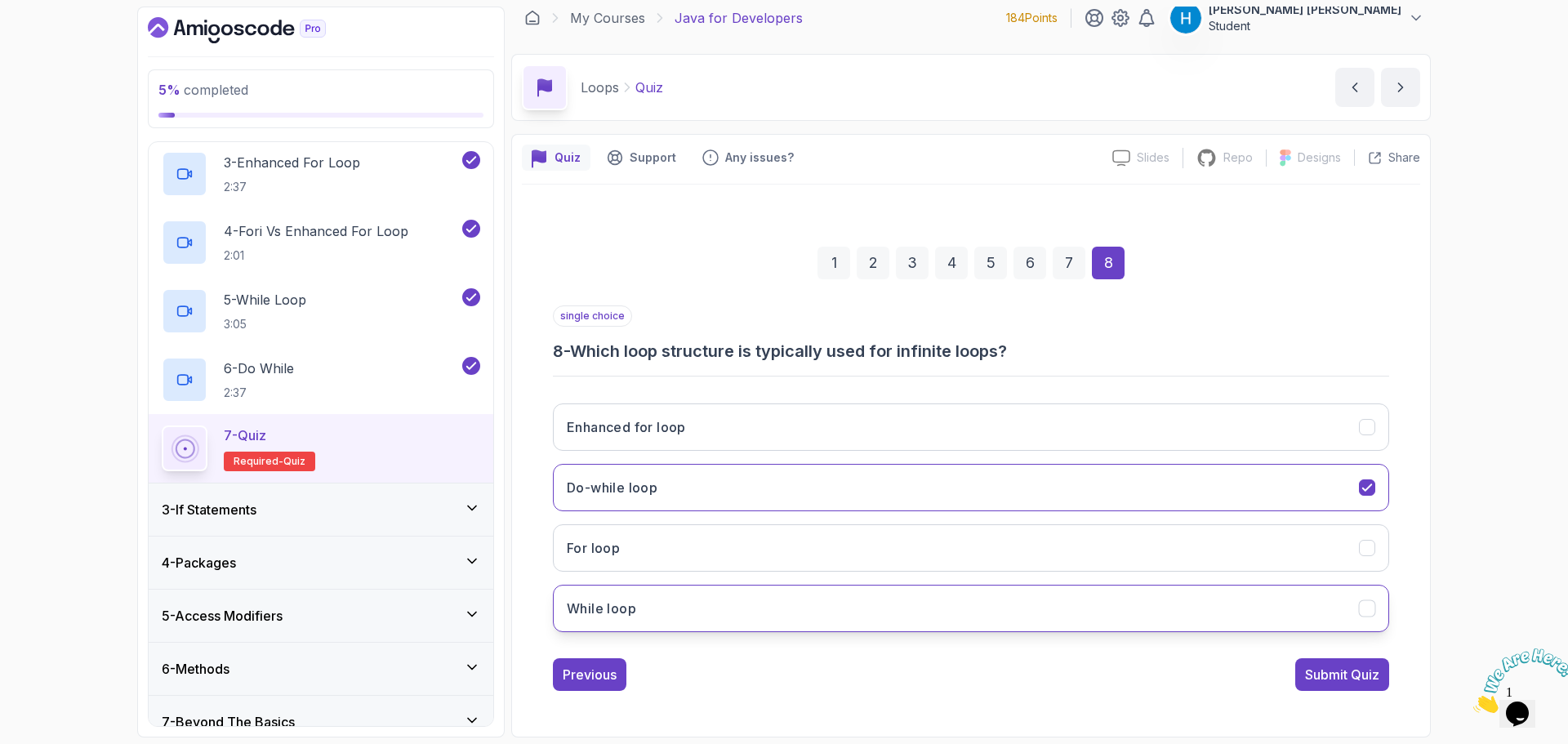
click at [722, 599] on button "While loop" at bounding box center [970, 608] width 836 height 48
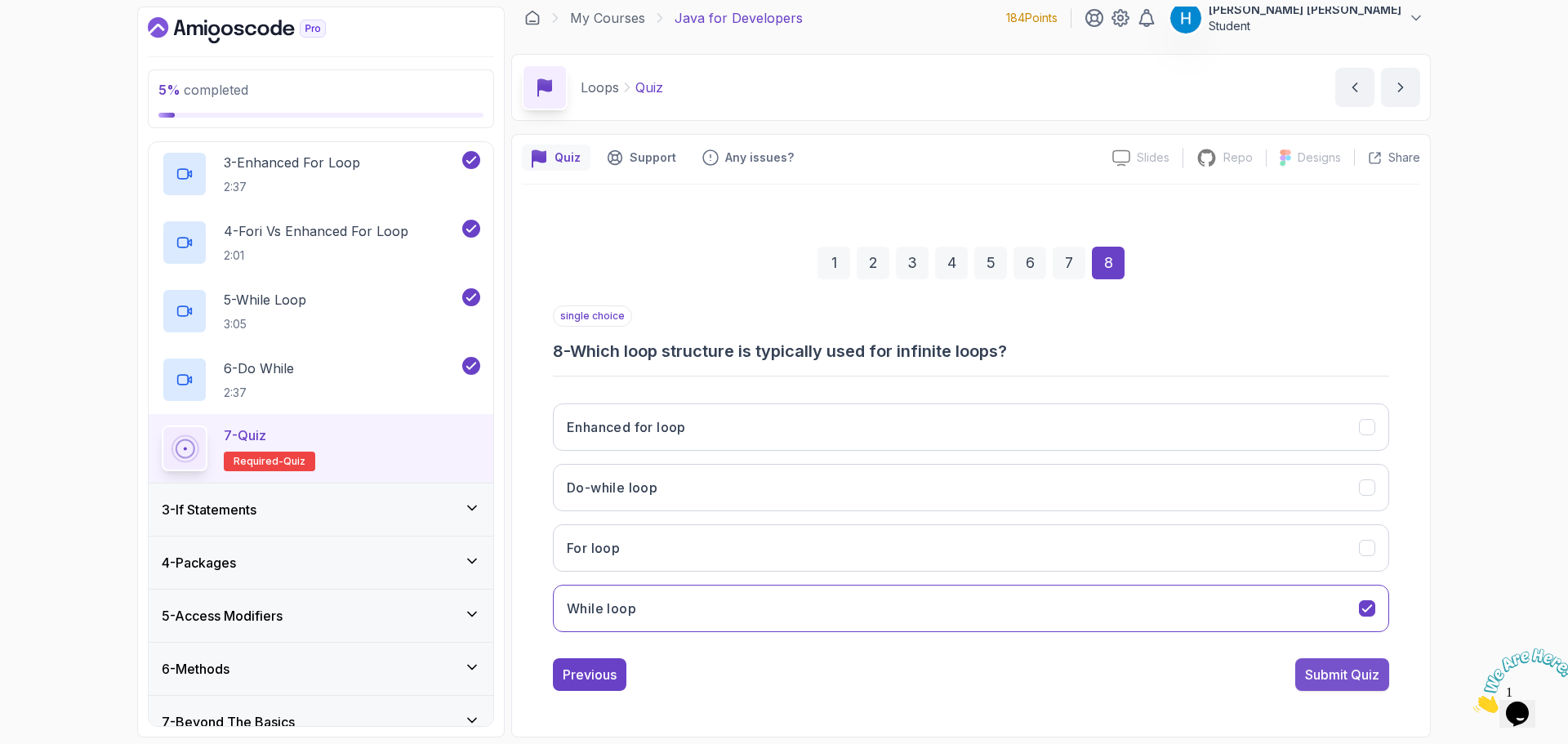
click at [1325, 669] on div "Submit Quiz" at bounding box center [1342, 674] width 75 height 20
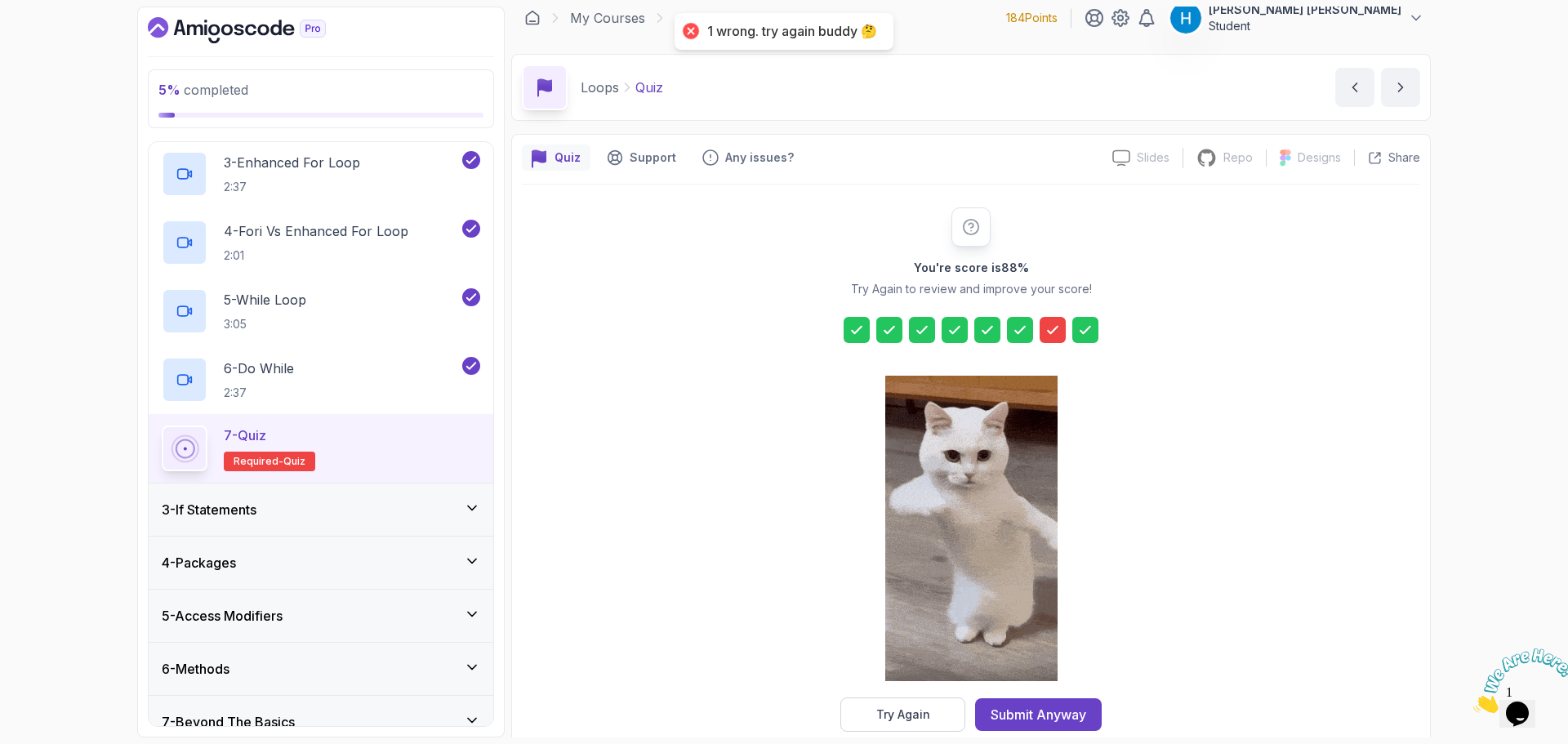
click at [1049, 332] on icon at bounding box center [1052, 329] width 10 height 7
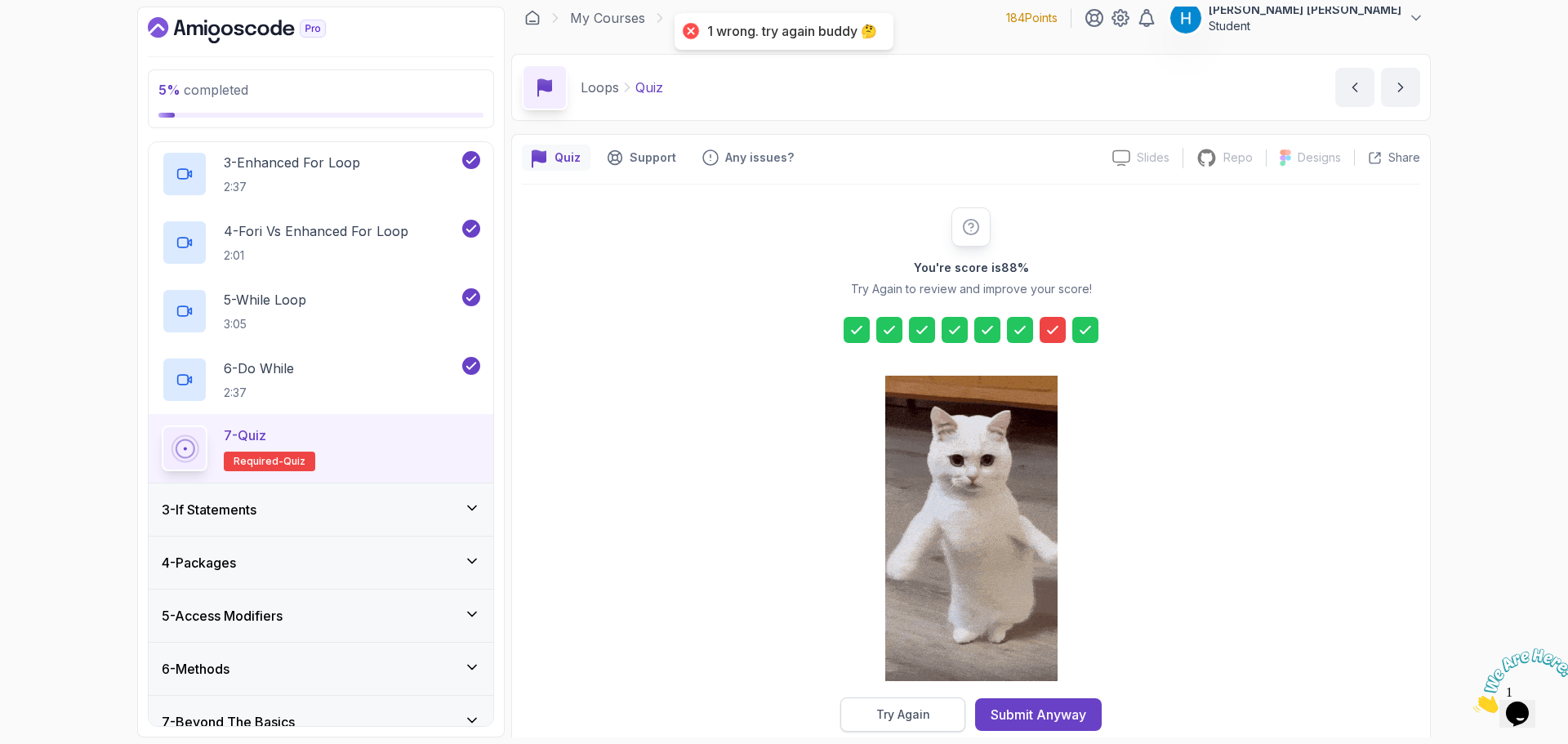
click at [920, 715] on div "Try Again" at bounding box center [903, 715] width 54 height 17
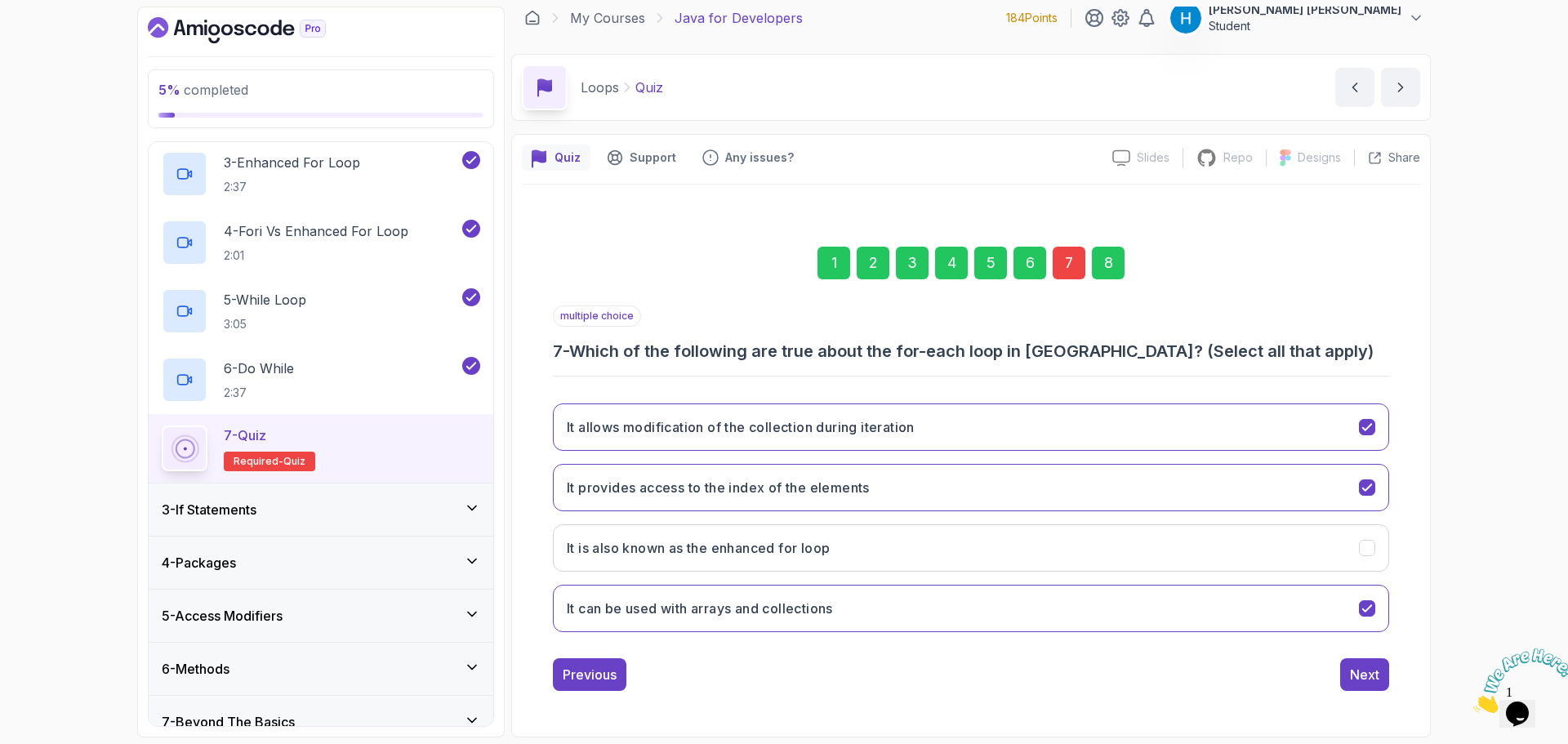
click at [1072, 262] on div "7" at bounding box center [1068, 263] width 33 height 33
click at [695, 624] on button "It can be used with arrays and collections" at bounding box center [970, 608] width 836 height 48
click at [748, 425] on h3 "It allows modification of the collection during iteration" at bounding box center [740, 427] width 348 height 20
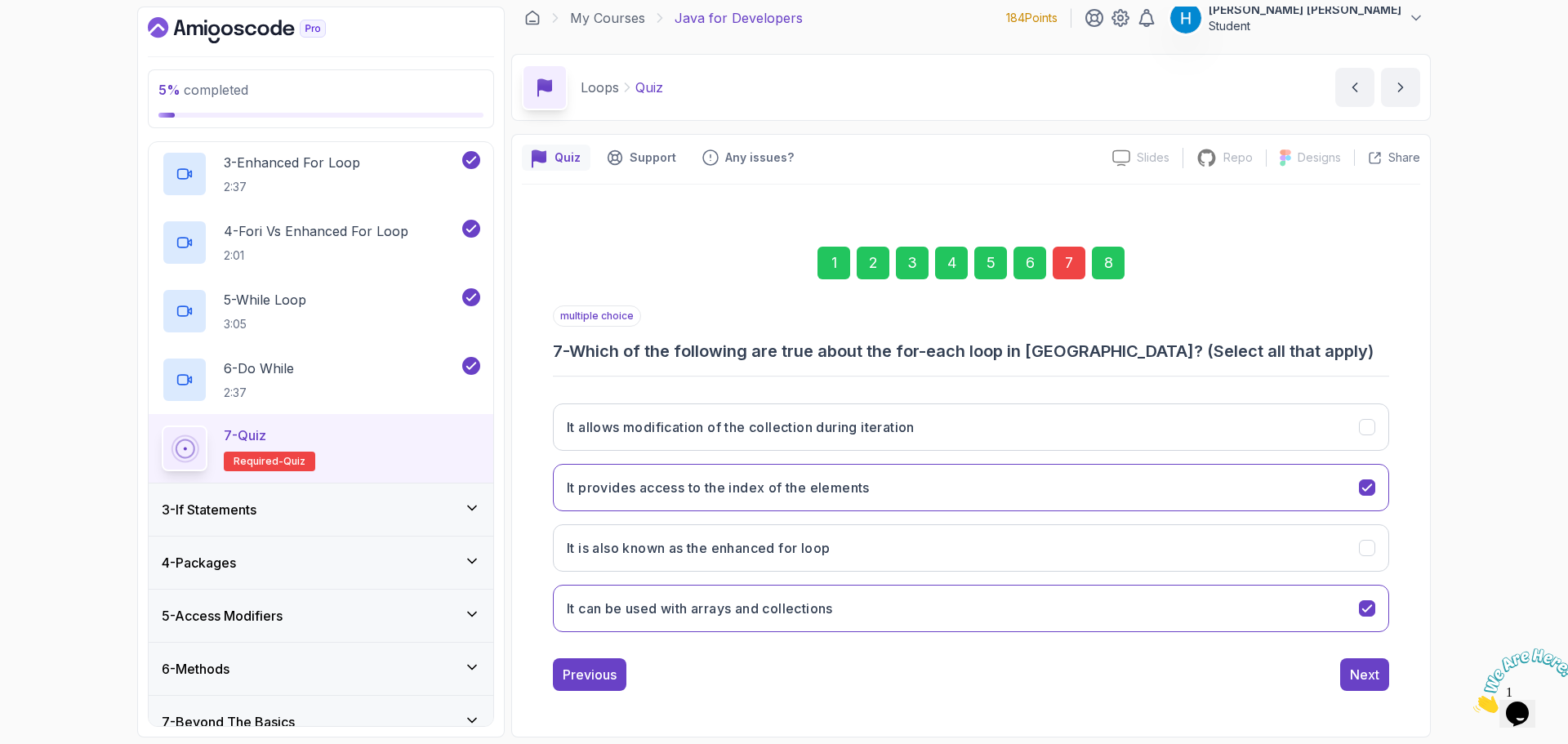
click at [587, 352] on h3 "7 - Which of the following are true about the for-each loop in [GEOGRAPHIC_DATA…" at bounding box center [970, 351] width 836 height 23
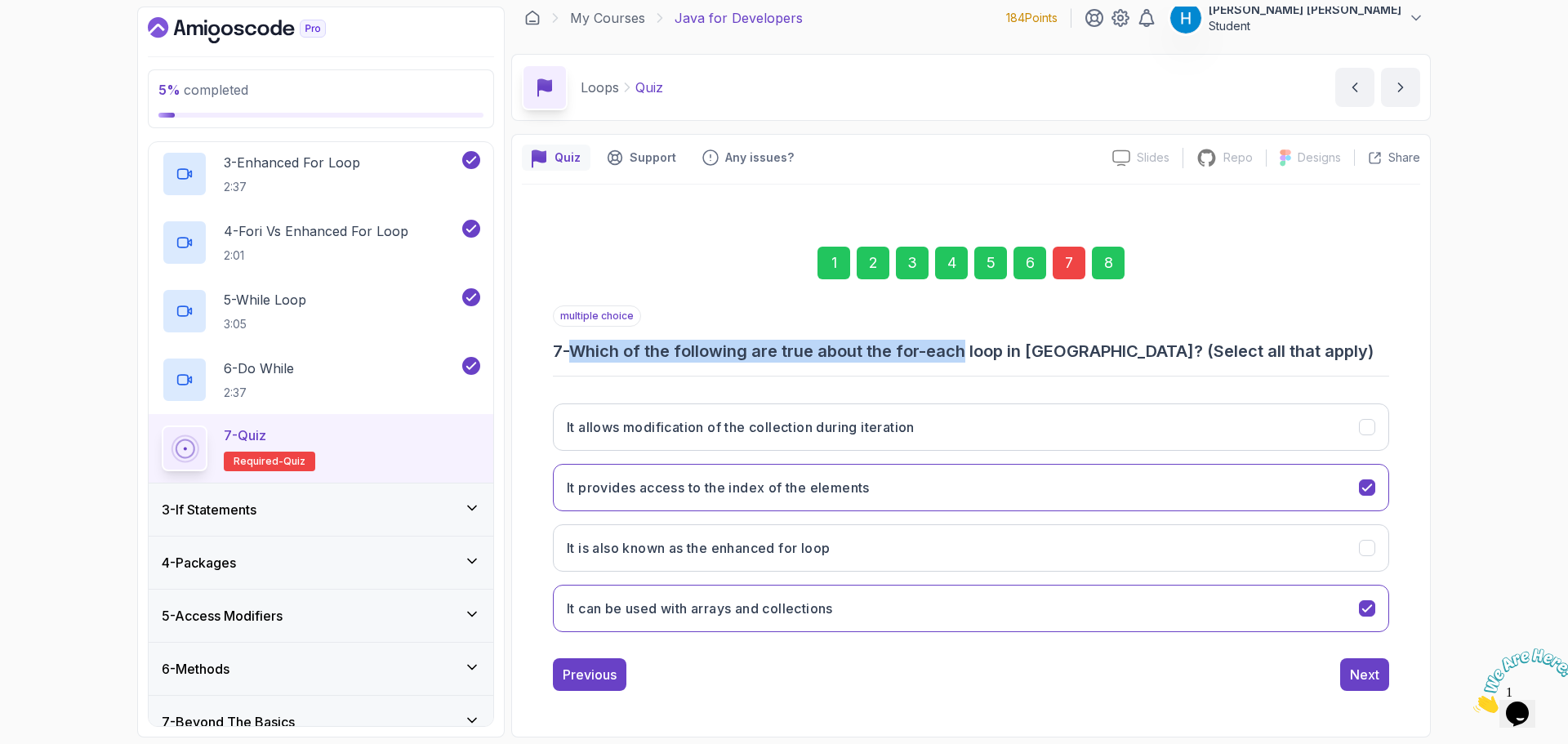
drag, startPoint x: 587, startPoint y: 352, endPoint x: 951, endPoint y: 357, distance: 364.0
click at [946, 351] on h3 "7 - Which of the following are true about the for-each loop in [GEOGRAPHIC_DATA…" at bounding box center [970, 351] width 836 height 23
click at [1355, 678] on div "Next" at bounding box center [1365, 674] width 30 height 20
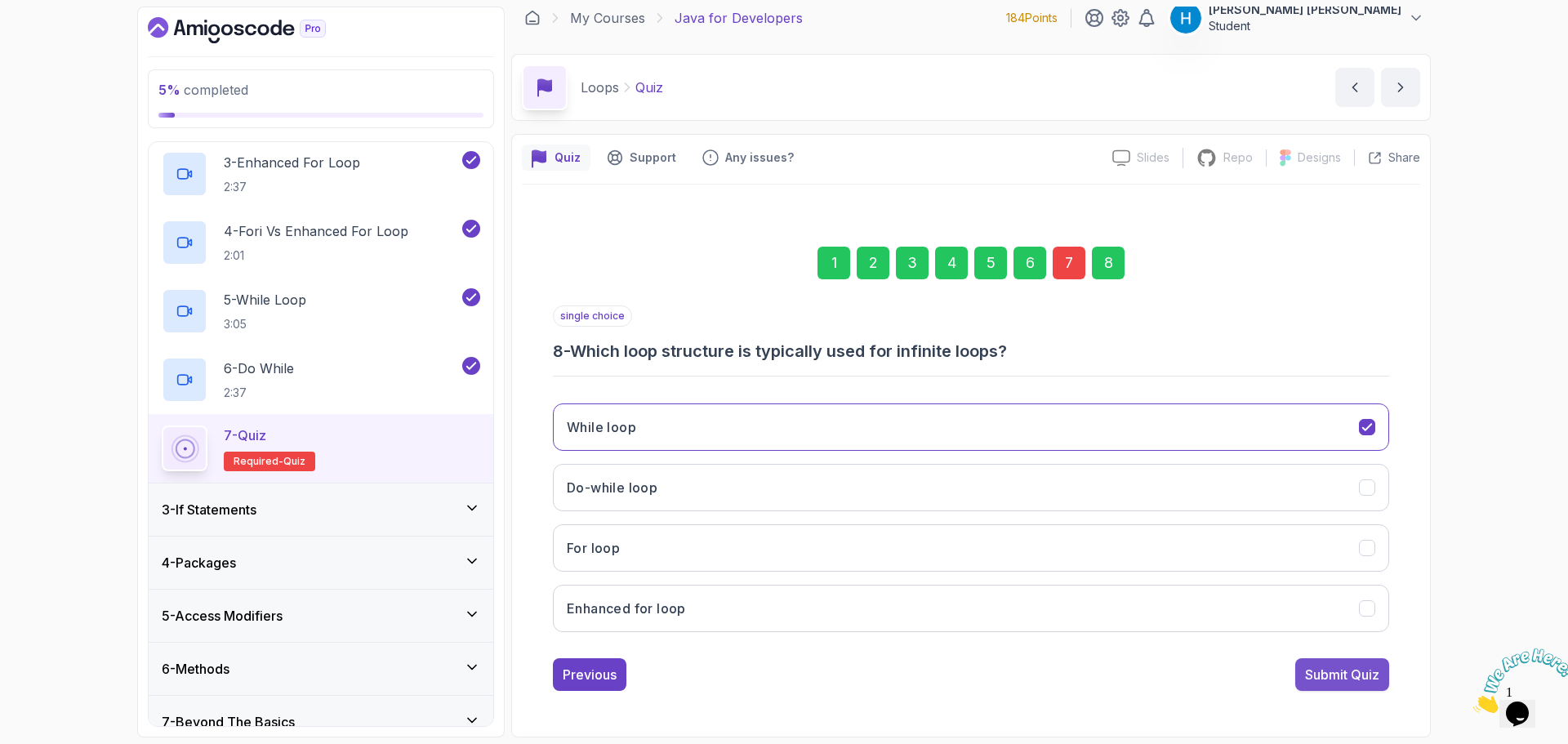
click at [1357, 678] on div "Submit Quiz" at bounding box center [1342, 674] width 75 height 20
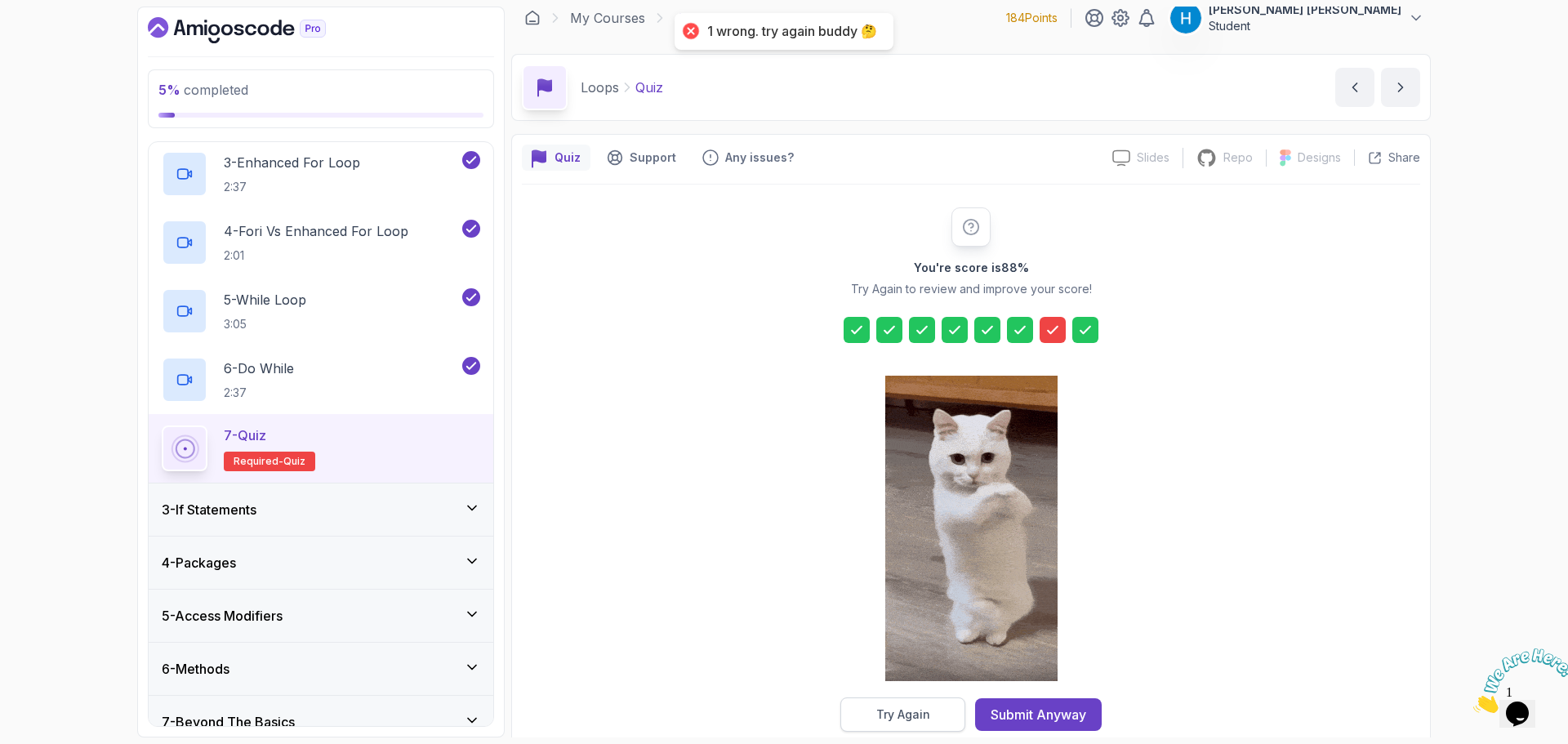
click at [920, 715] on div "Try Again" at bounding box center [903, 715] width 54 height 17
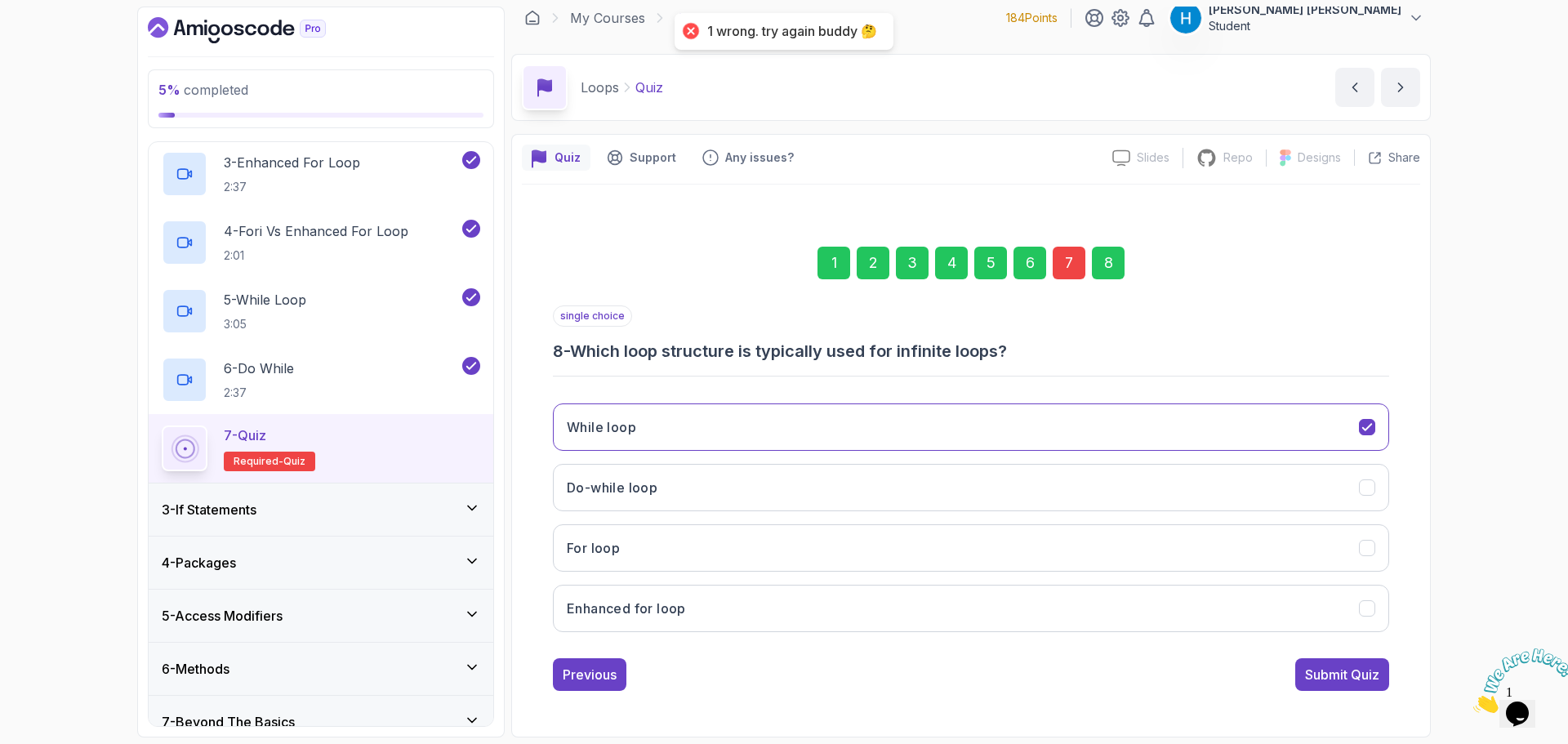
click at [1070, 257] on div "7" at bounding box center [1068, 263] width 33 height 33
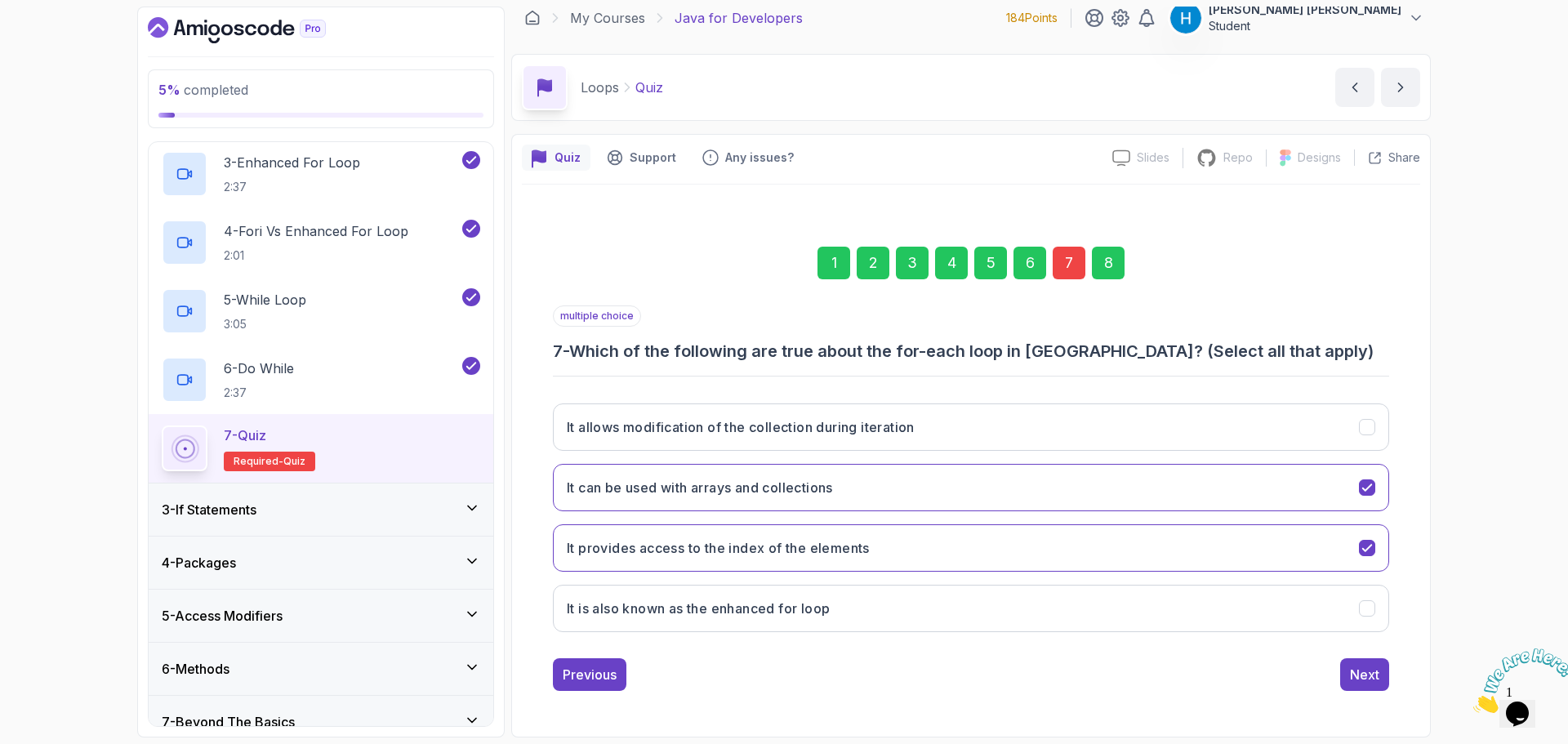
click at [652, 347] on h3 "7 - Which of the following are true about the for-each loop in [GEOGRAPHIC_DATA…" at bounding box center [970, 351] width 836 height 23
drag, startPoint x: 652, startPoint y: 347, endPoint x: 1317, endPoint y: 356, distance: 665.1
click at [1338, 349] on h3 "7 - Which of the following are true about the for-each loop in [GEOGRAPHIC_DATA…" at bounding box center [970, 351] width 836 height 23
click at [905, 359] on h3 "7 - Which of the following are true about the for-each loop in [GEOGRAPHIC_DATA…" at bounding box center [970, 351] width 836 height 23
click at [833, 484] on h3 "It can be used with arrays and collections" at bounding box center [700, 487] width 267 height 20
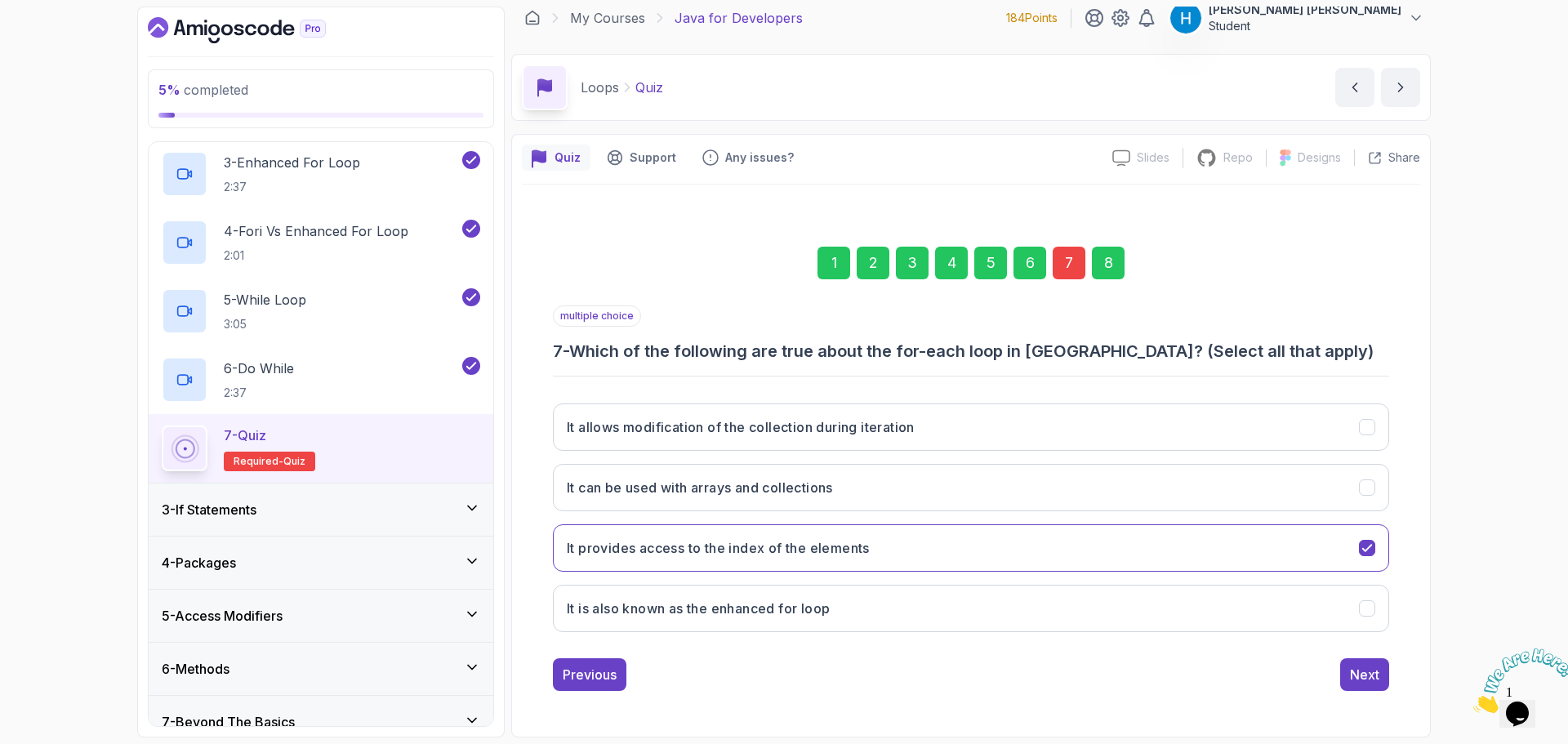
click at [917, 345] on h3 "7 - Which of the following are true about the for-each loop in [GEOGRAPHIC_DATA…" at bounding box center [970, 351] width 836 height 23
drag, startPoint x: 917, startPoint y: 345, endPoint x: 1052, endPoint y: 351, distance: 135.1
click at [1052, 351] on h3 "7 - Which of the following are true about the for-each loop in [GEOGRAPHIC_DATA…" at bounding box center [970, 351] width 836 height 23
copy h3 "for-each loop in [GEOGRAPHIC_DATA]"
click at [832, 352] on h3 "7 - Which of the following are true about the for-each loop in [GEOGRAPHIC_DATA…" at bounding box center [970, 351] width 836 height 23
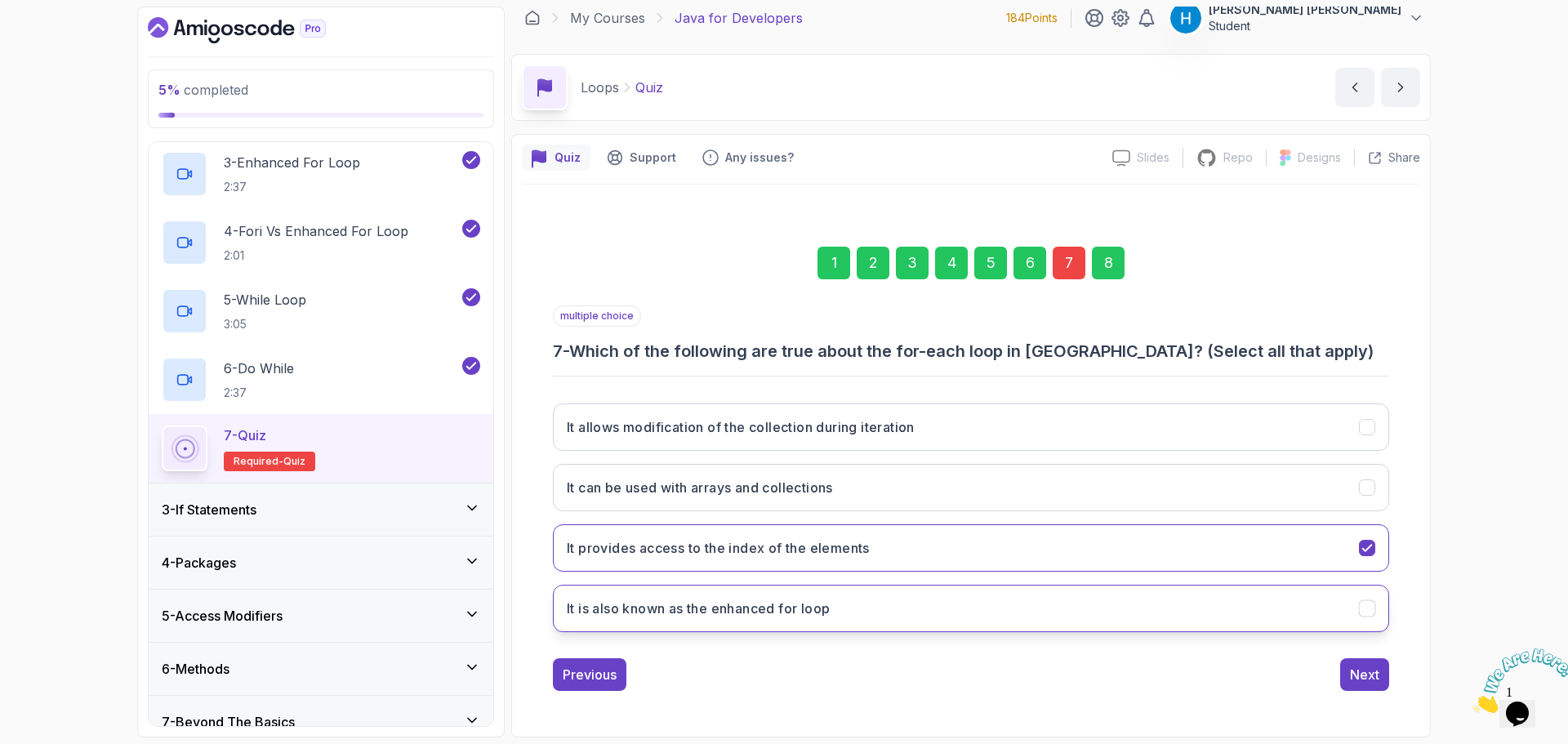
click at [828, 604] on h3 "It is also known as the enhanced for loop" at bounding box center [698, 608] width 263 height 20
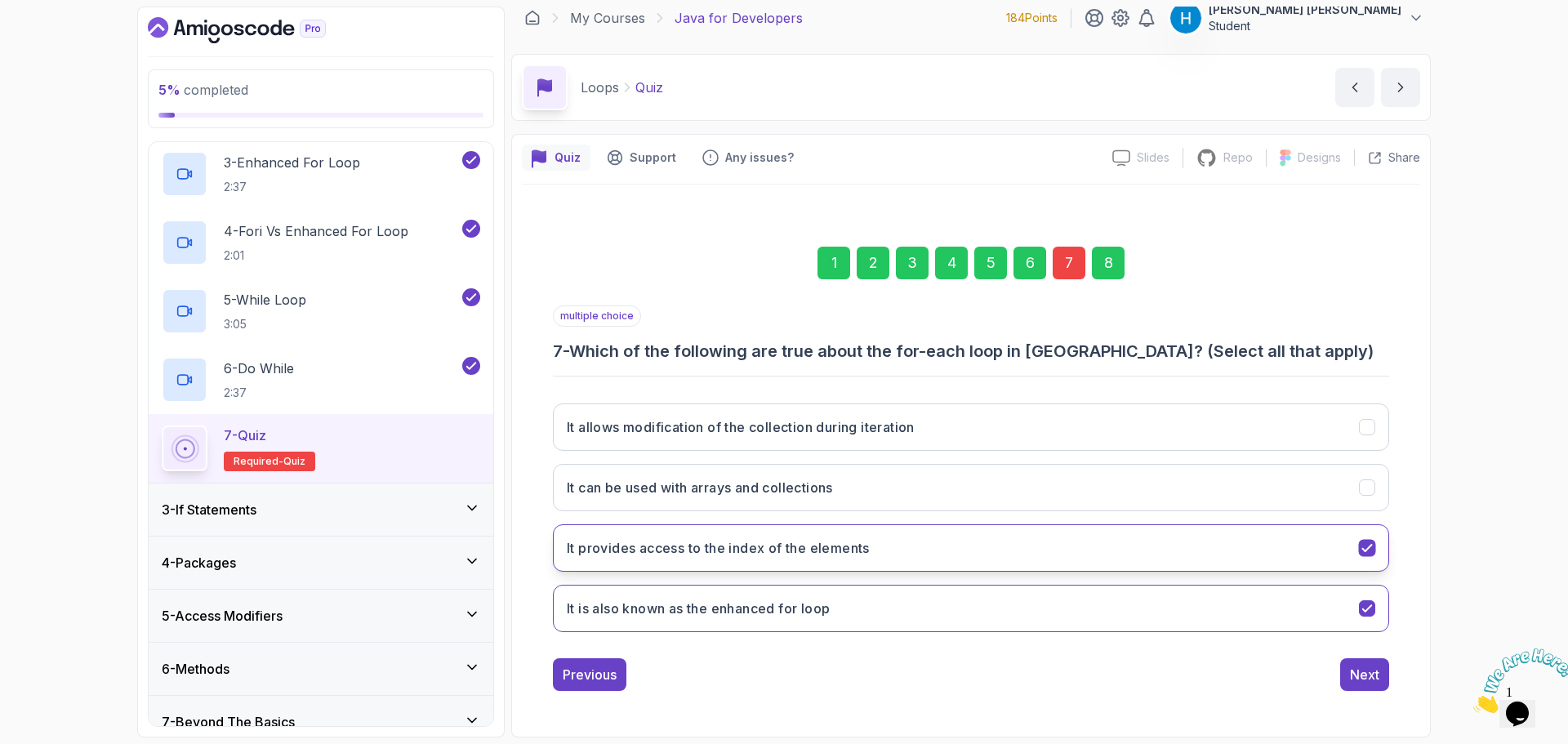
click at [858, 557] on h3 "It provides access to the index of the elements" at bounding box center [718, 547] width 303 height 20
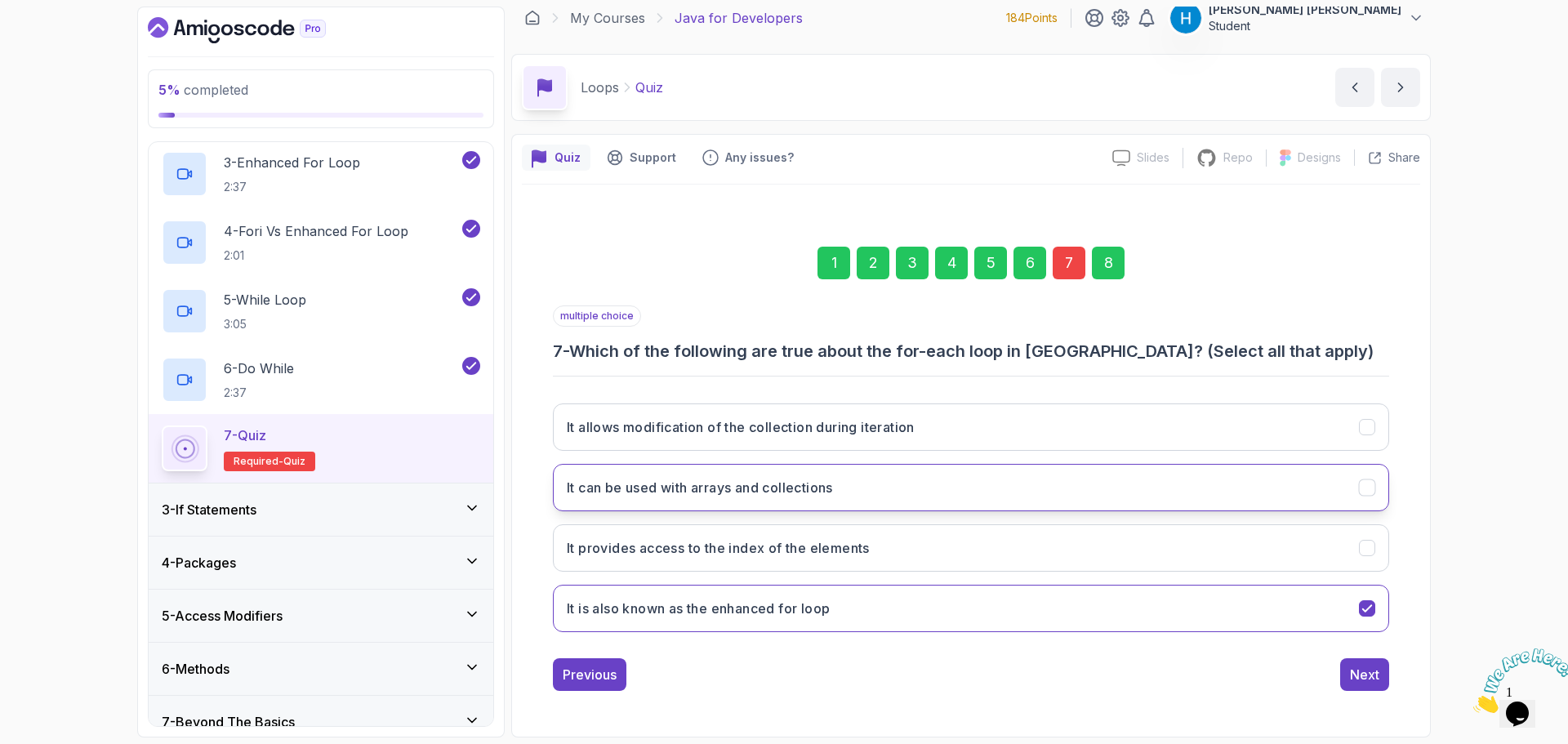
click at [833, 497] on h3 "It can be used with arrays and collections" at bounding box center [700, 487] width 267 height 20
click at [874, 439] on button "It allows modification of the collection during iteration" at bounding box center [970, 427] width 836 height 48
click at [1033, 434] on button "It allows modification of the collection during iteration" at bounding box center [970, 427] width 836 height 48
click at [858, 434] on h3 "It allows modification of the collection during iteration" at bounding box center [740, 427] width 348 height 20
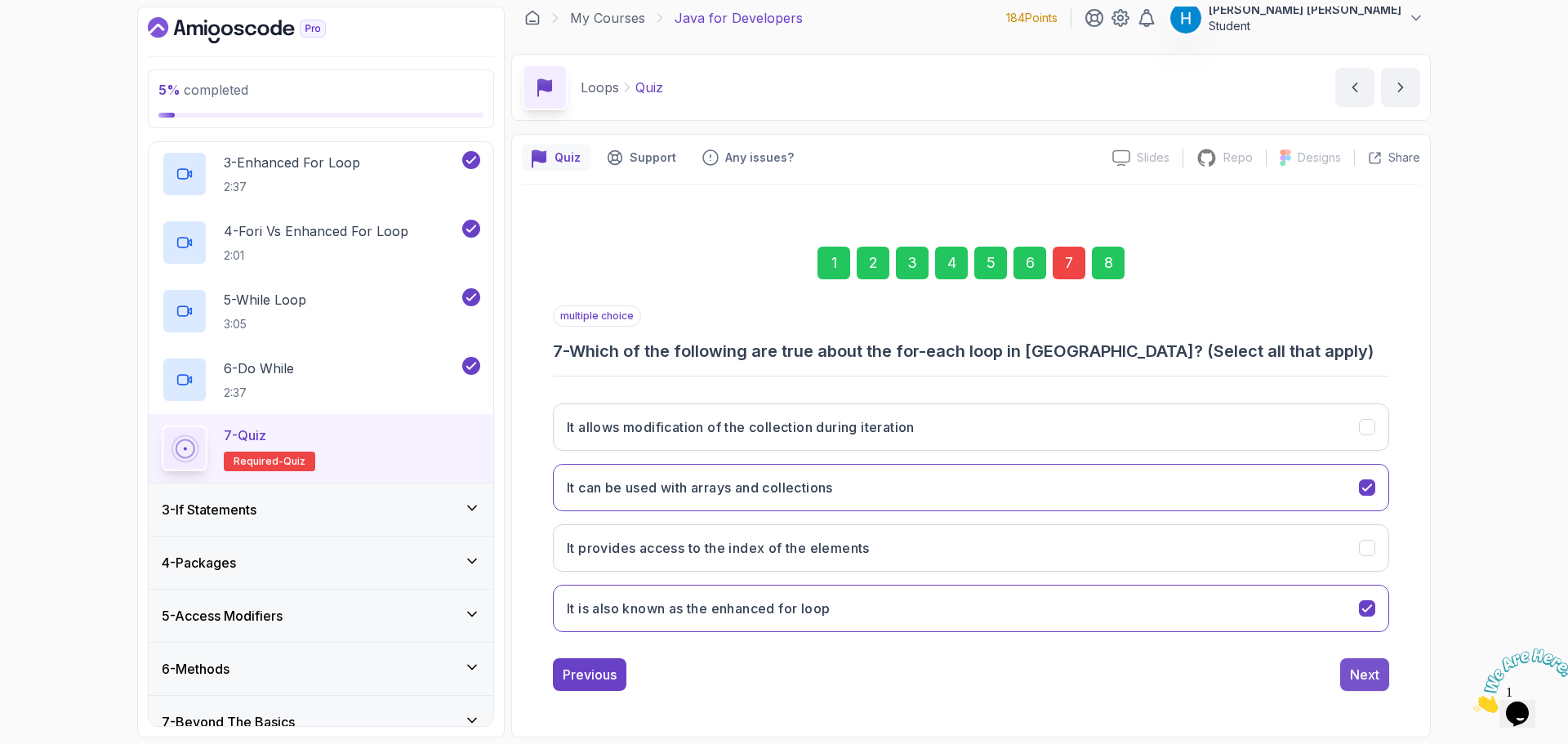
click at [1371, 680] on div "Next" at bounding box center [1365, 674] width 30 height 20
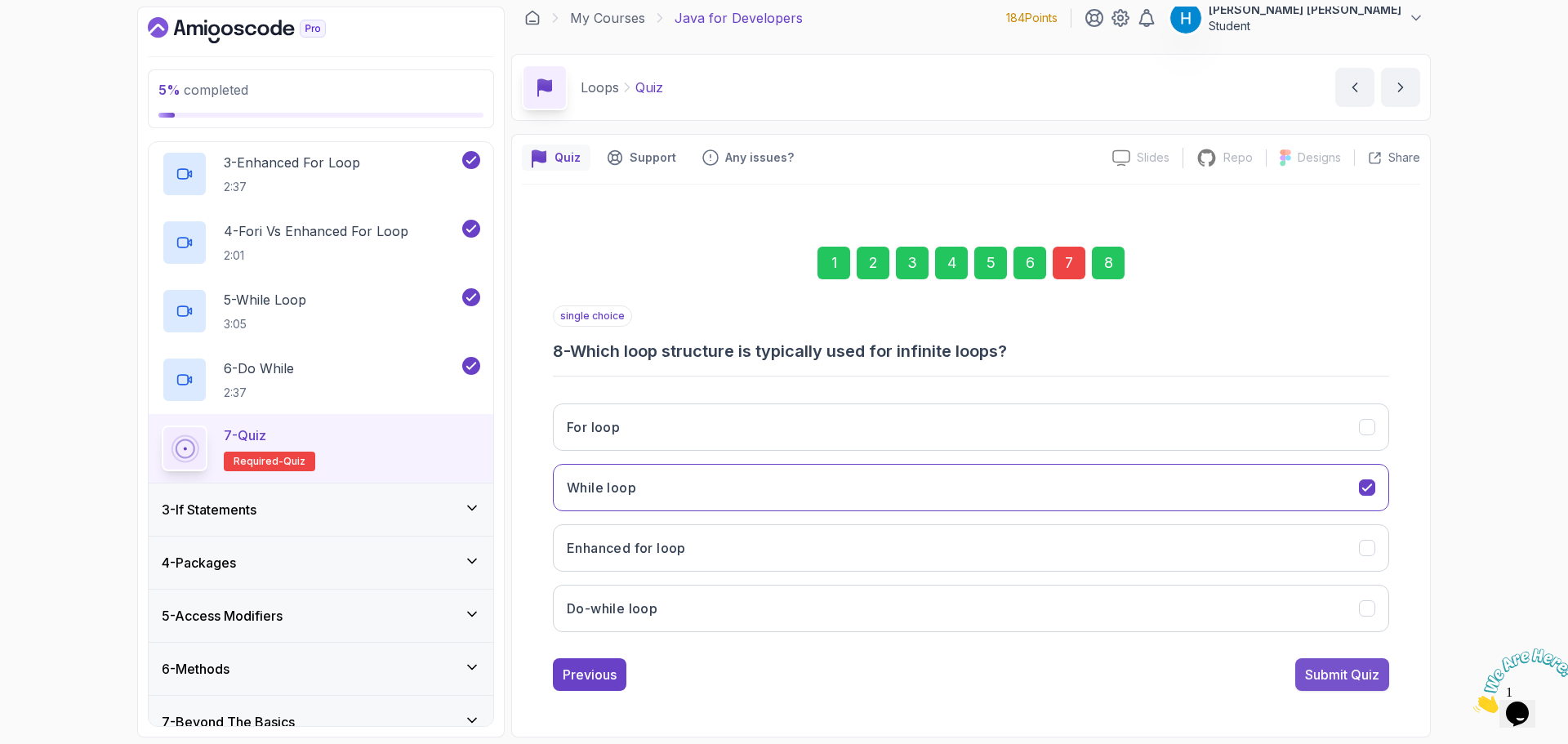
click at [1318, 674] on div "Submit Quiz" at bounding box center [1342, 674] width 75 height 20
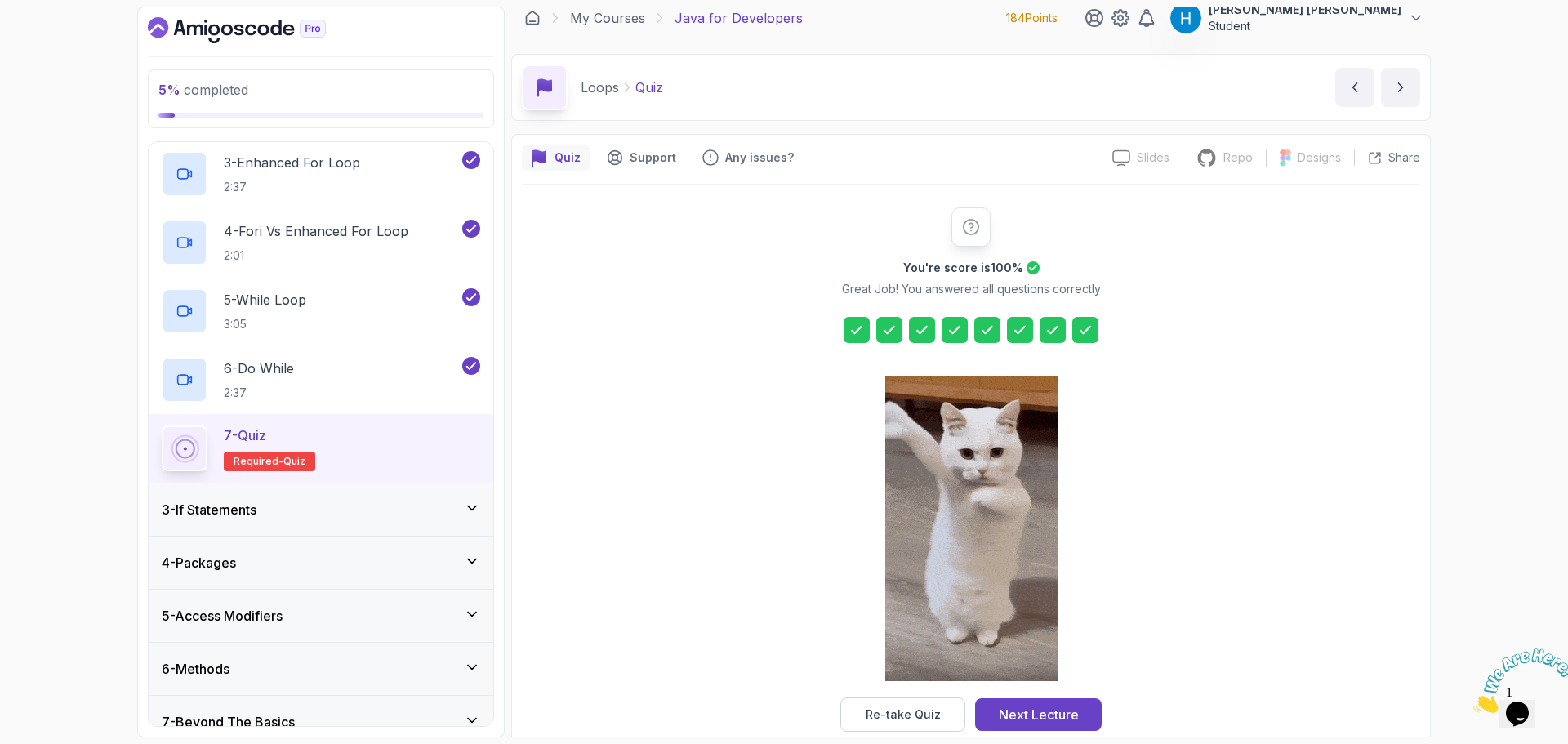
scroll to position [39, 0]
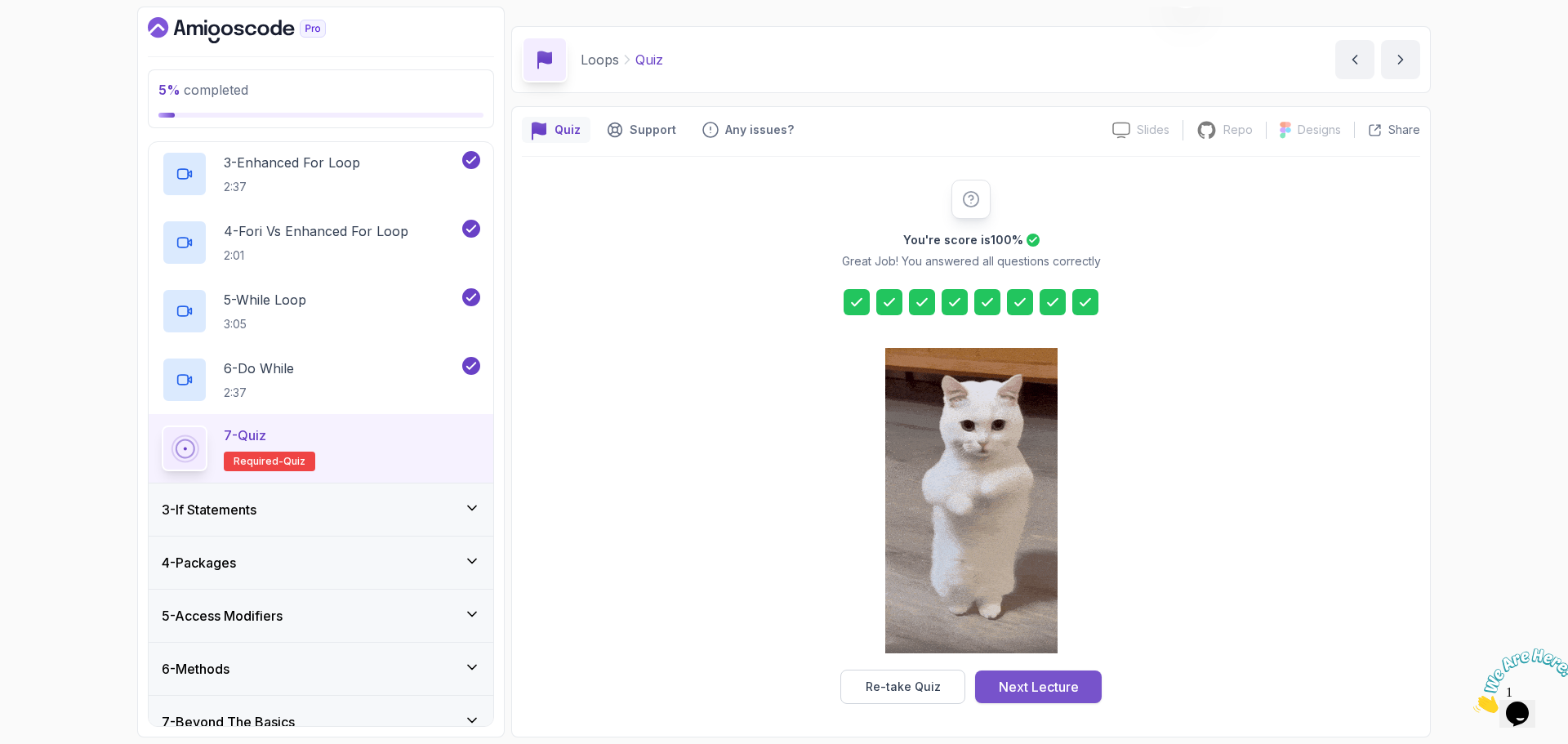
click at [1035, 689] on div "Next Lecture" at bounding box center [1038, 686] width 80 height 20
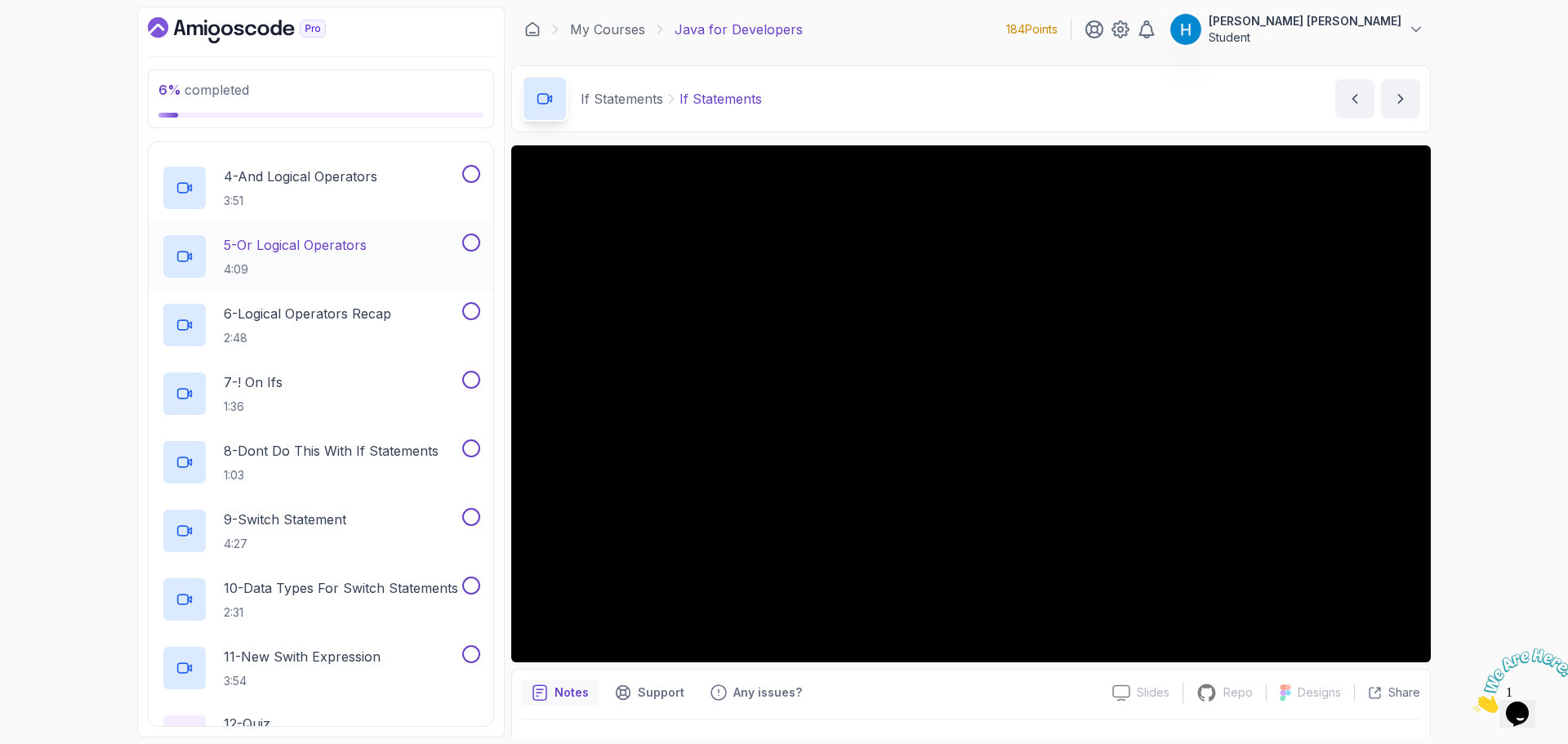
scroll to position [408, 0]
